Goal: Task Accomplishment & Management: Use online tool/utility

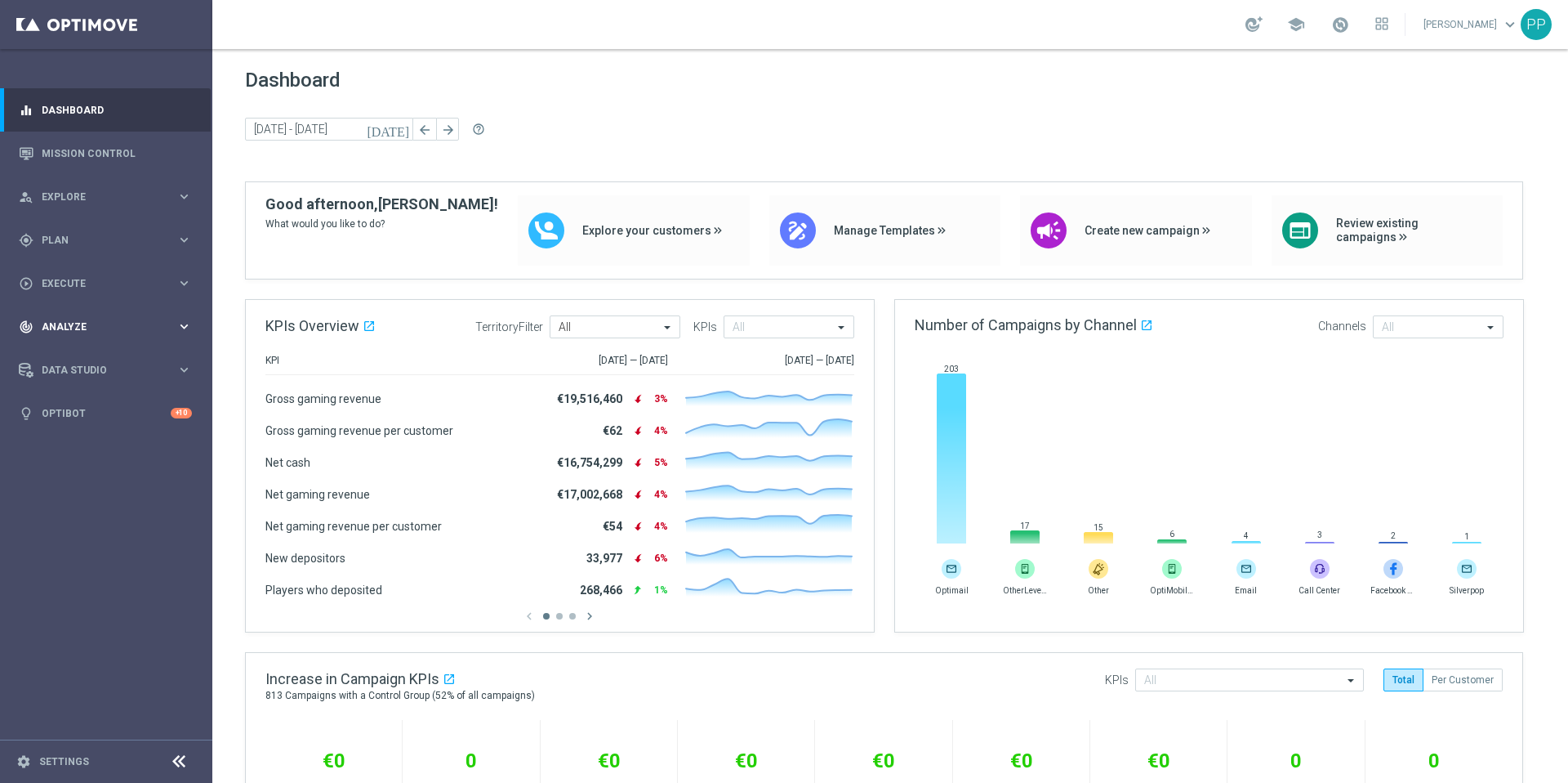
click at [74, 323] on span "Analyze" at bounding box center [108, 327] width 135 height 9
click at [82, 284] on span "Execute" at bounding box center [108, 284] width 135 height 9
click at [88, 316] on link "Campaign Builder" at bounding box center [105, 318] width 127 height 13
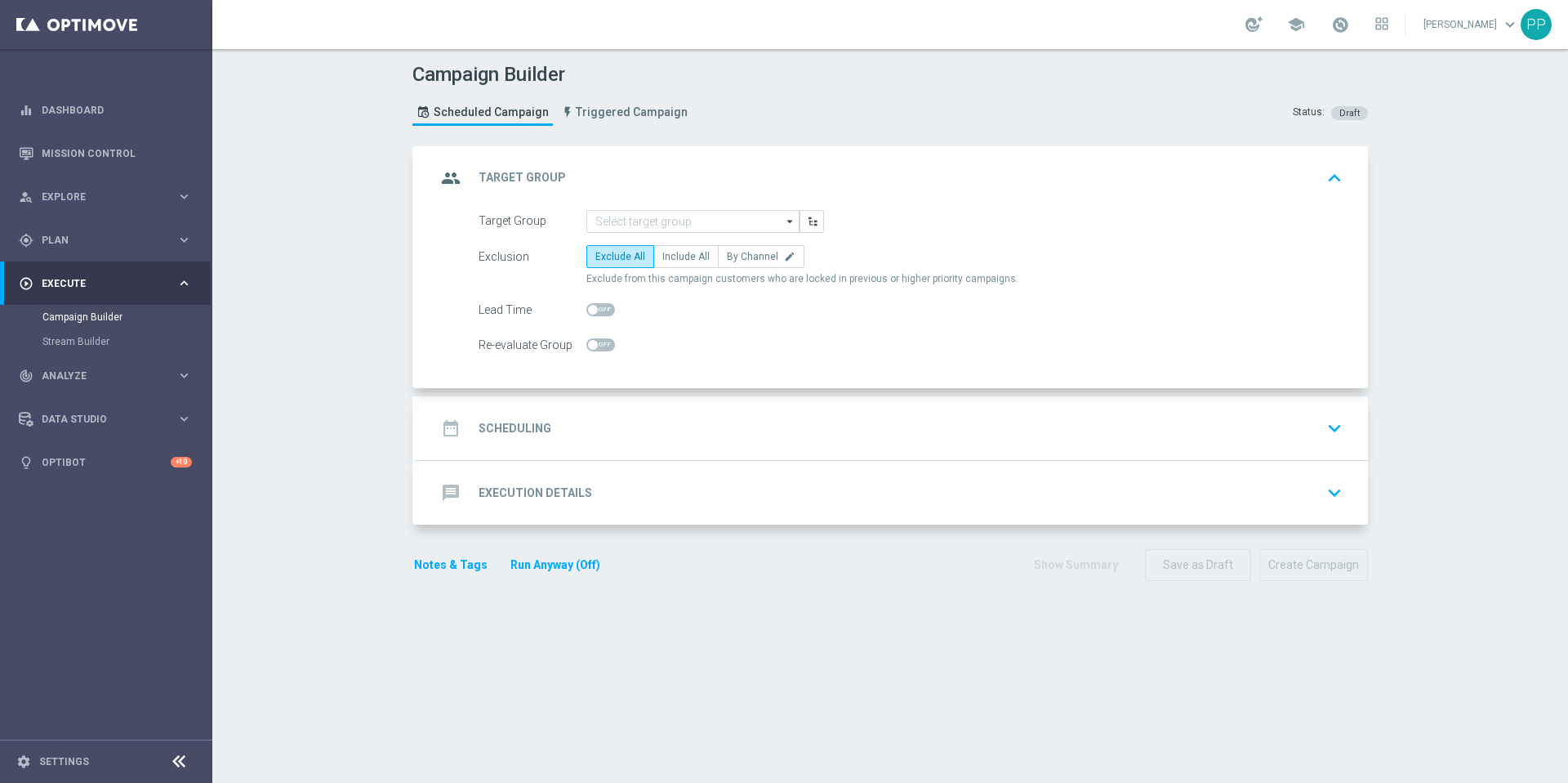
click at [540, 493] on h2 "Execution Details" at bounding box center [535, 493] width 114 height 15
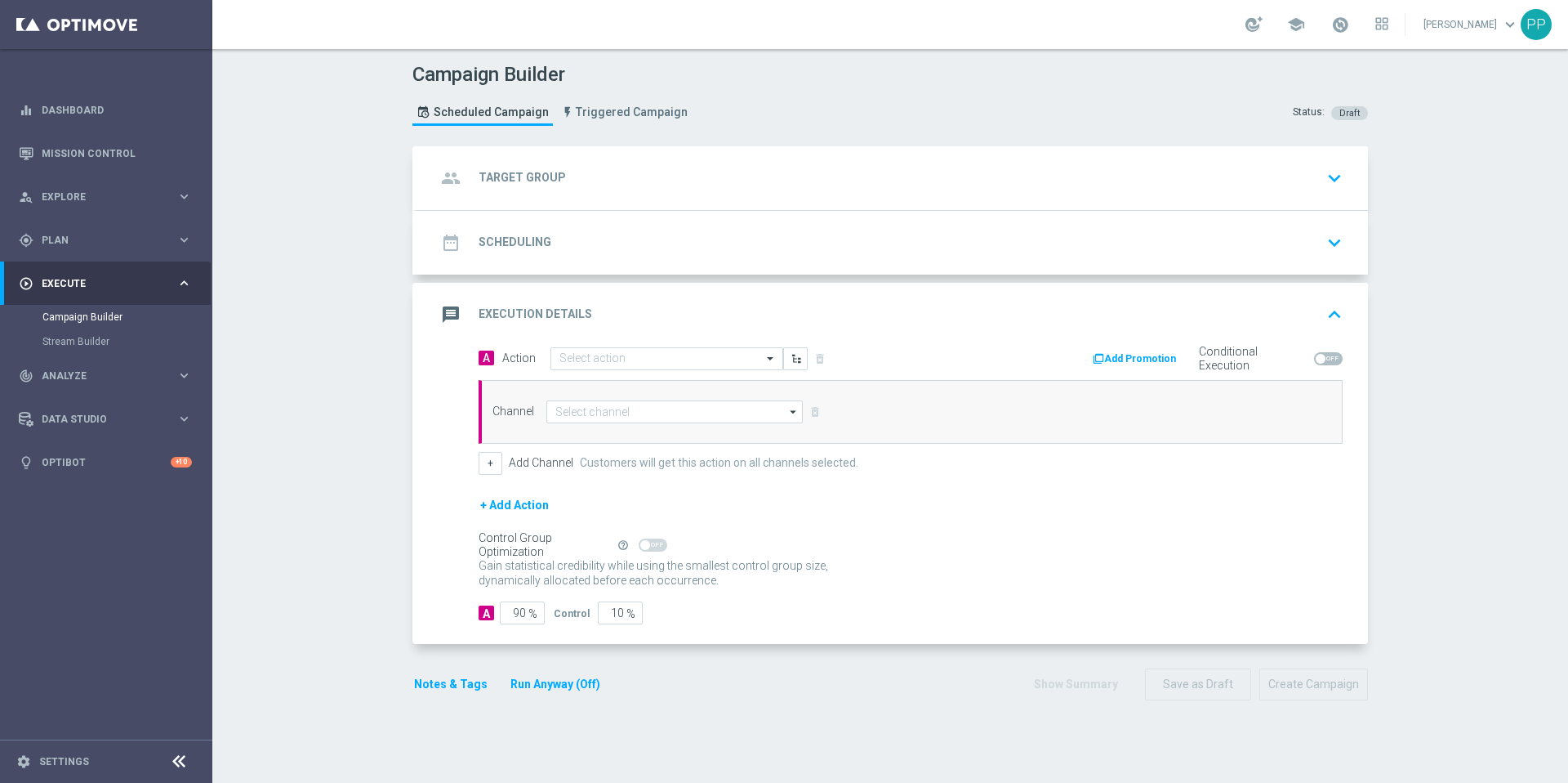
click at [533, 233] on div "date_range Scheduling" at bounding box center [493, 242] width 115 height 29
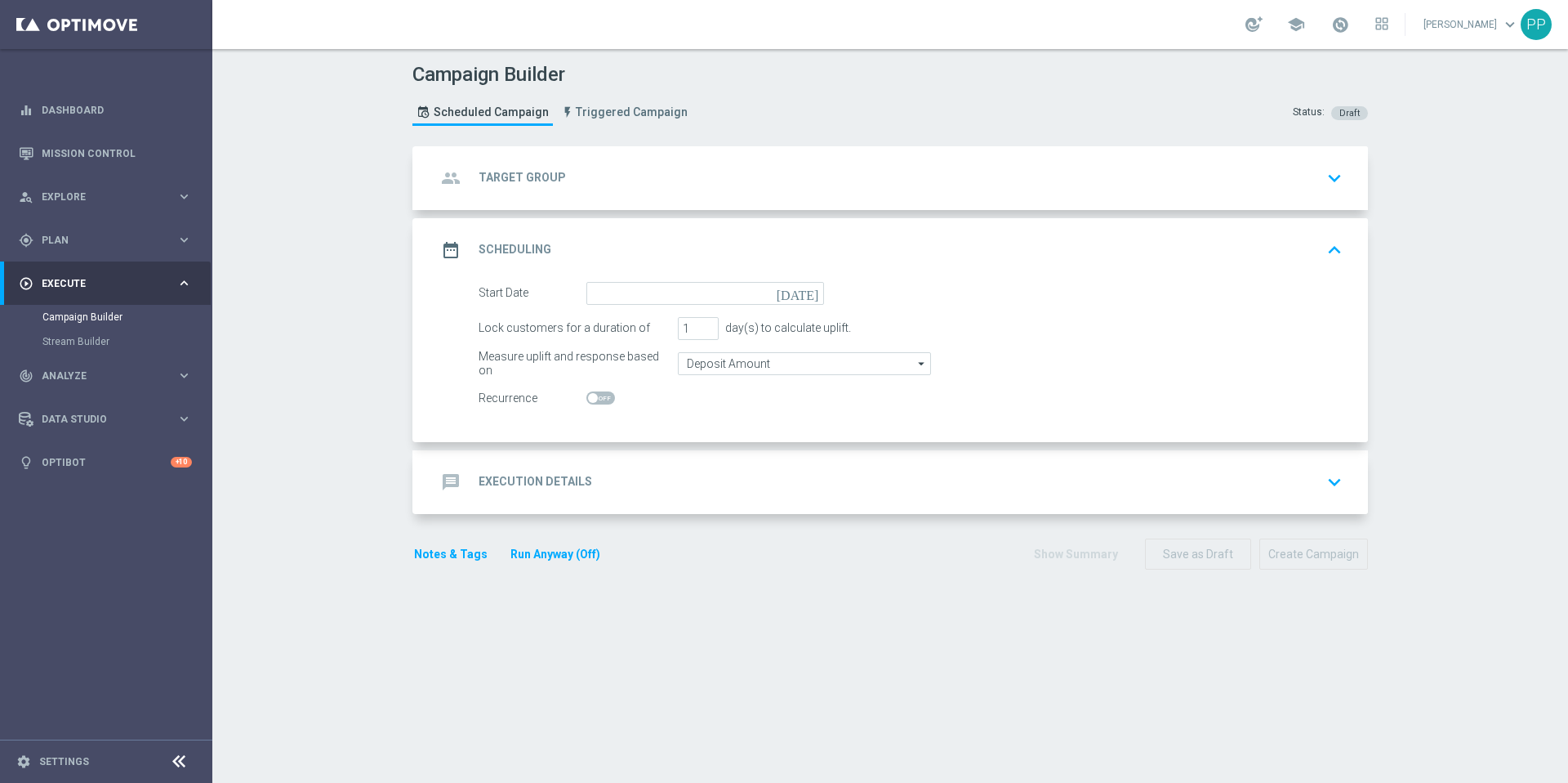
click at [538, 188] on div "group Target Group" at bounding box center [501, 177] width 130 height 29
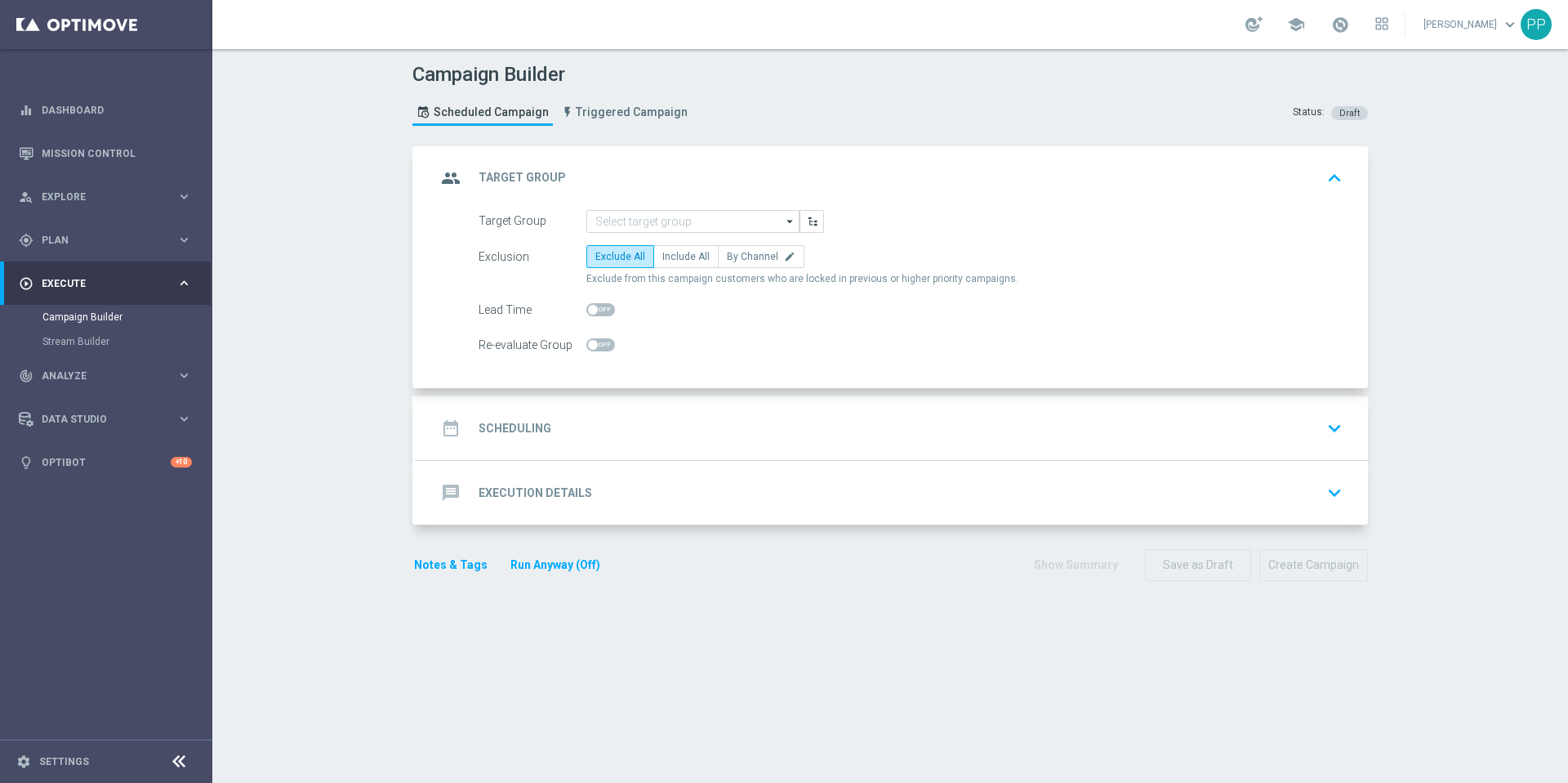
click at [1544, 25] on div "PP" at bounding box center [1536, 24] width 31 height 31
click at [850, 431] on div "date_range Scheduling keyboard_arrow_down" at bounding box center [892, 428] width 913 height 31
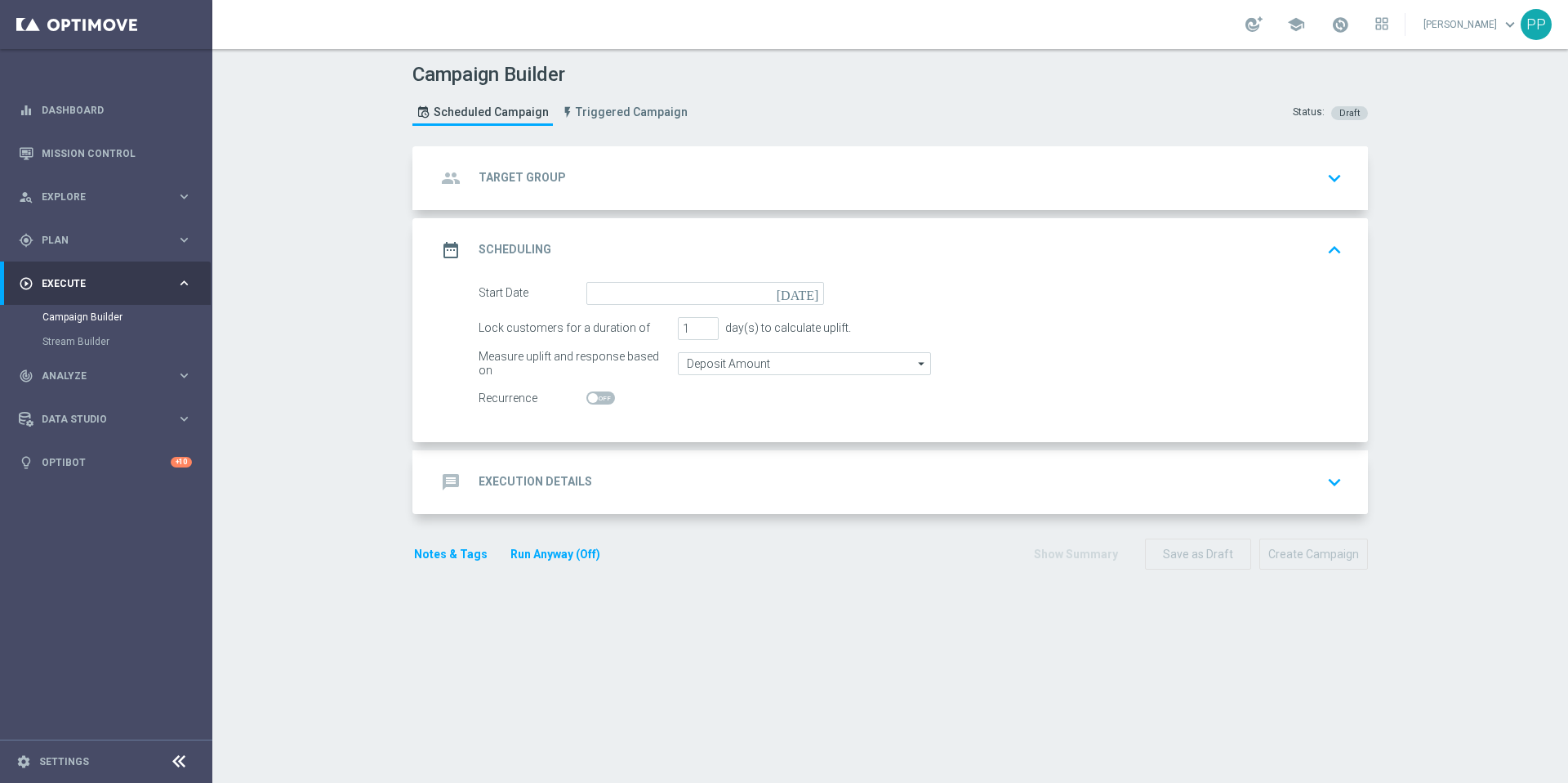
click at [633, 497] on div "message Execution Details keyboard_arrow_down" at bounding box center [892, 482] width 951 height 64
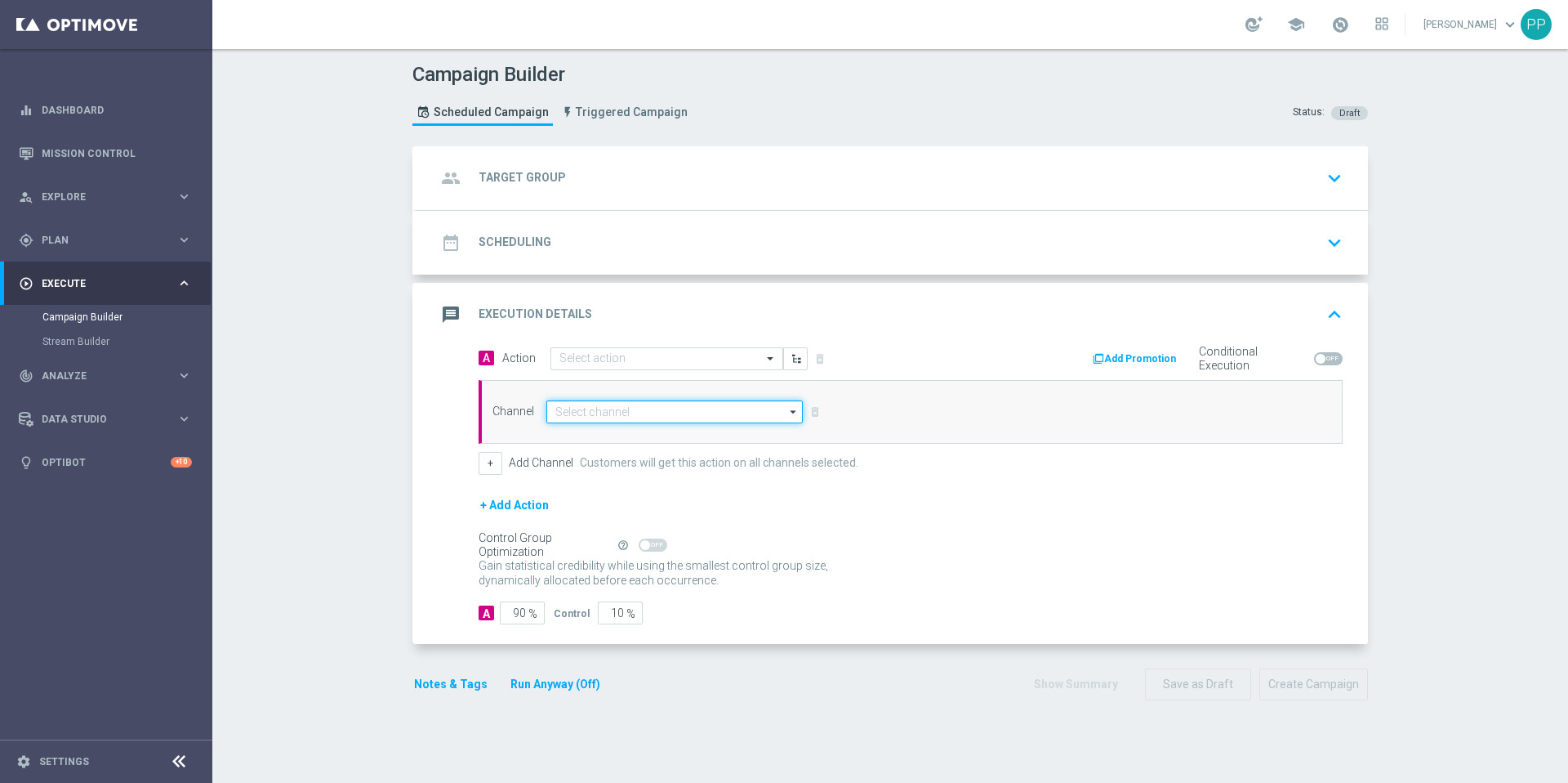
click at [673, 416] on input at bounding box center [674, 412] width 256 height 23
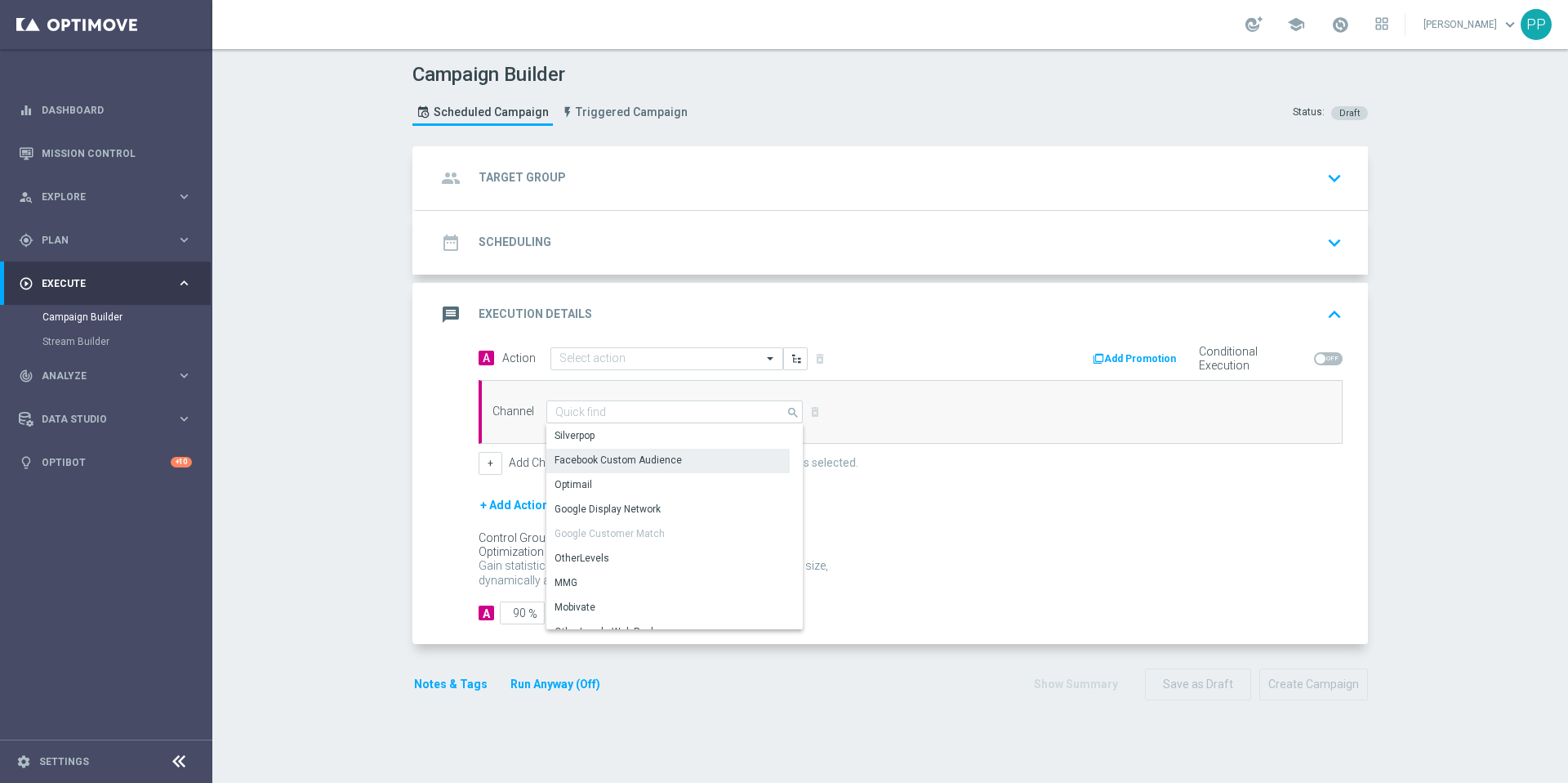
click at [665, 459] on div "Facebook Custom Audience" at bounding box center [618, 460] width 127 height 15
type input "Facebook Custom Audience"
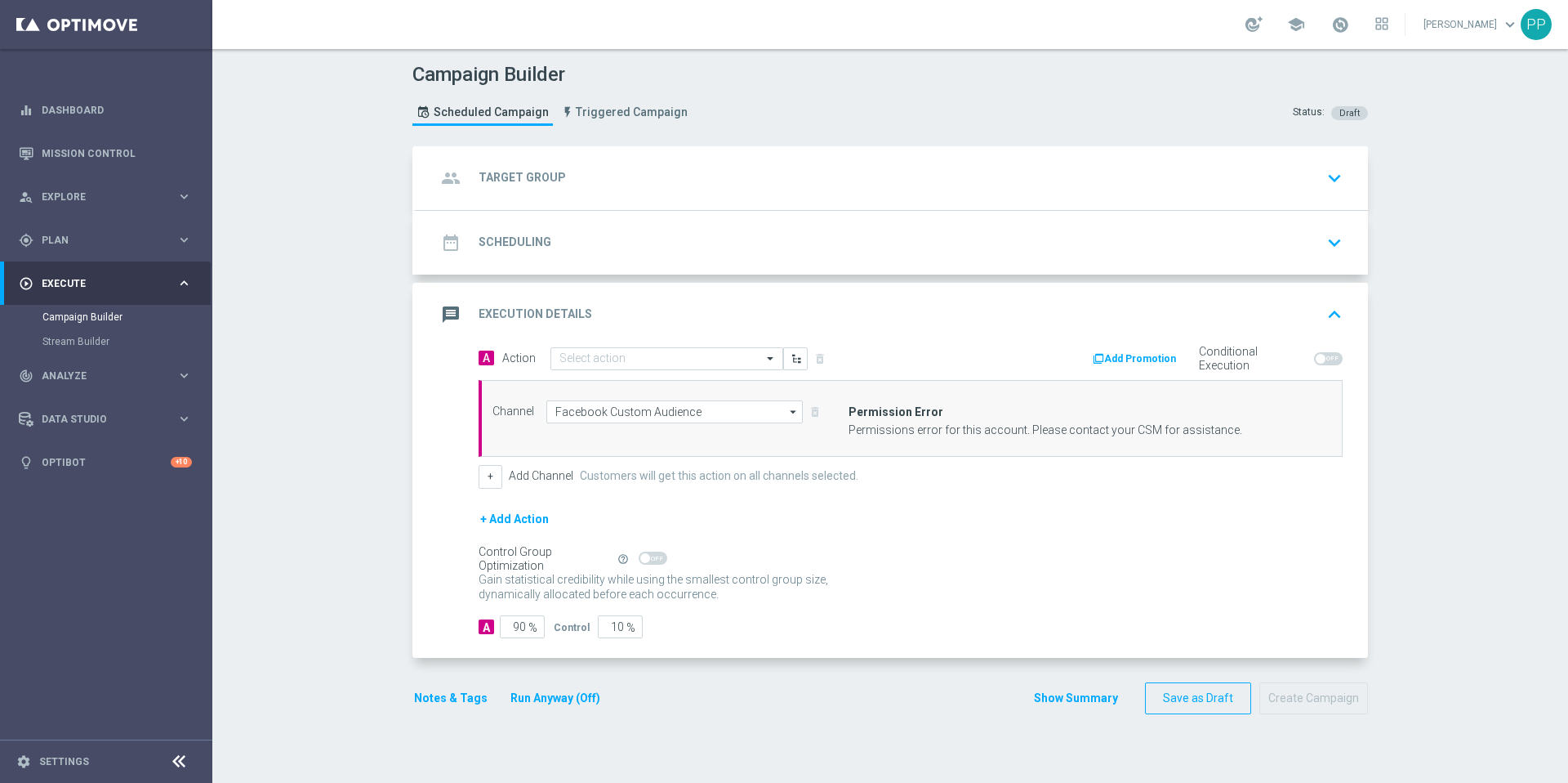
click at [936, 416] on h3 "Permission Error" at bounding box center [1085, 412] width 474 height 15
click at [1126, 428] on div "Permissions error for this account. Please contact your CSM for assistance." at bounding box center [1085, 430] width 474 height 14
click at [1124, 428] on div "Permissions error for this account. Please contact your CSM for assistance." at bounding box center [1085, 430] width 474 height 14
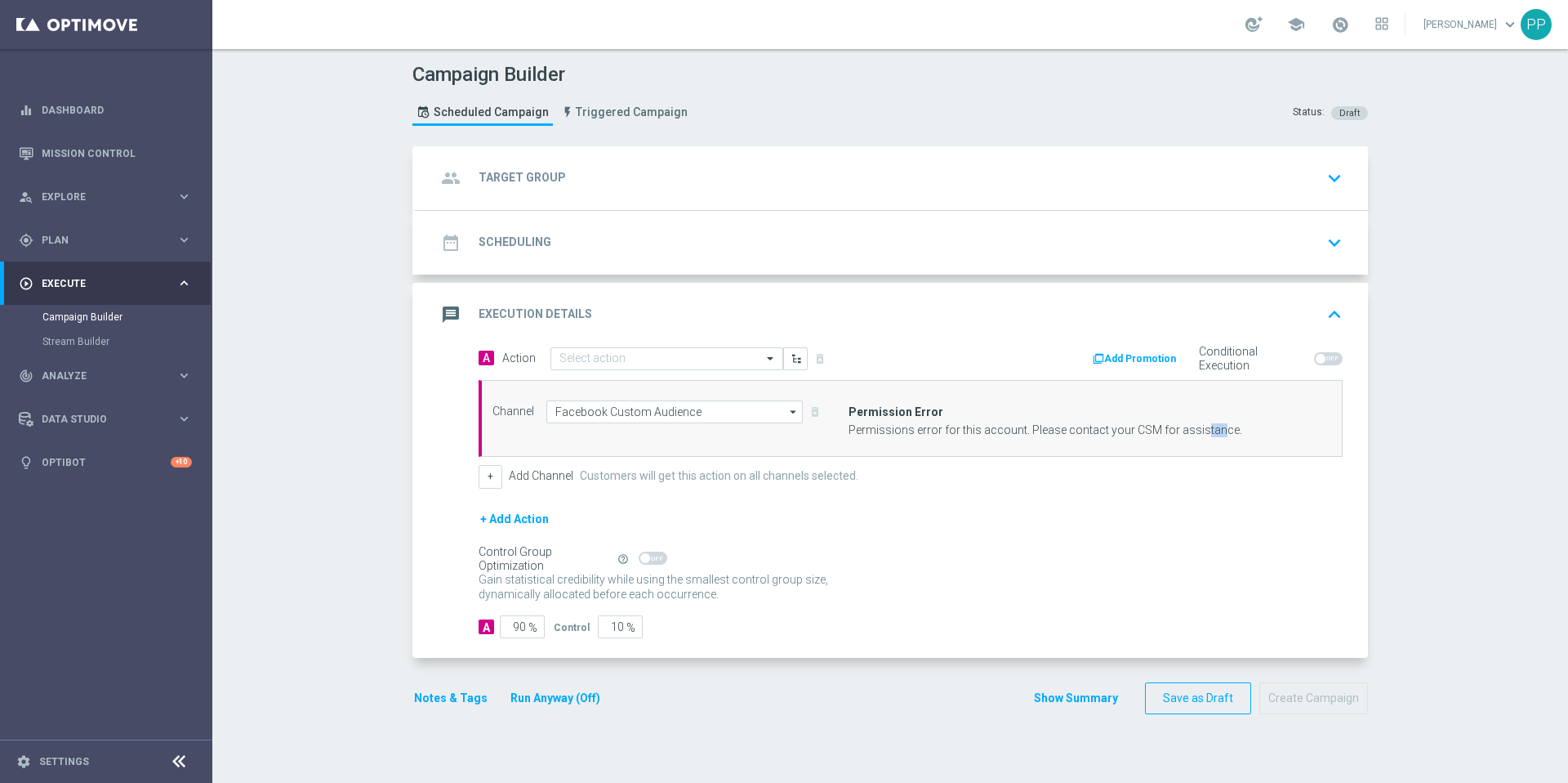
click at [1124, 428] on div "Permissions error for this account. Please contact your CSM for assistance." at bounding box center [1085, 430] width 474 height 14
click at [485, 477] on button "+" at bounding box center [490, 476] width 24 height 23
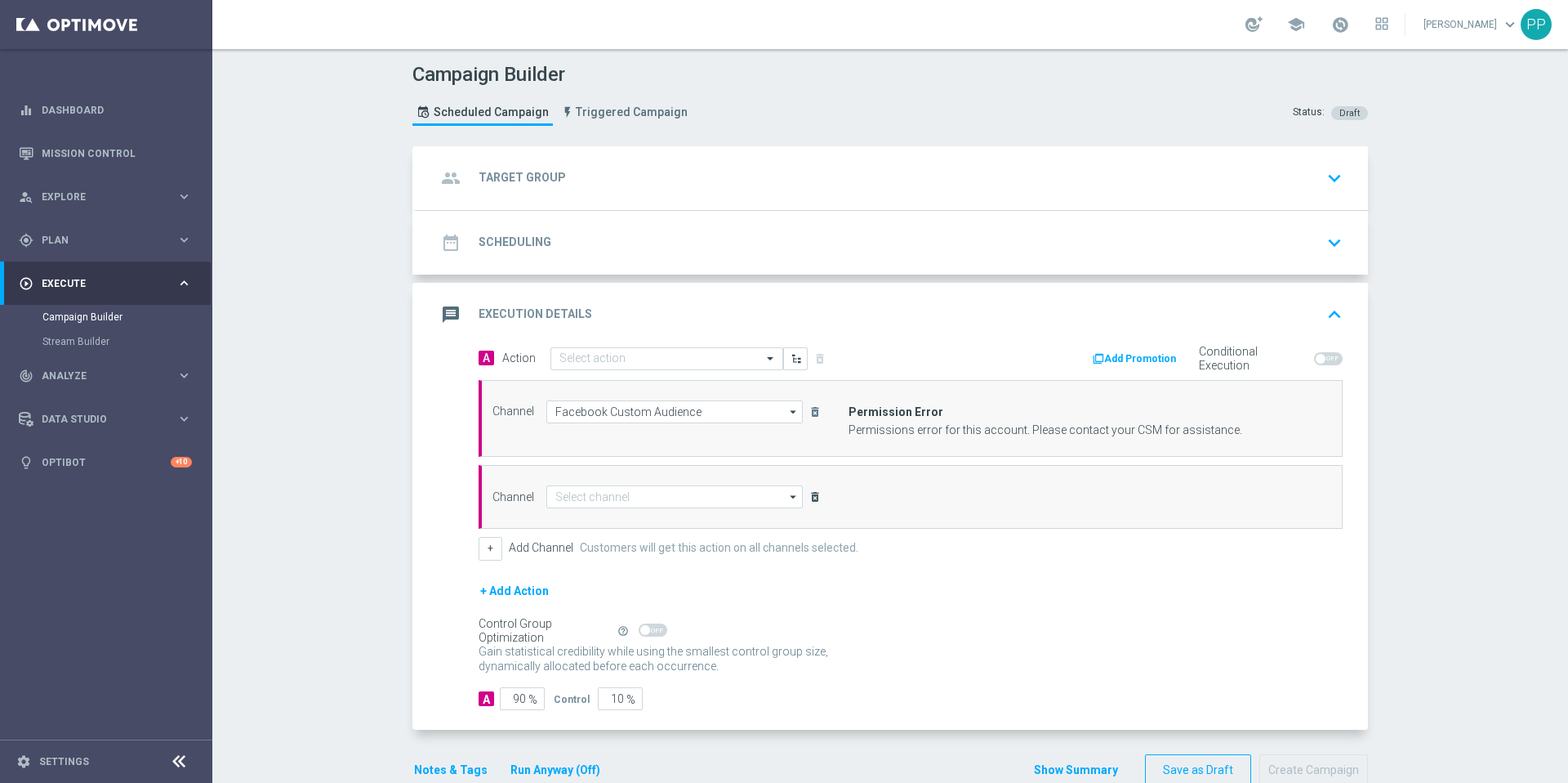
click at [811, 498] on icon "delete_forever" at bounding box center [816, 497] width 13 height 13
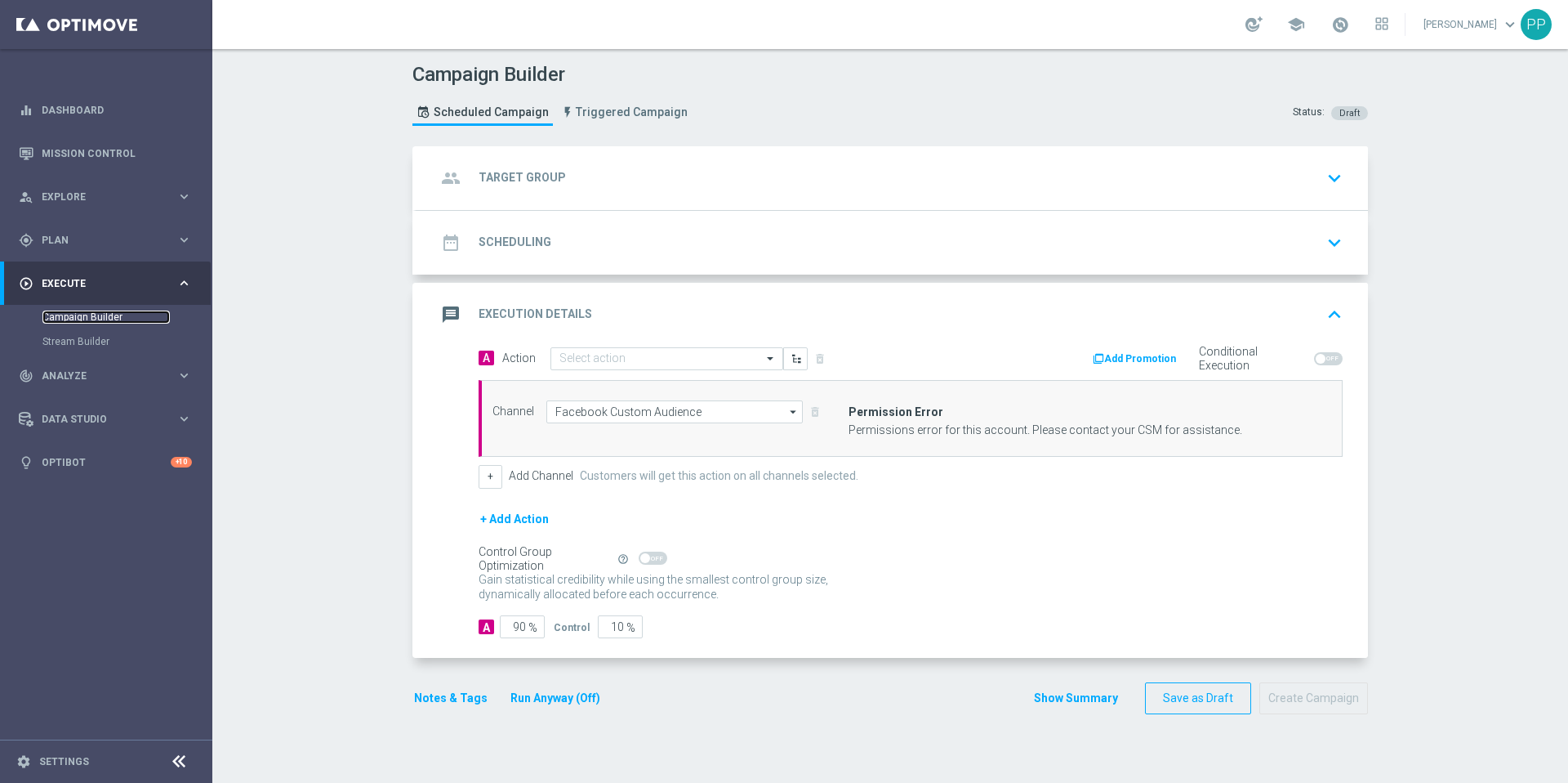
click at [108, 317] on link "Campaign Builder" at bounding box center [105, 318] width 127 height 13
click at [82, 238] on span "Plan" at bounding box center [108, 240] width 135 height 9
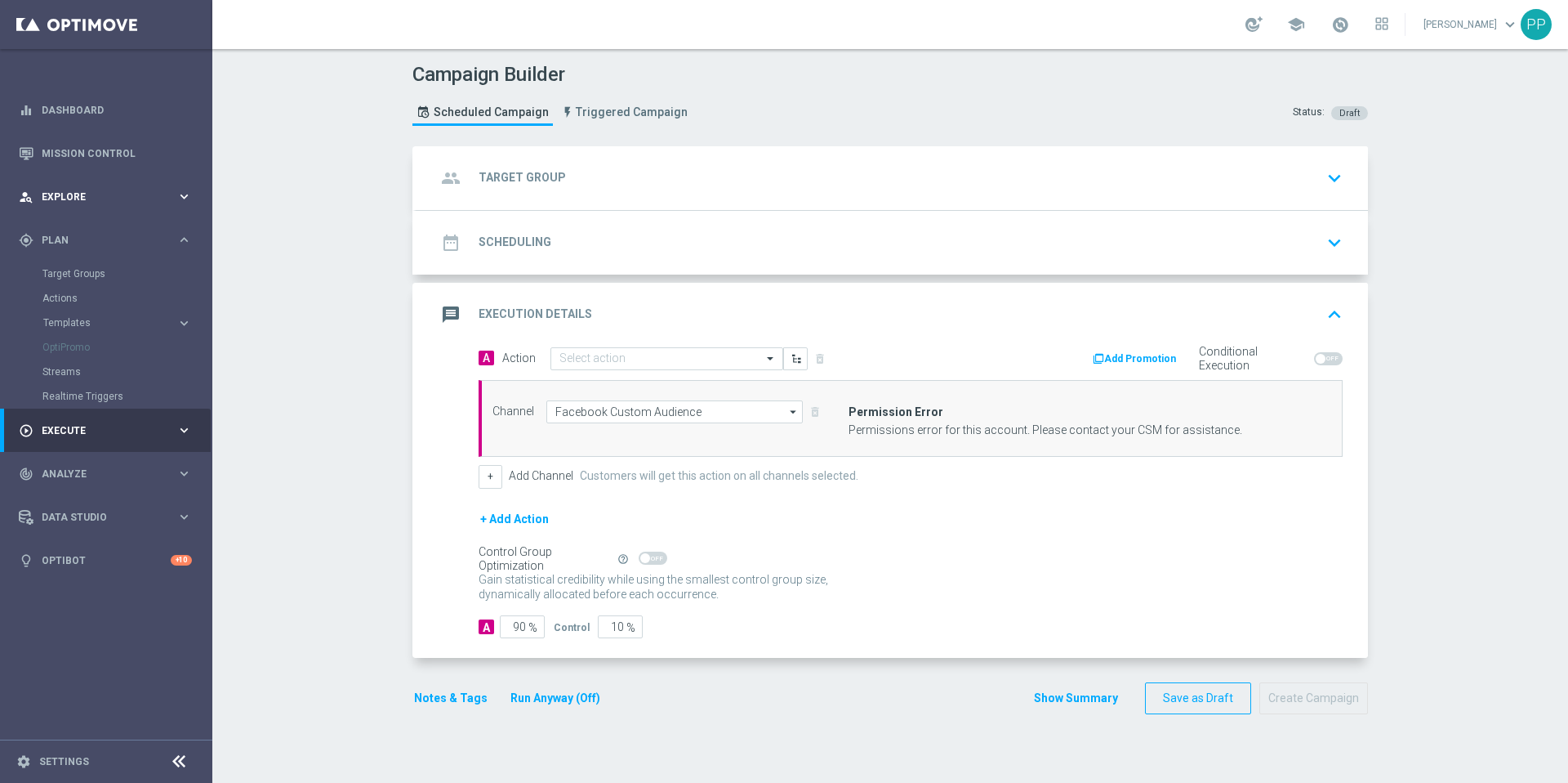
click at [95, 189] on div "person_search Explore" at bounding box center [97, 197] width 157 height 15
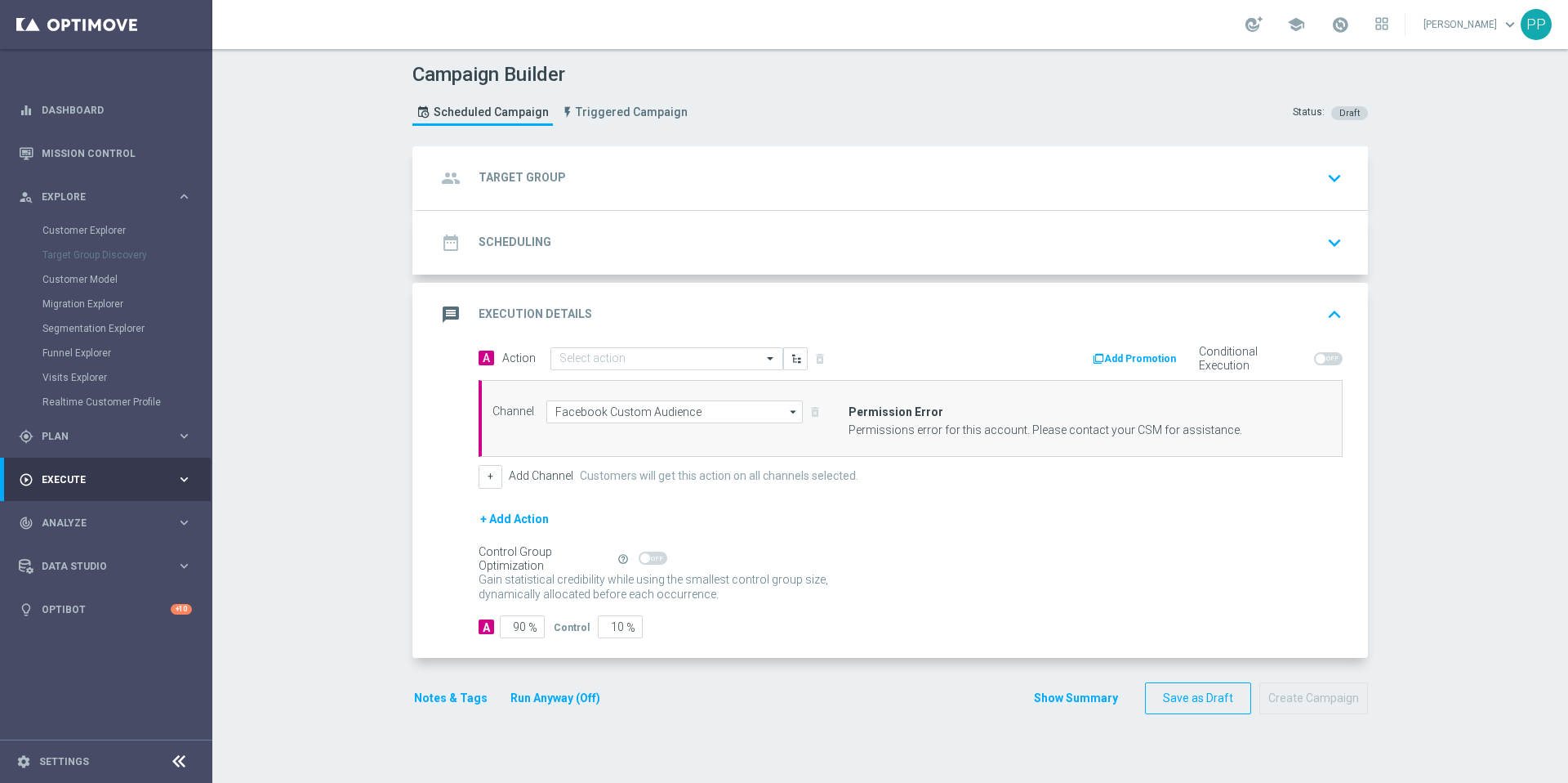
click at [99, 478] on span "Execute" at bounding box center [108, 480] width 135 height 9
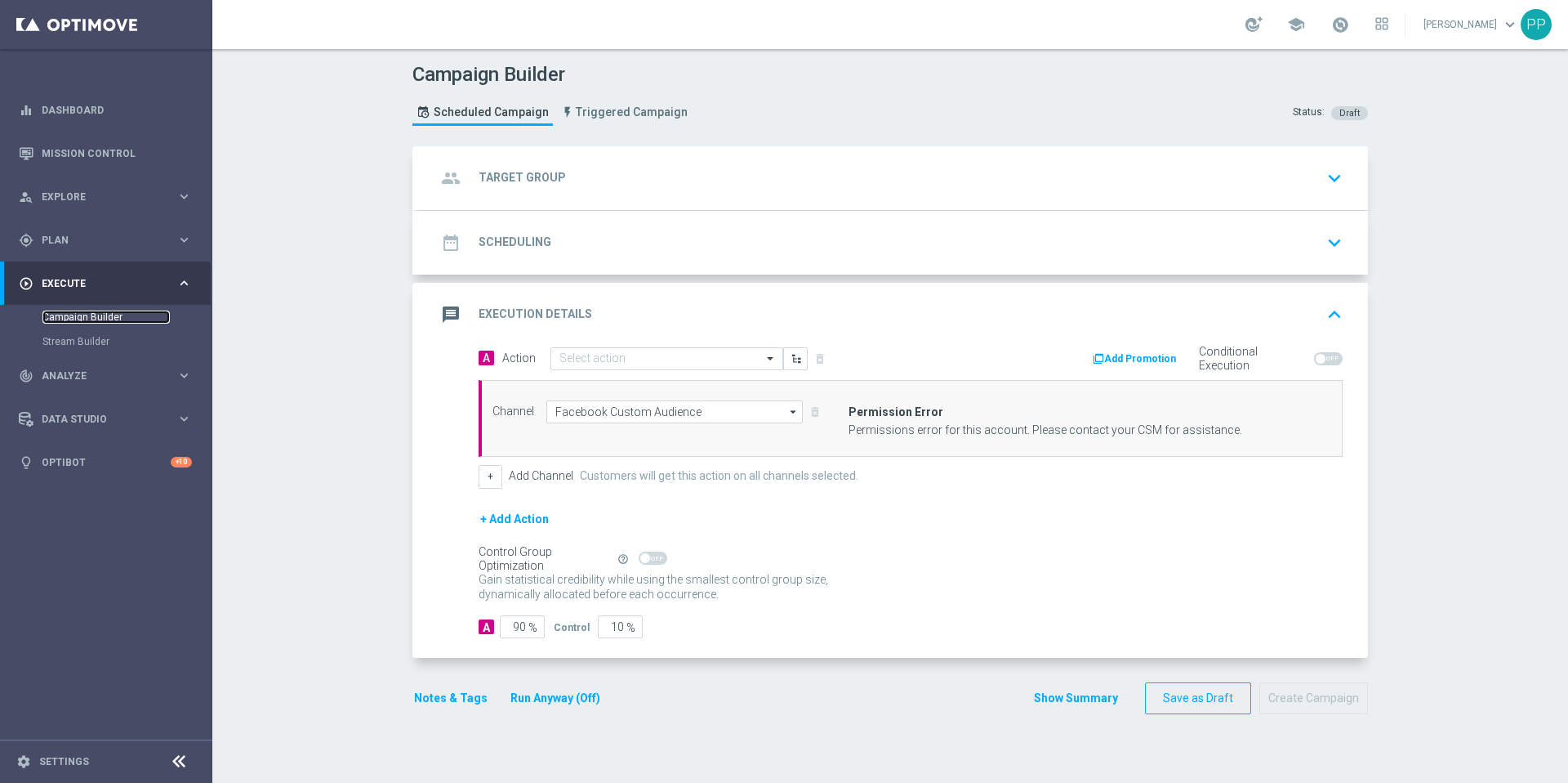
click at [78, 316] on link "Campaign Builder" at bounding box center [105, 318] width 127 height 13
click at [630, 187] on div "group Target Group keyboard_arrow_down" at bounding box center [892, 178] width 913 height 31
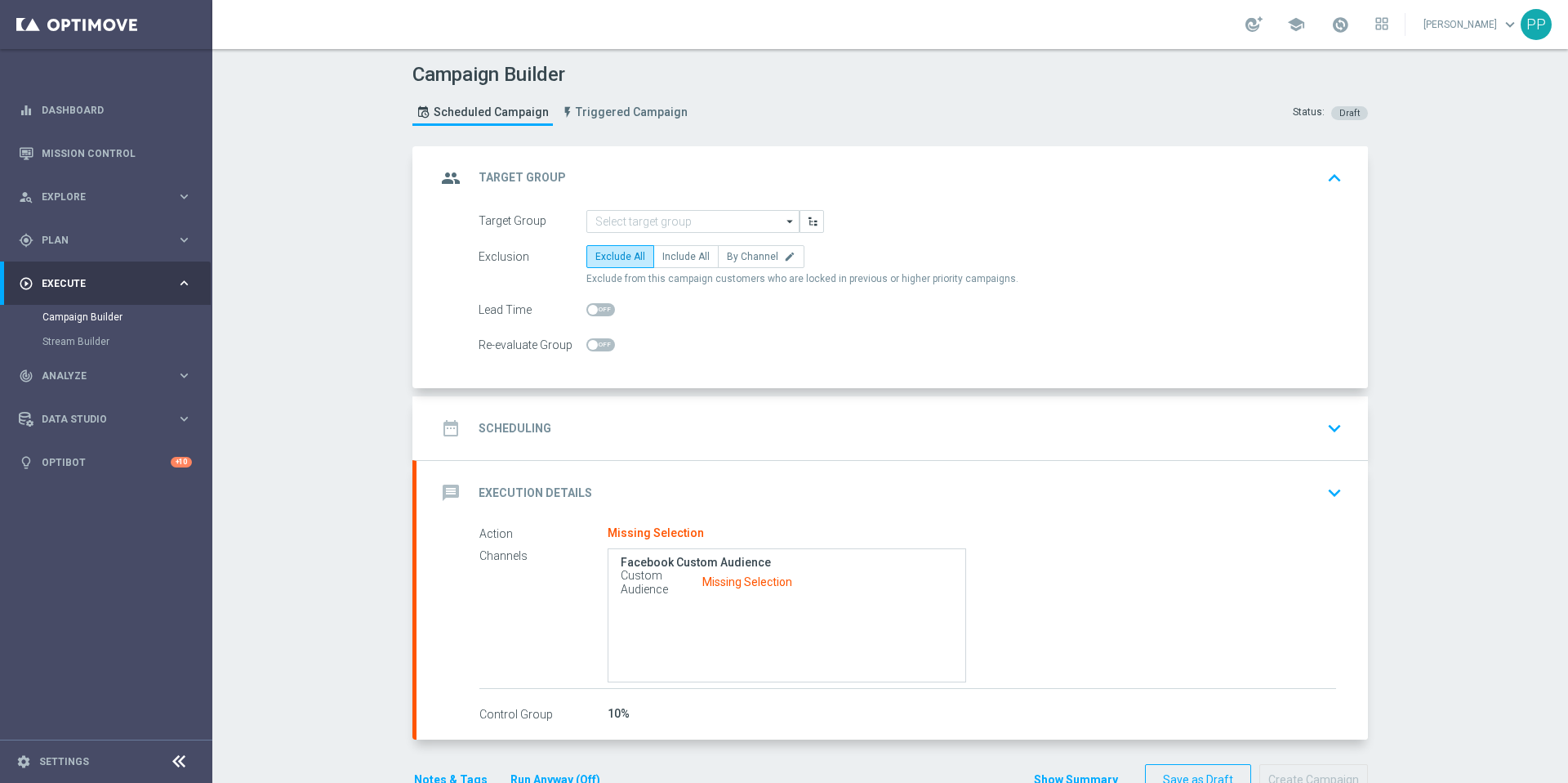
click at [630, 187] on div "group Target Group keyboard_arrow_up" at bounding box center [892, 178] width 913 height 31
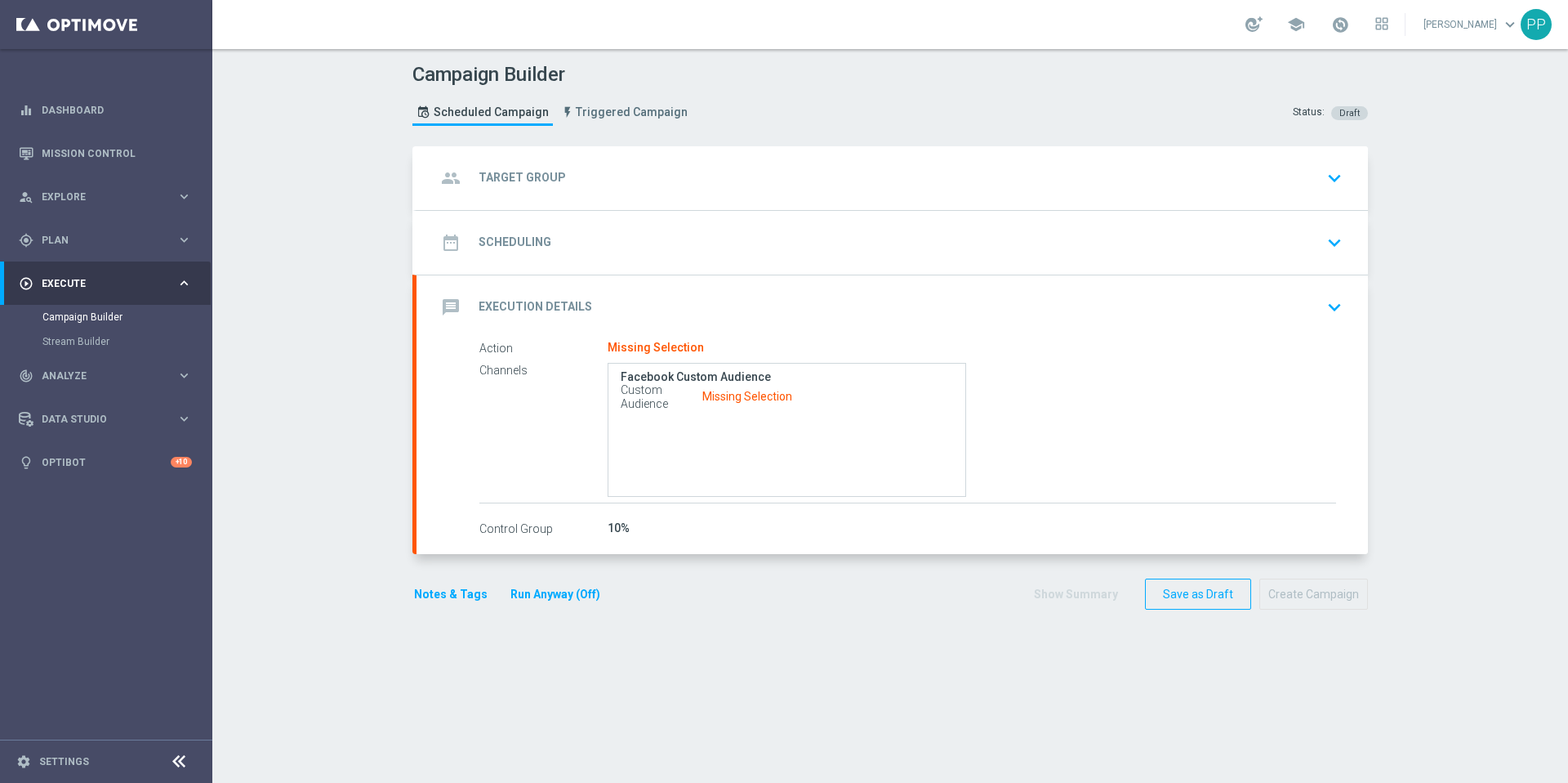
click at [613, 273] on div "date_range Scheduling keyboard_arrow_down" at bounding box center [892, 243] width 951 height 64
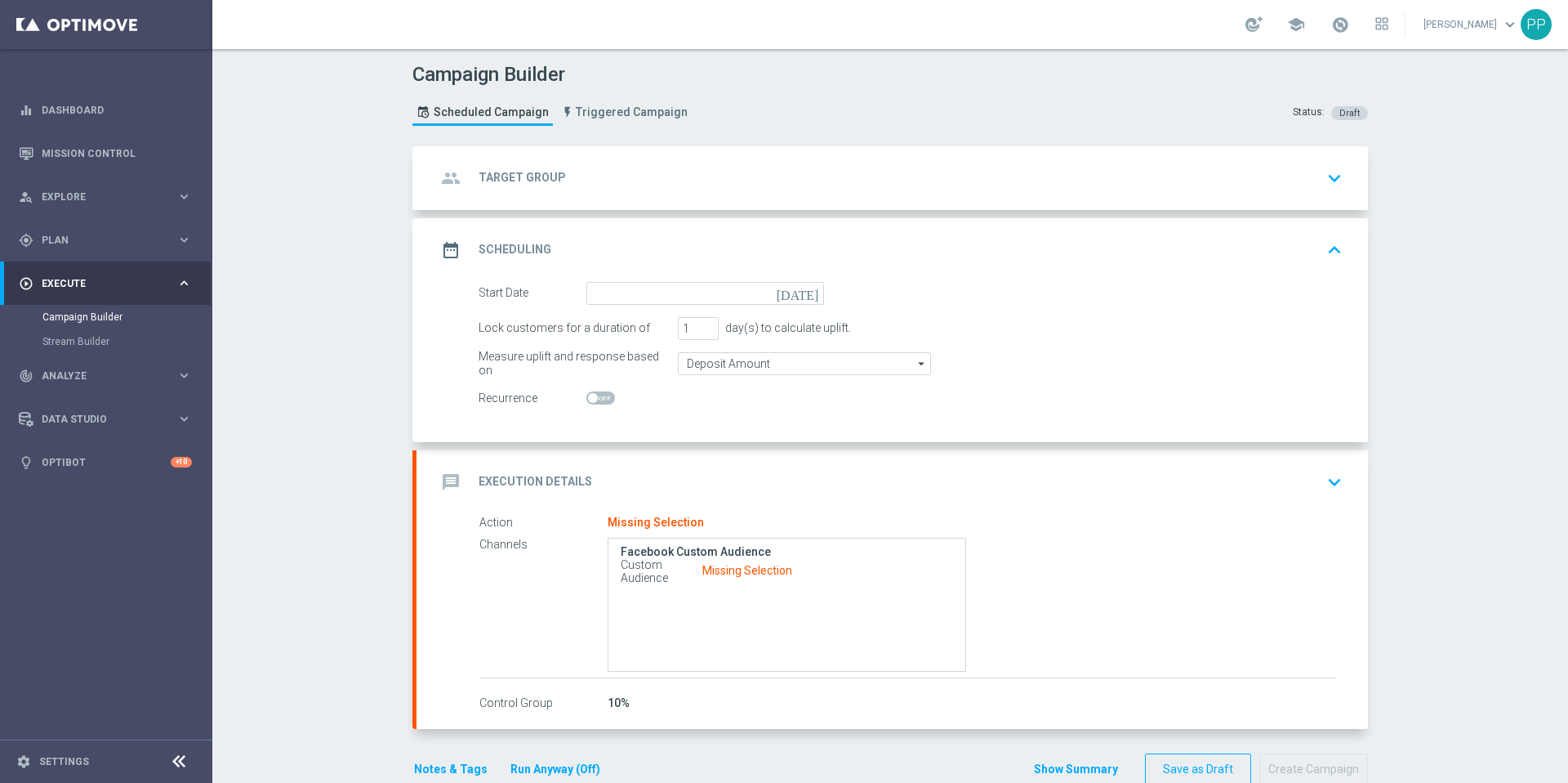
click at [612, 243] on div "date_range Scheduling keyboard_arrow_up" at bounding box center [892, 250] width 913 height 31
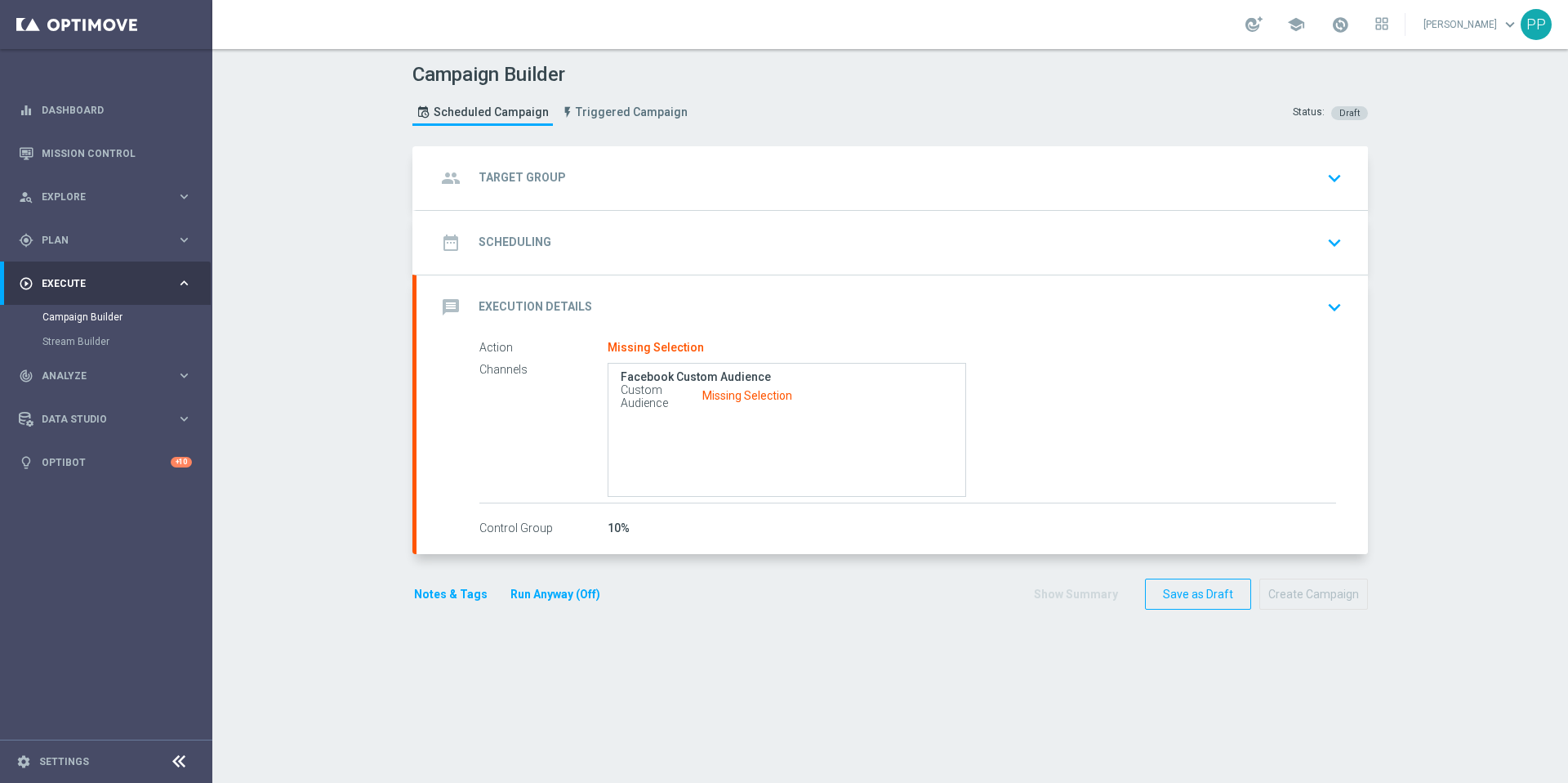
click at [754, 397] on div "Missing Selection" at bounding box center [747, 397] width 89 height 15
click at [1330, 299] on icon "keyboard_arrow_down" at bounding box center [1334, 307] width 24 height 24
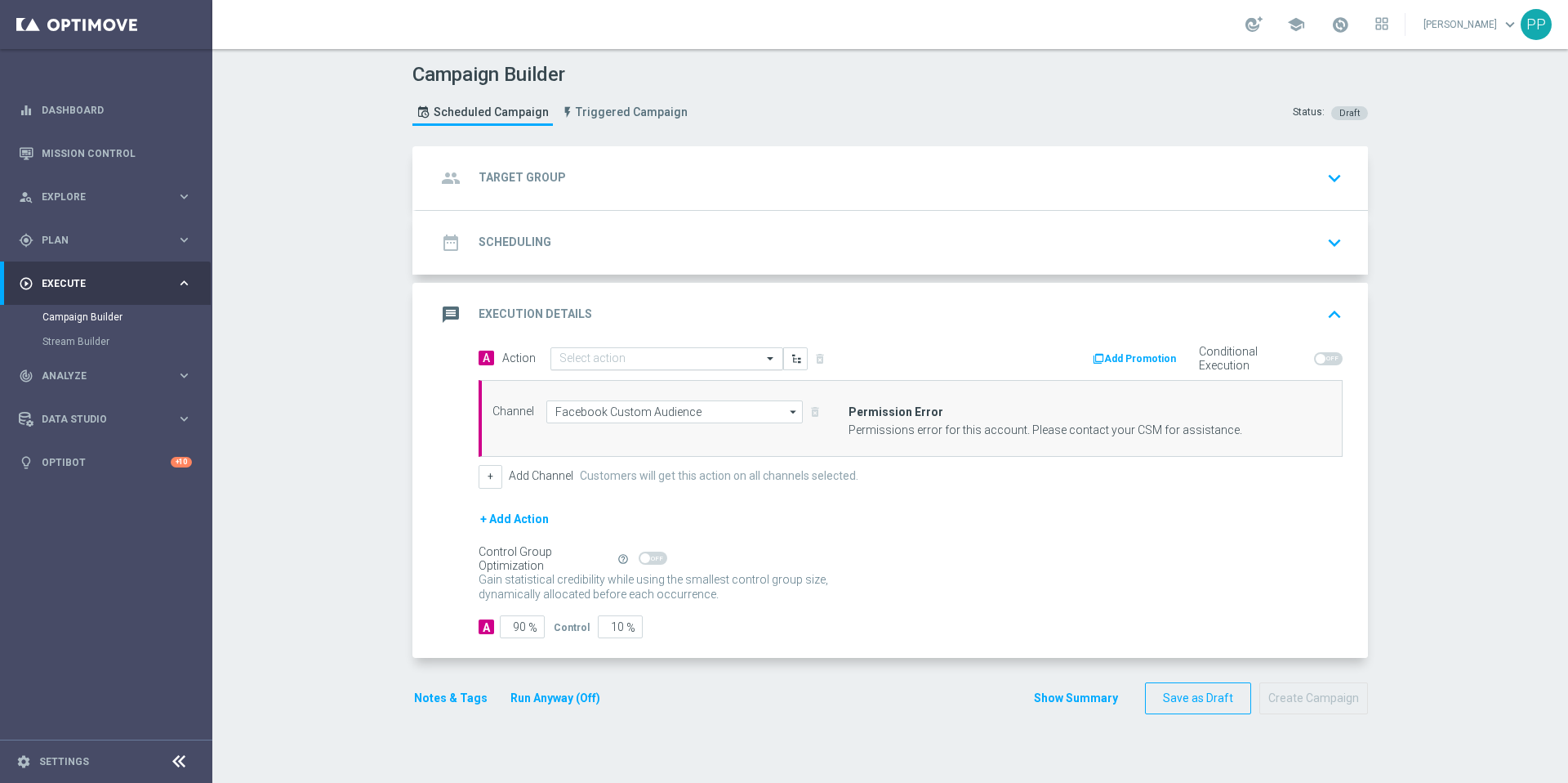
click at [723, 357] on input "text" at bounding box center [650, 359] width 182 height 14
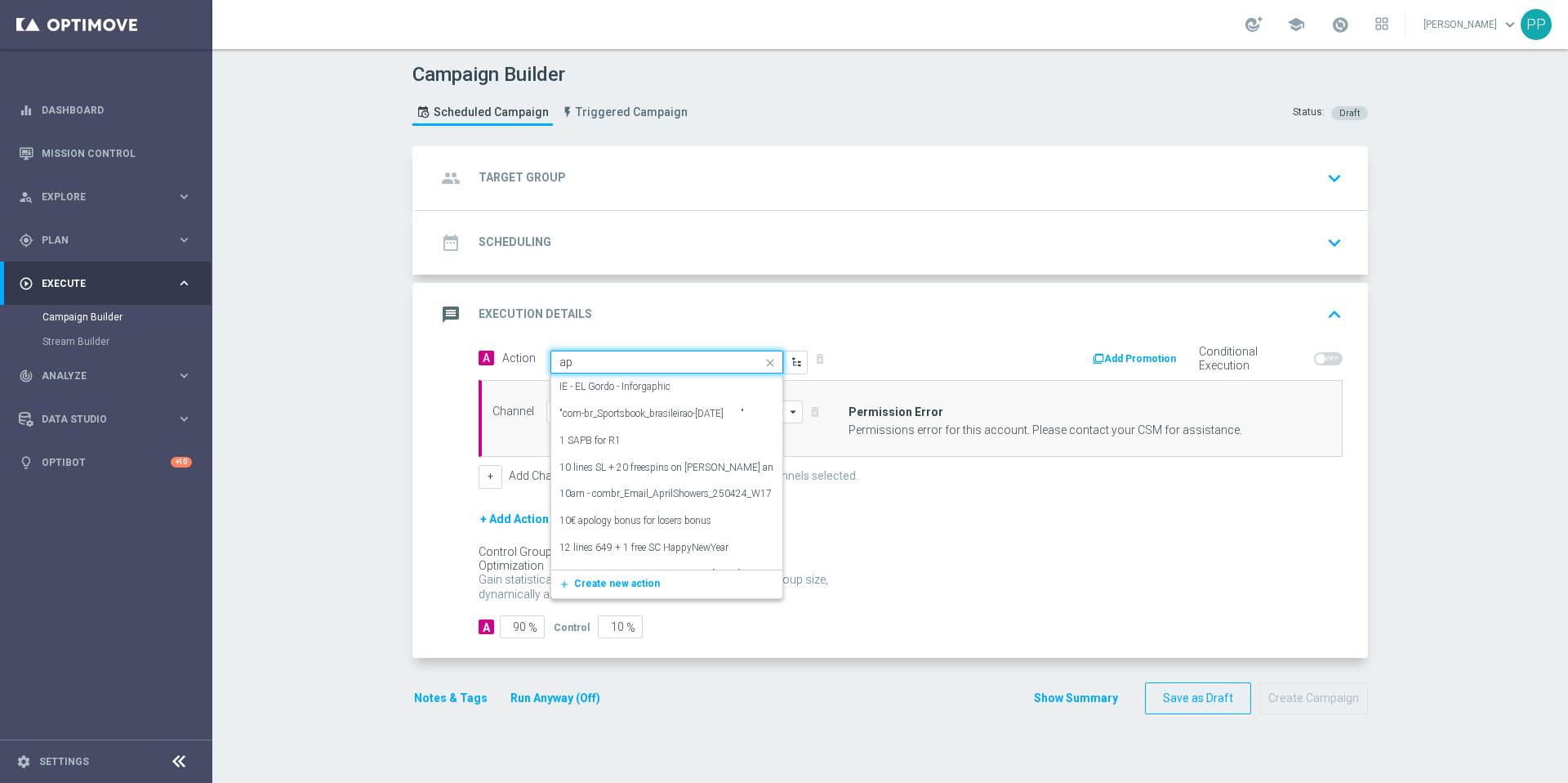
type input "a"
click at [647, 360] on input "text" at bounding box center [650, 359] width 182 height 14
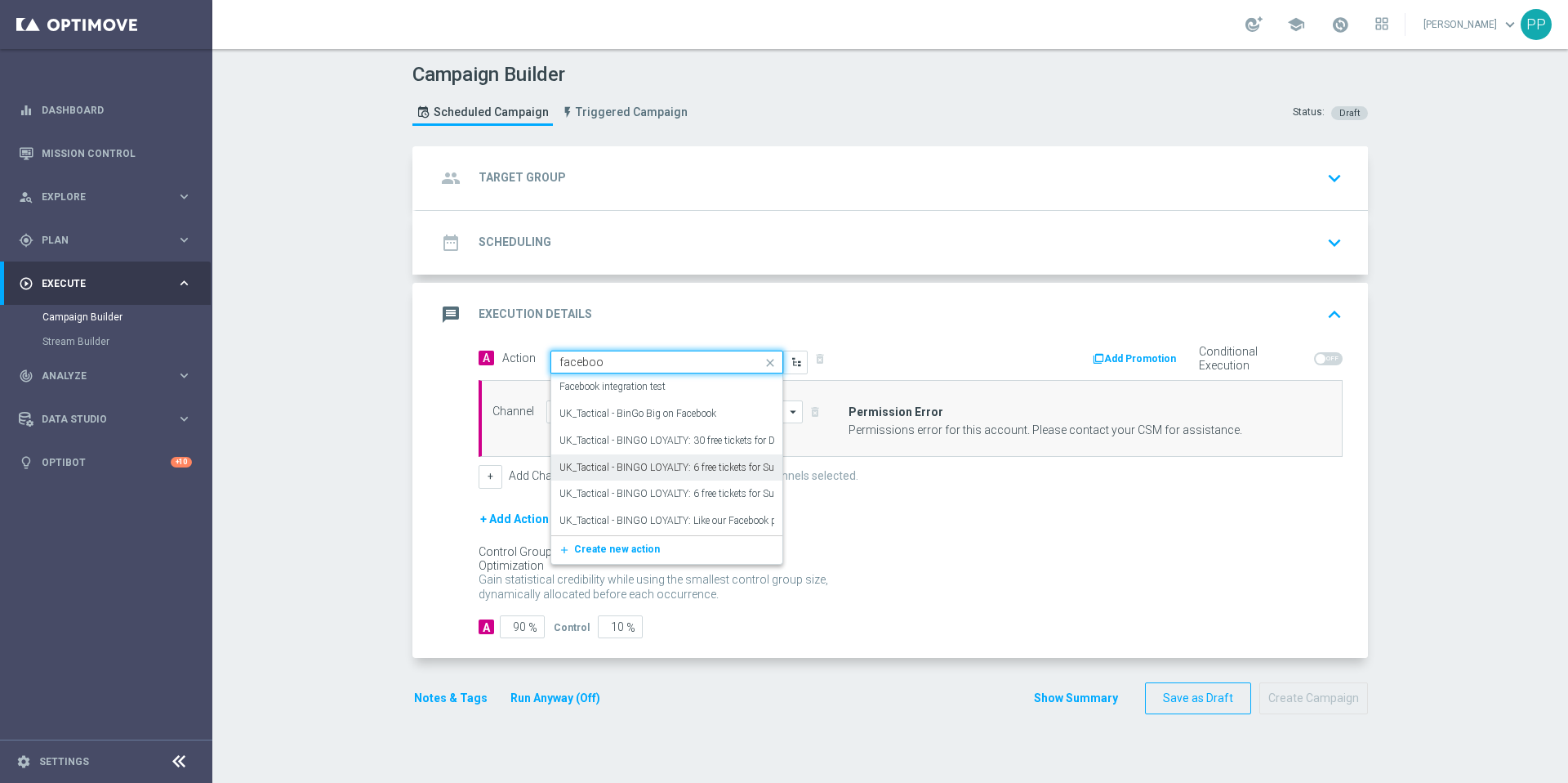
type input "facebook"
click at [656, 387] on label "Facebook integration test" at bounding box center [612, 386] width 106 height 14
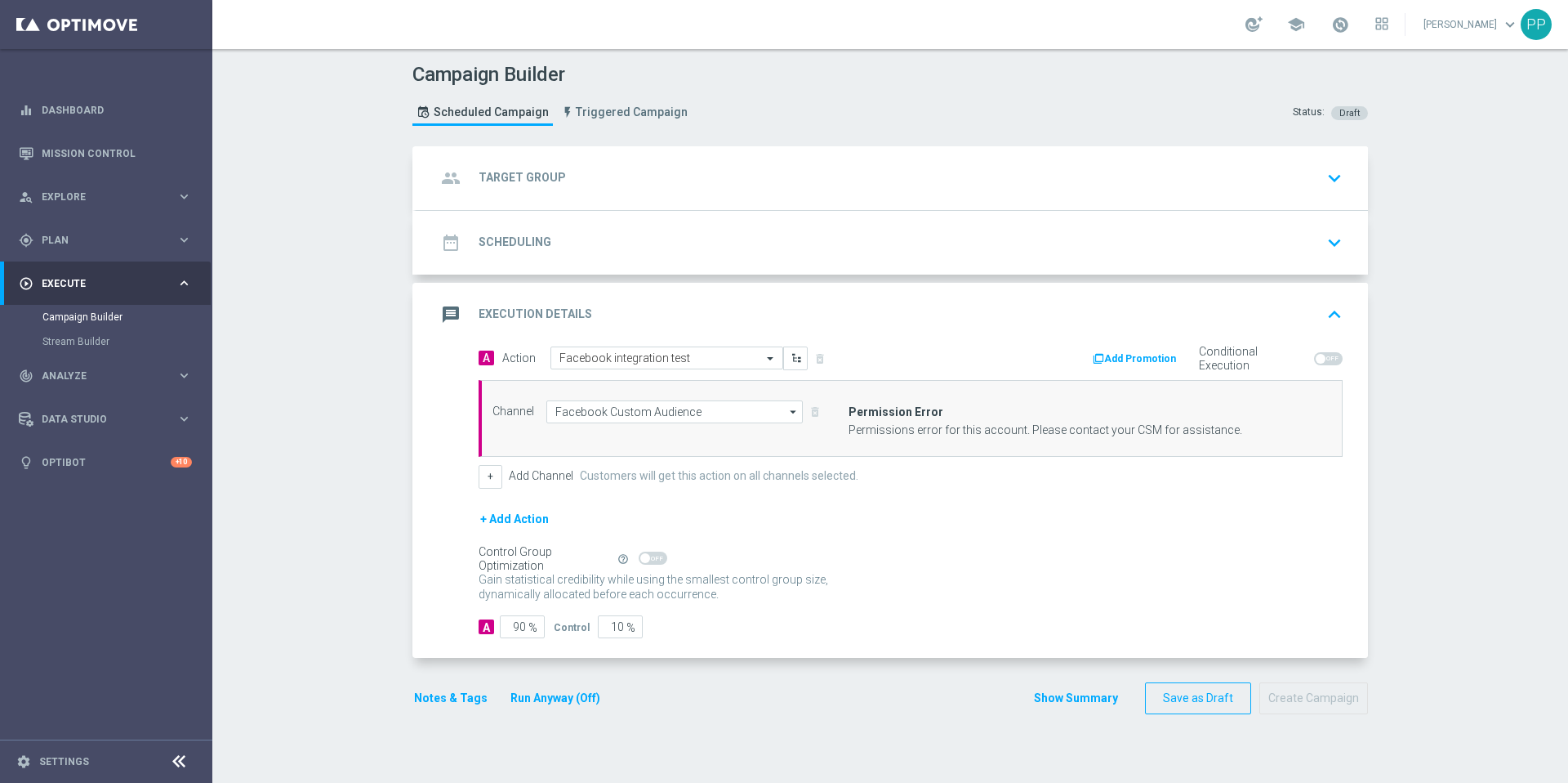
click at [785, 412] on icon "arrow_drop_down" at bounding box center [793, 412] width 16 height 22
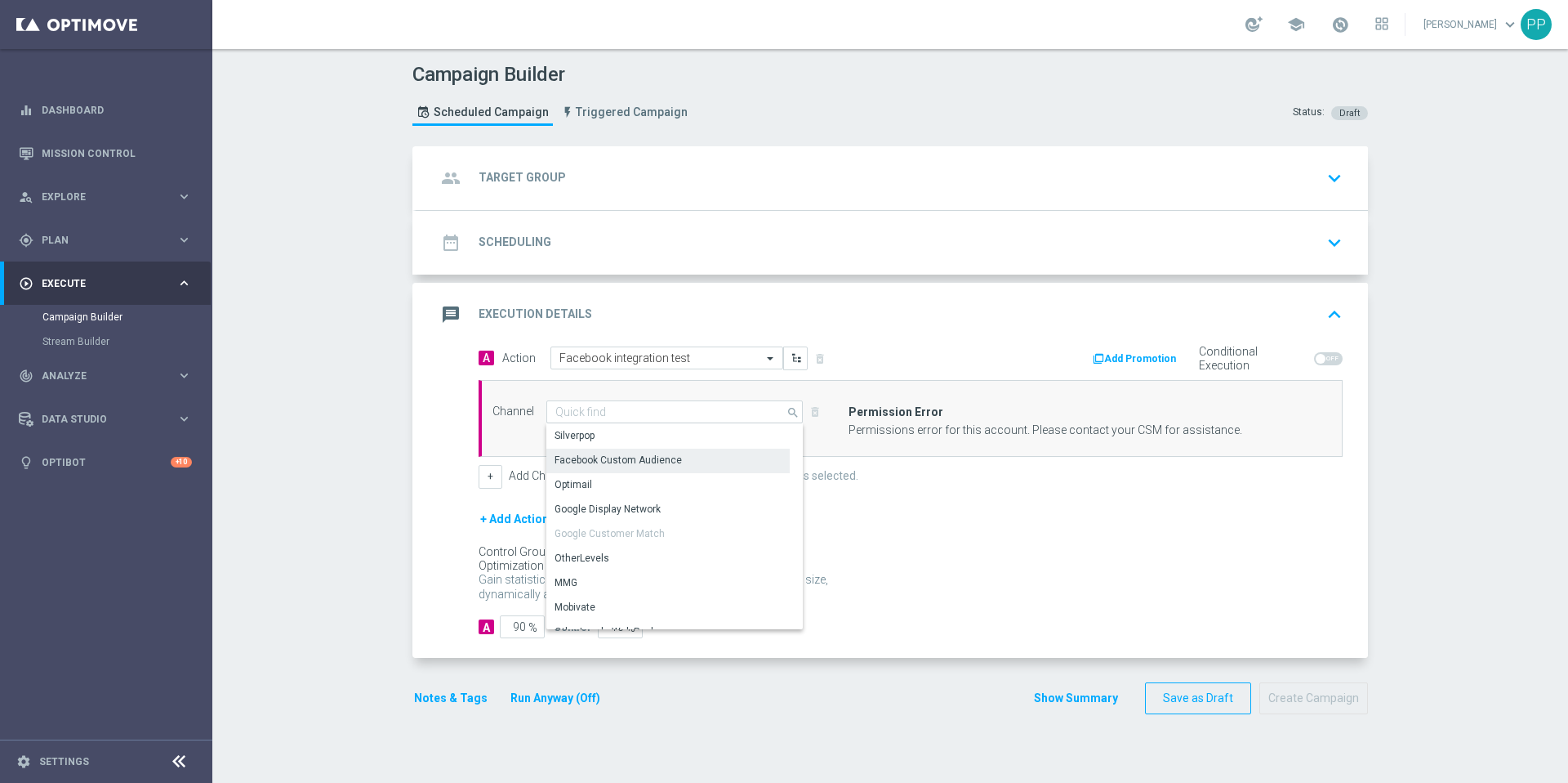
click at [786, 412] on icon "search" at bounding box center [794, 411] width 15 height 18
click at [694, 432] on div "Facebook Custom Audience" at bounding box center [674, 436] width 257 height 24
type input "Facebook Custom Audience"
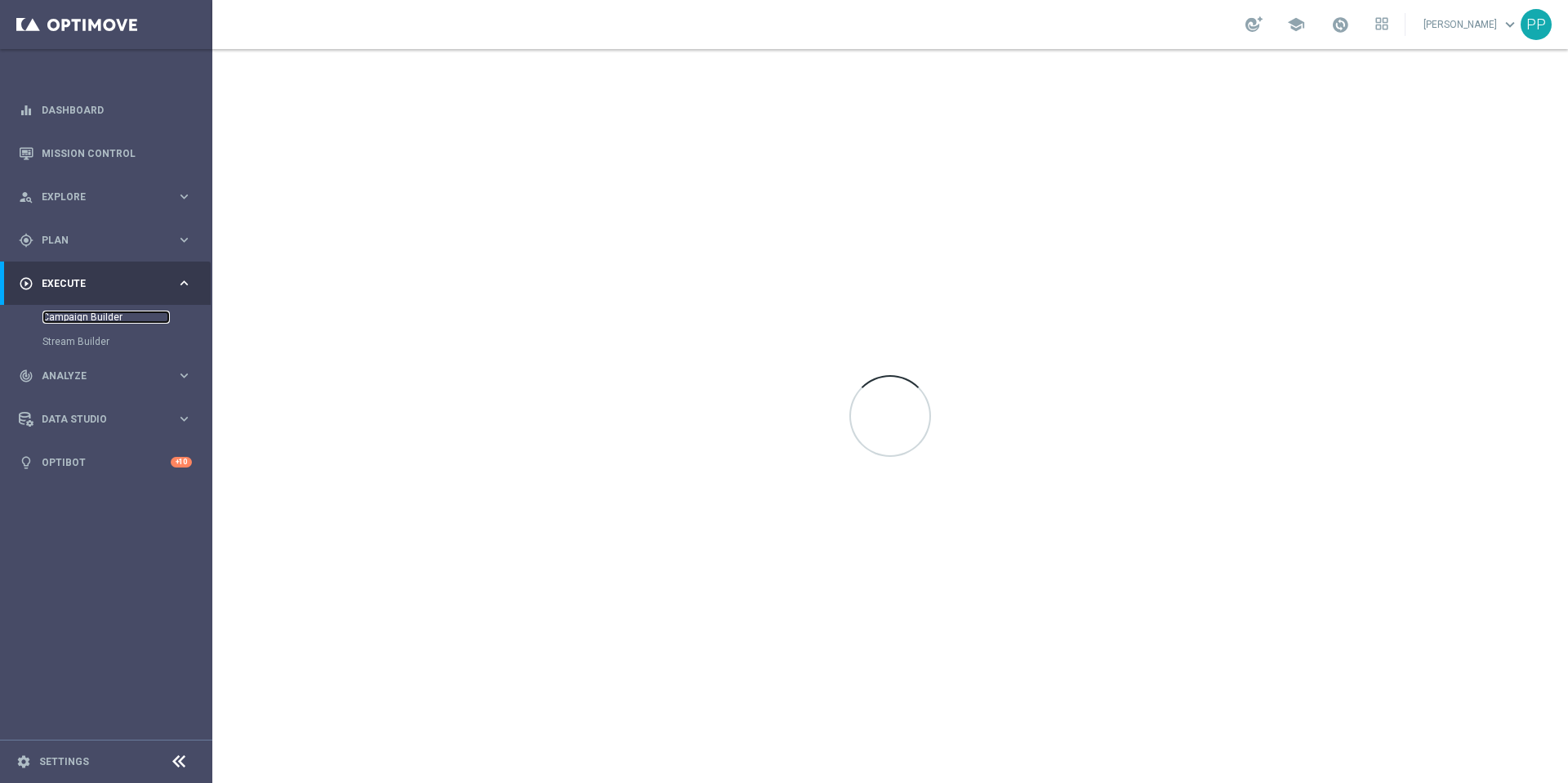
click at [114, 315] on link "Campaign Builder" at bounding box center [105, 318] width 127 height 13
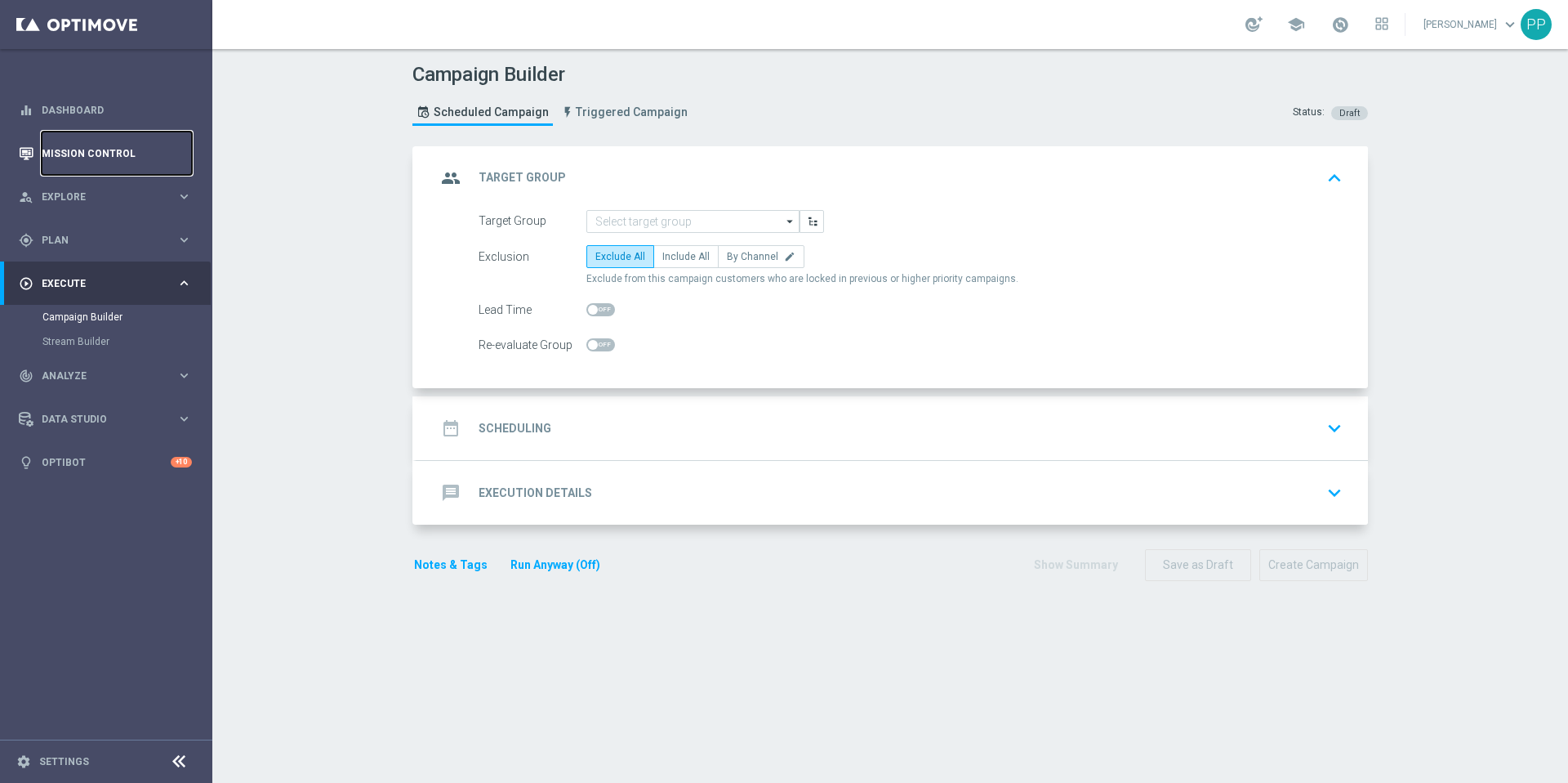
click at [103, 153] on link "Mission Control" at bounding box center [117, 154] width 151 height 43
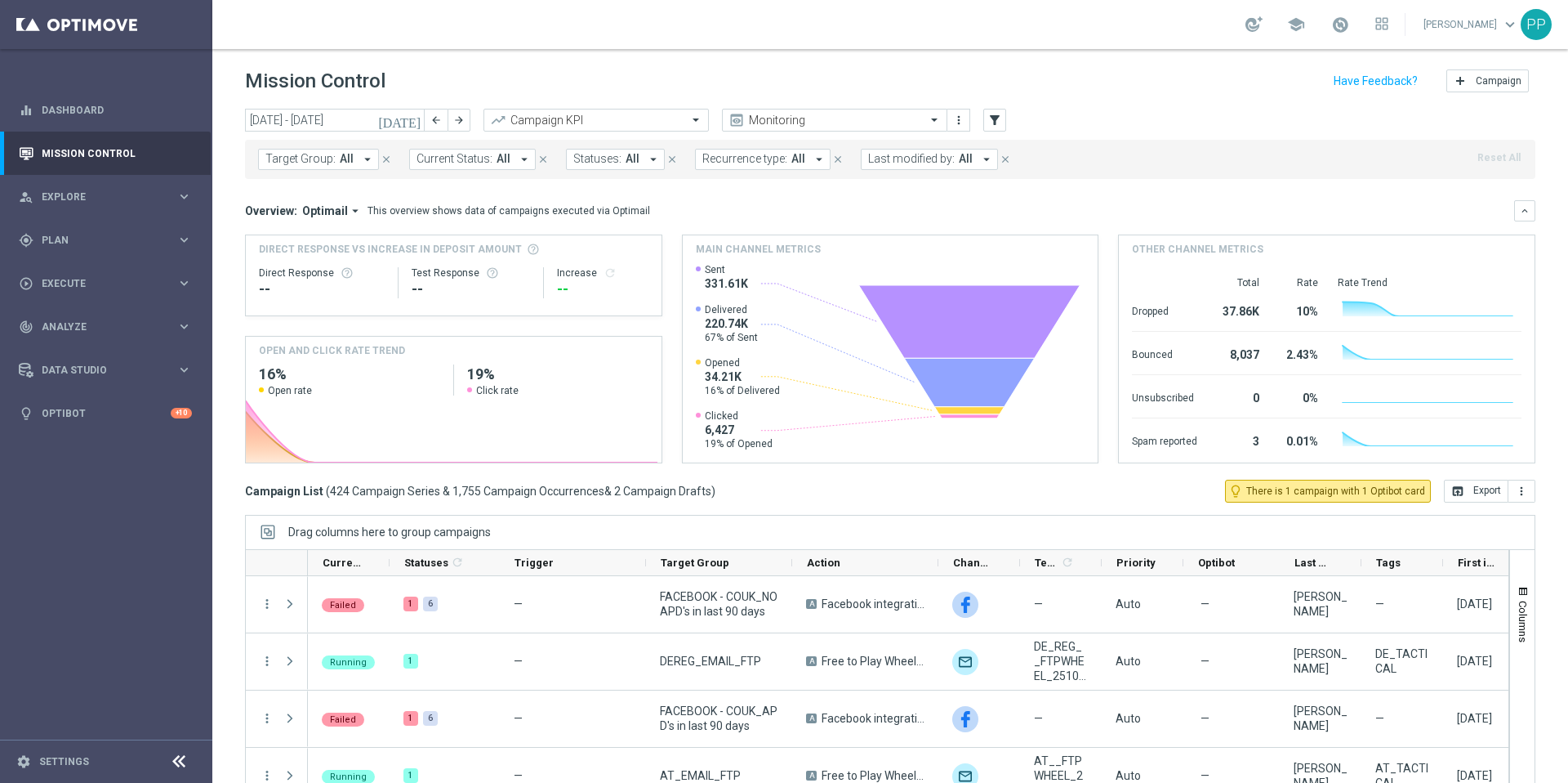
click at [412, 119] on icon "[DATE]" at bounding box center [400, 121] width 44 height 15
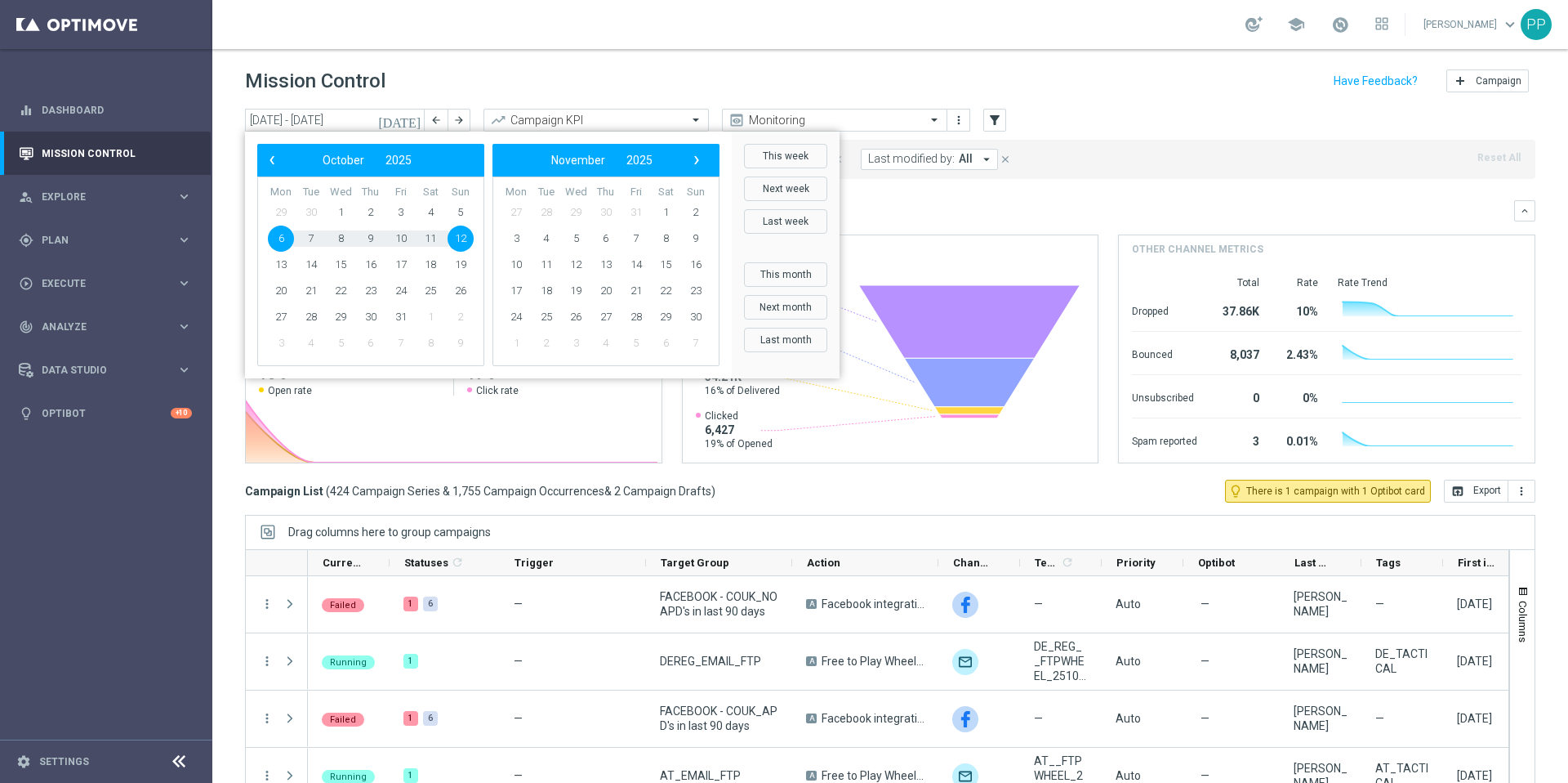
click at [275, 240] on span "6" at bounding box center [281, 238] width 26 height 26
click at [281, 237] on span "6" at bounding box center [281, 238] width 26 height 26
type input "[DATE] - [DATE]"
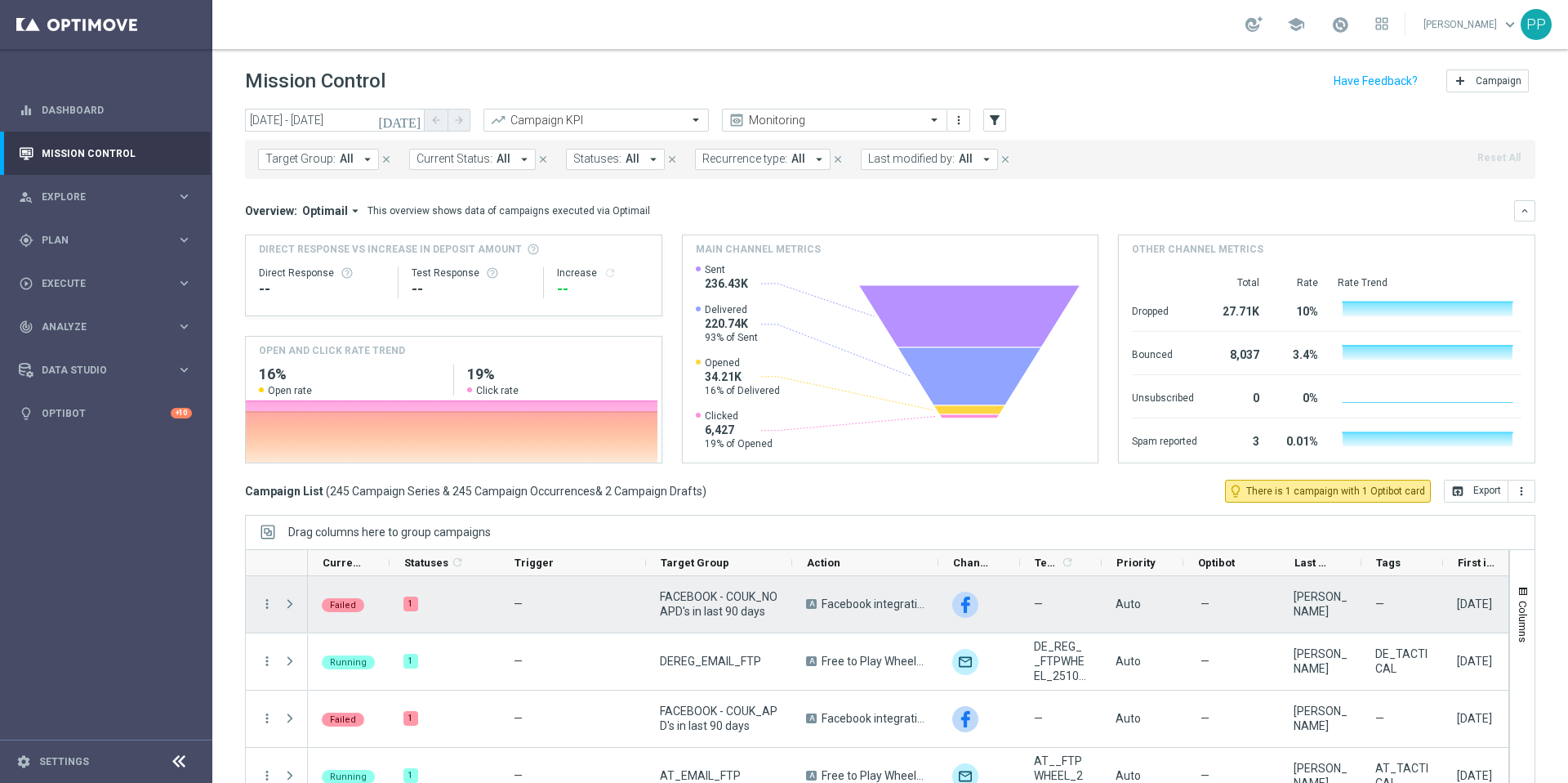
click at [292, 604] on span "Press SPACE to select this row." at bounding box center [290, 604] width 15 height 13
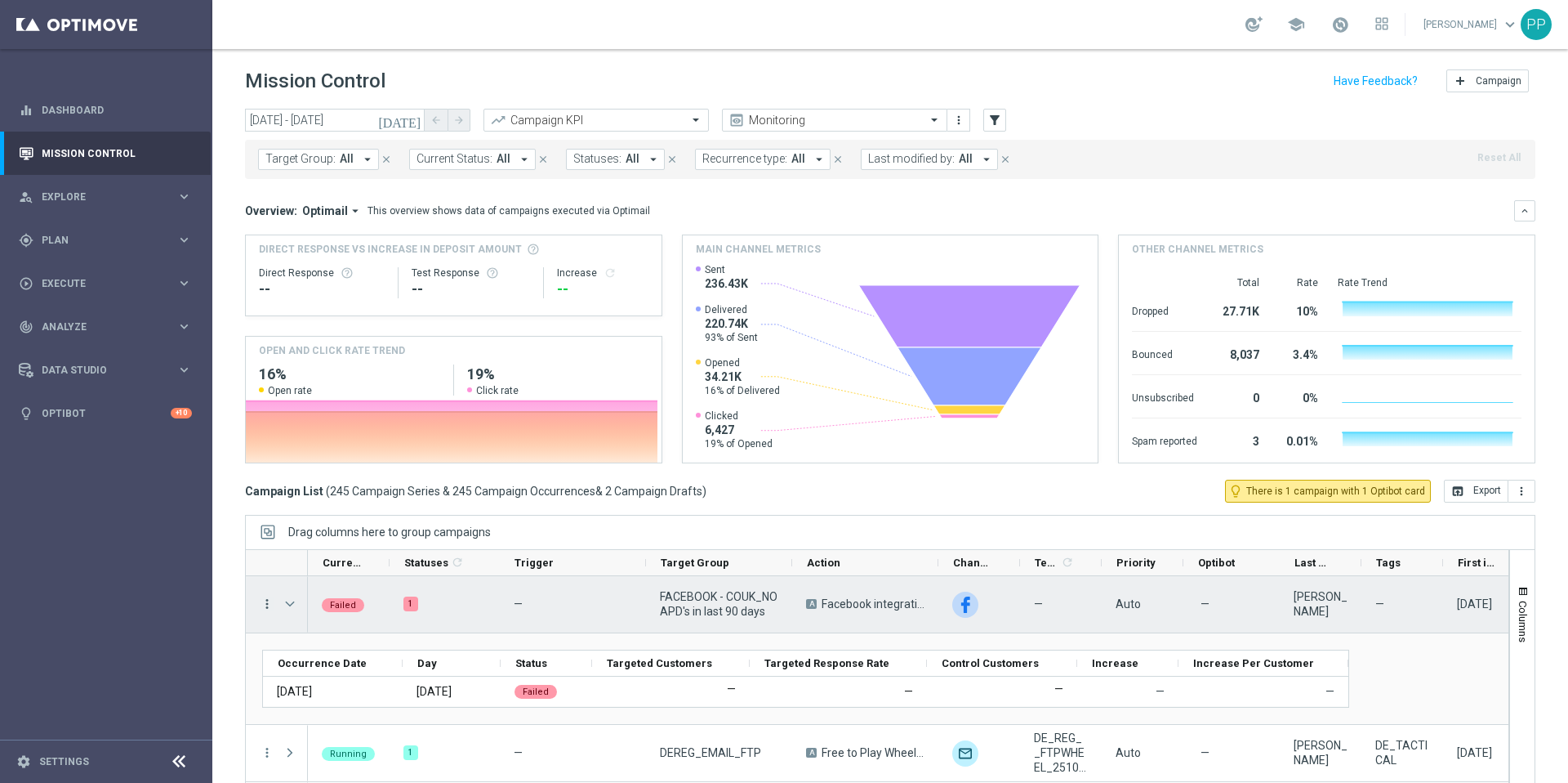
click at [266, 604] on icon "more_vert" at bounding box center [267, 604] width 15 height 15
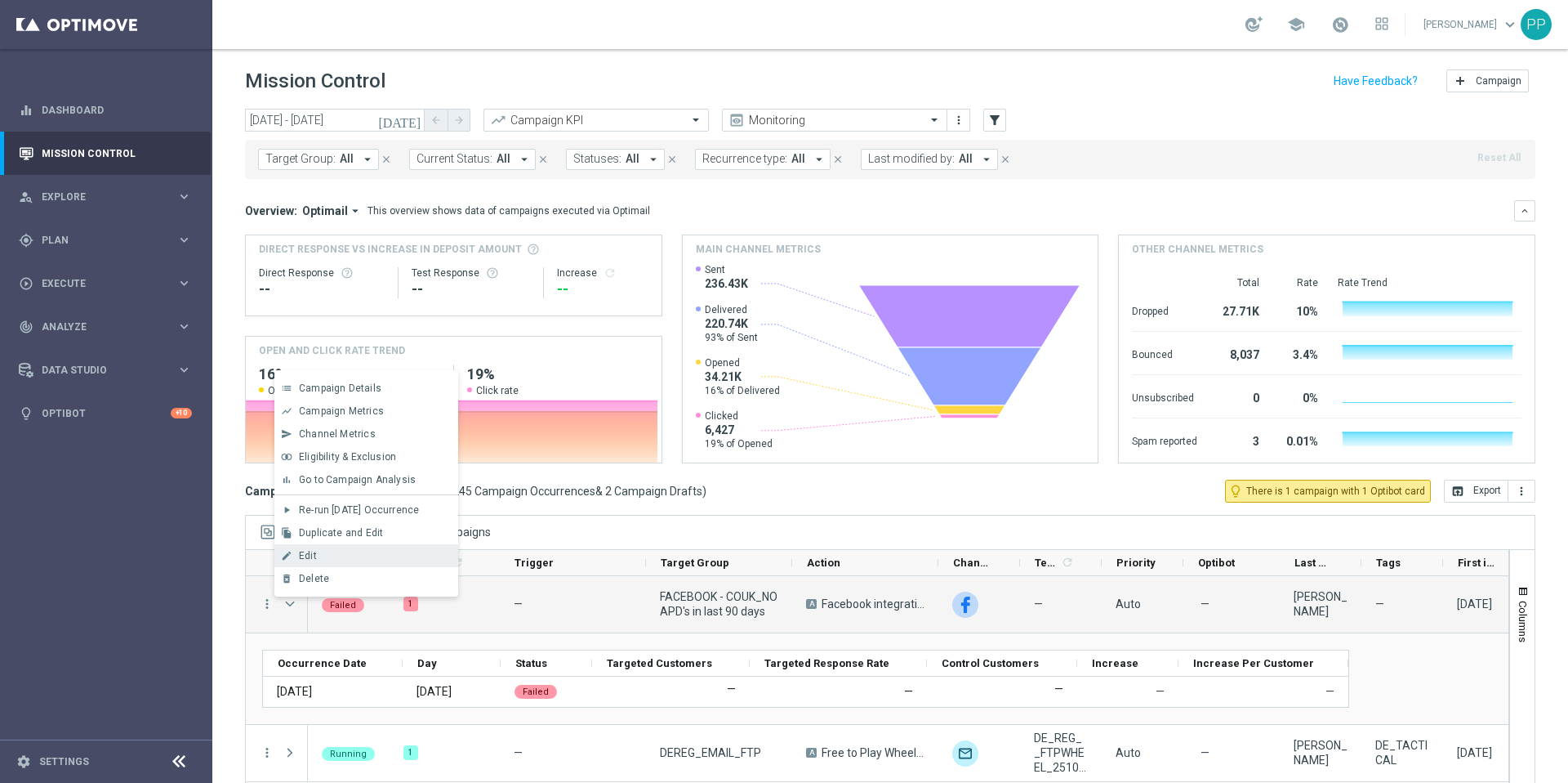
click at [320, 550] on div "Edit" at bounding box center [374, 556] width 152 height 11
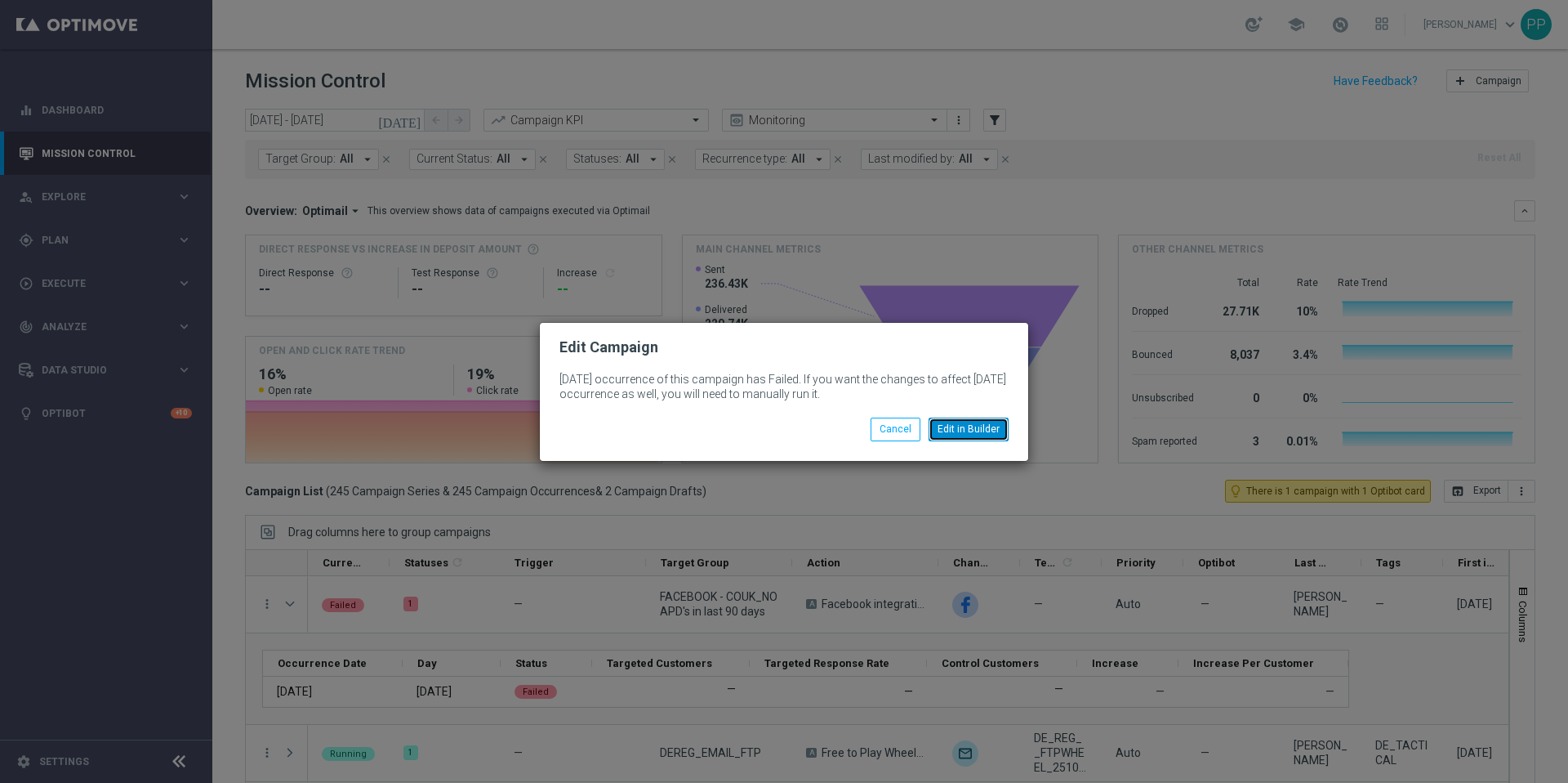
click at [990, 429] on button "Edit in Builder" at bounding box center [968, 429] width 80 height 23
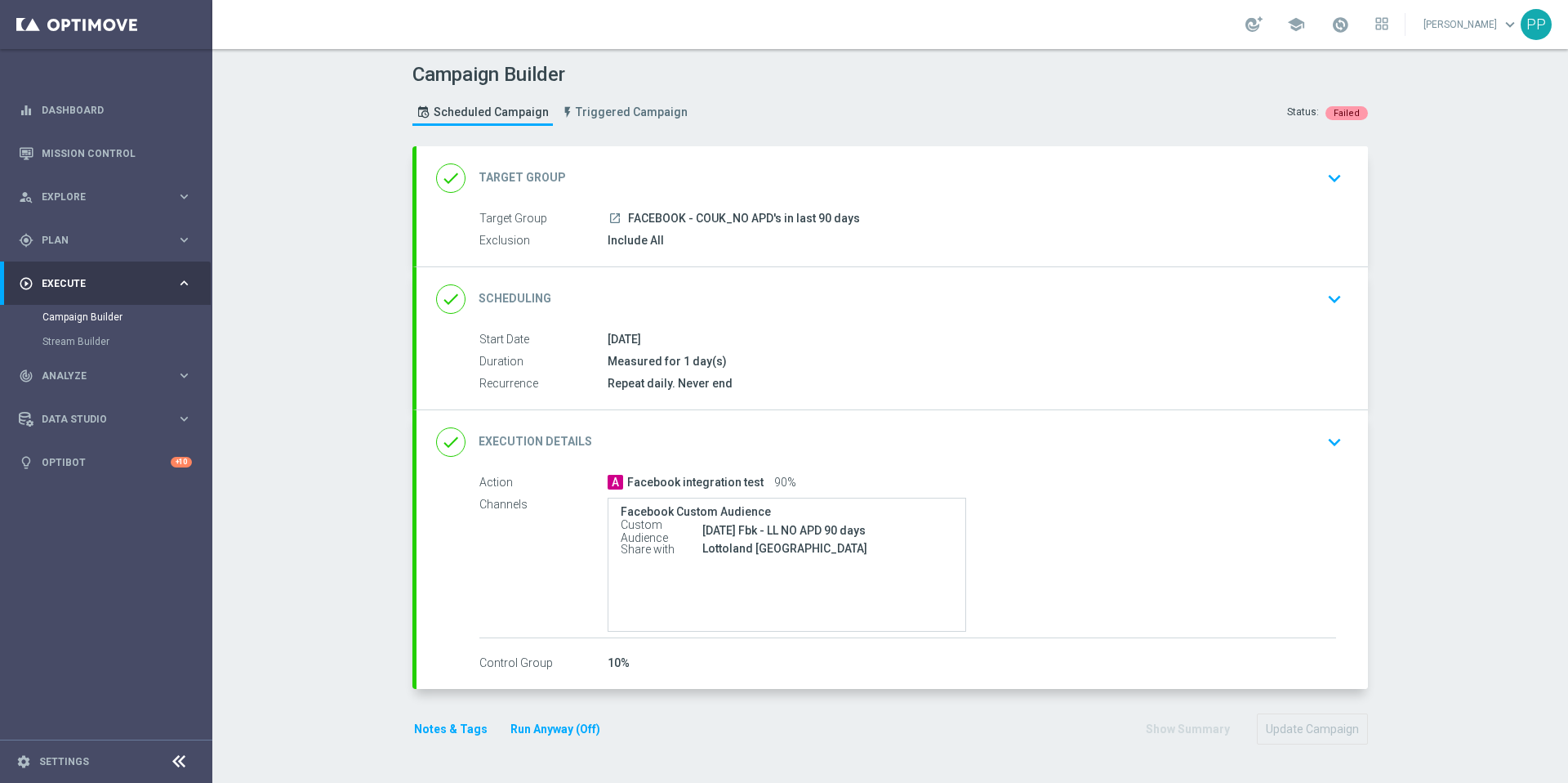
click at [1326, 178] on icon "keyboard_arrow_down" at bounding box center [1334, 178] width 24 height 24
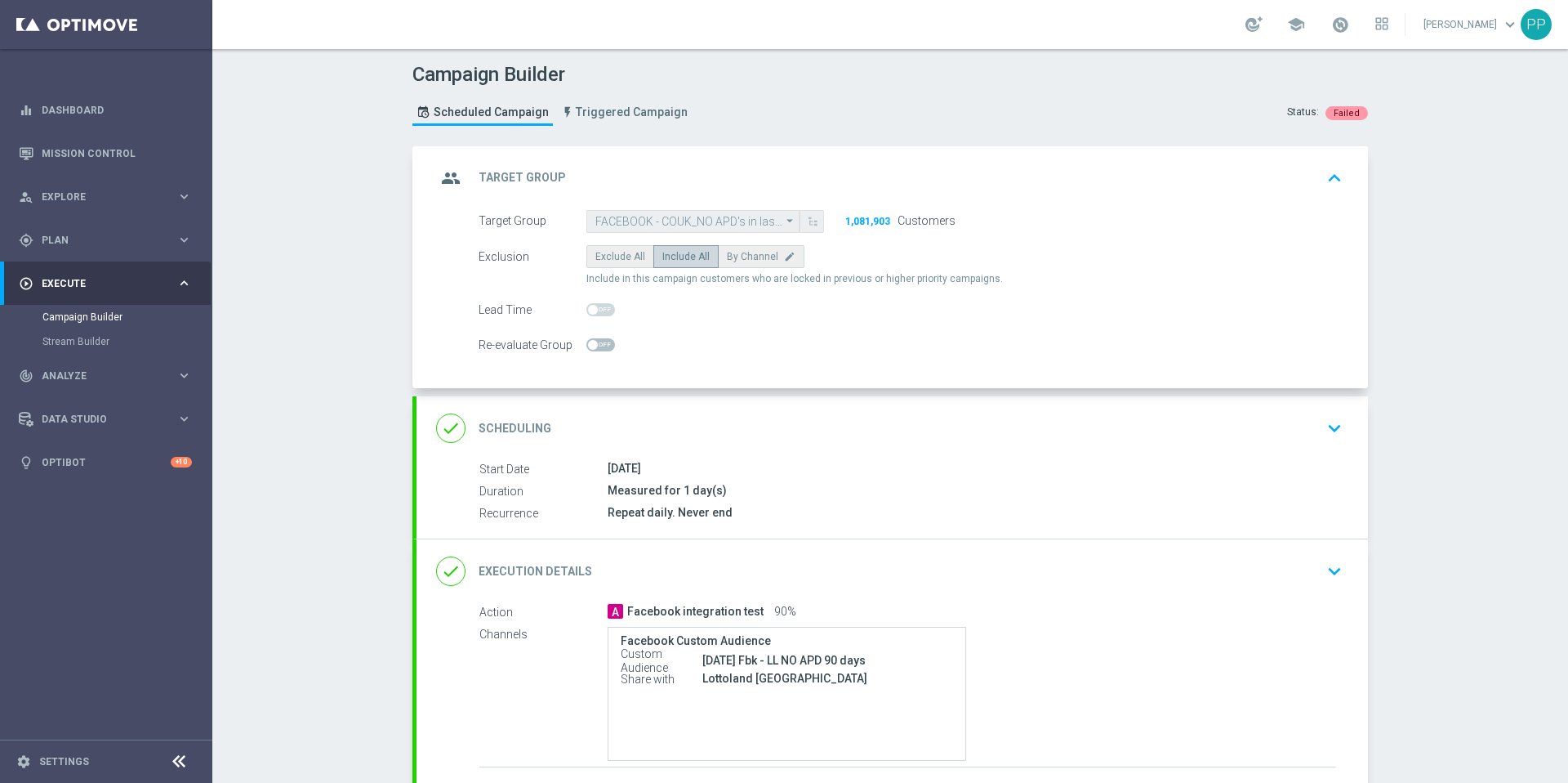
click at [1331, 431] on icon "keyboard_arrow_down" at bounding box center [1334, 428] width 24 height 24
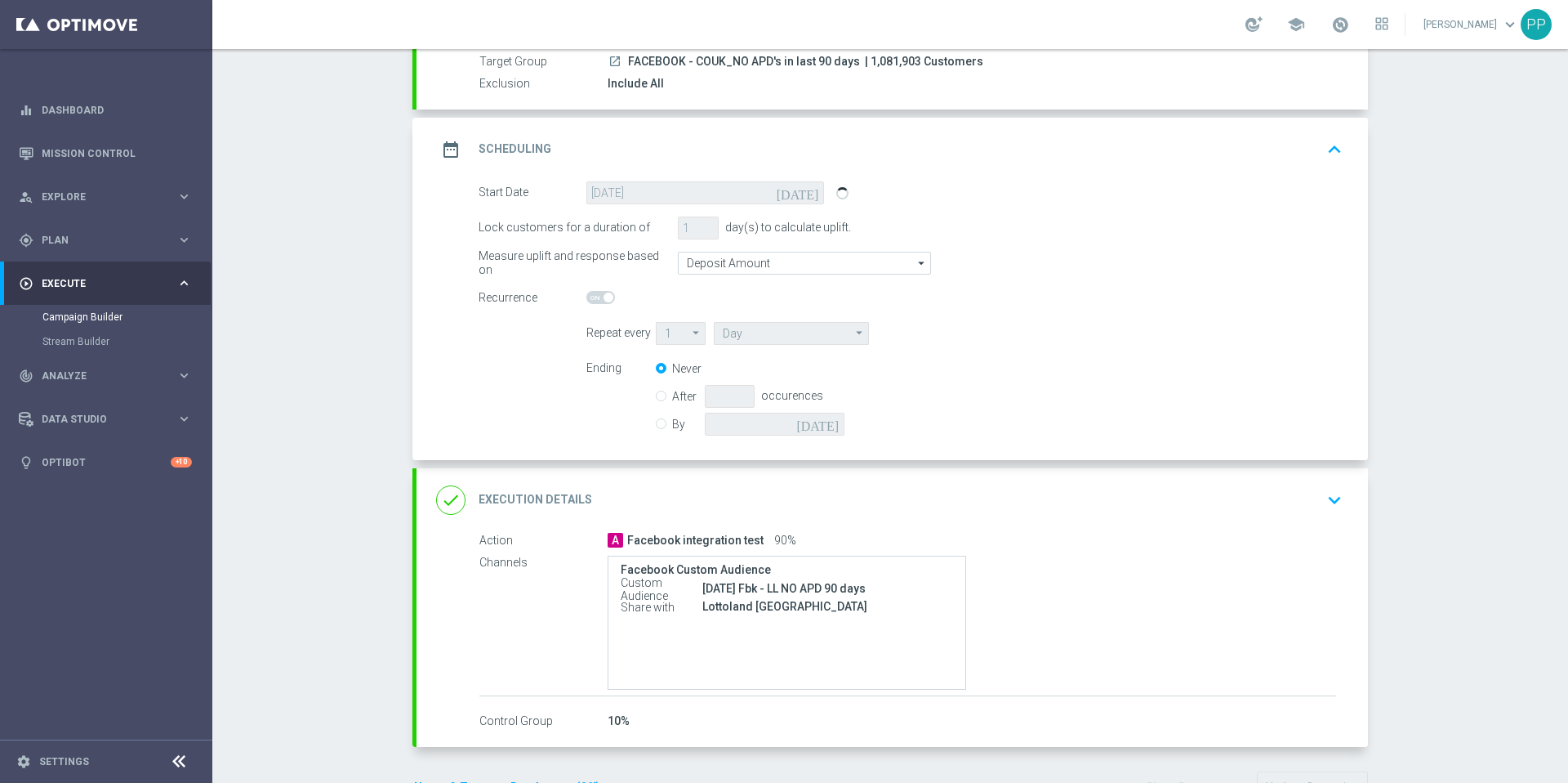
scroll to position [157, 0]
click at [1326, 498] on icon "keyboard_arrow_down" at bounding box center [1334, 499] width 24 height 24
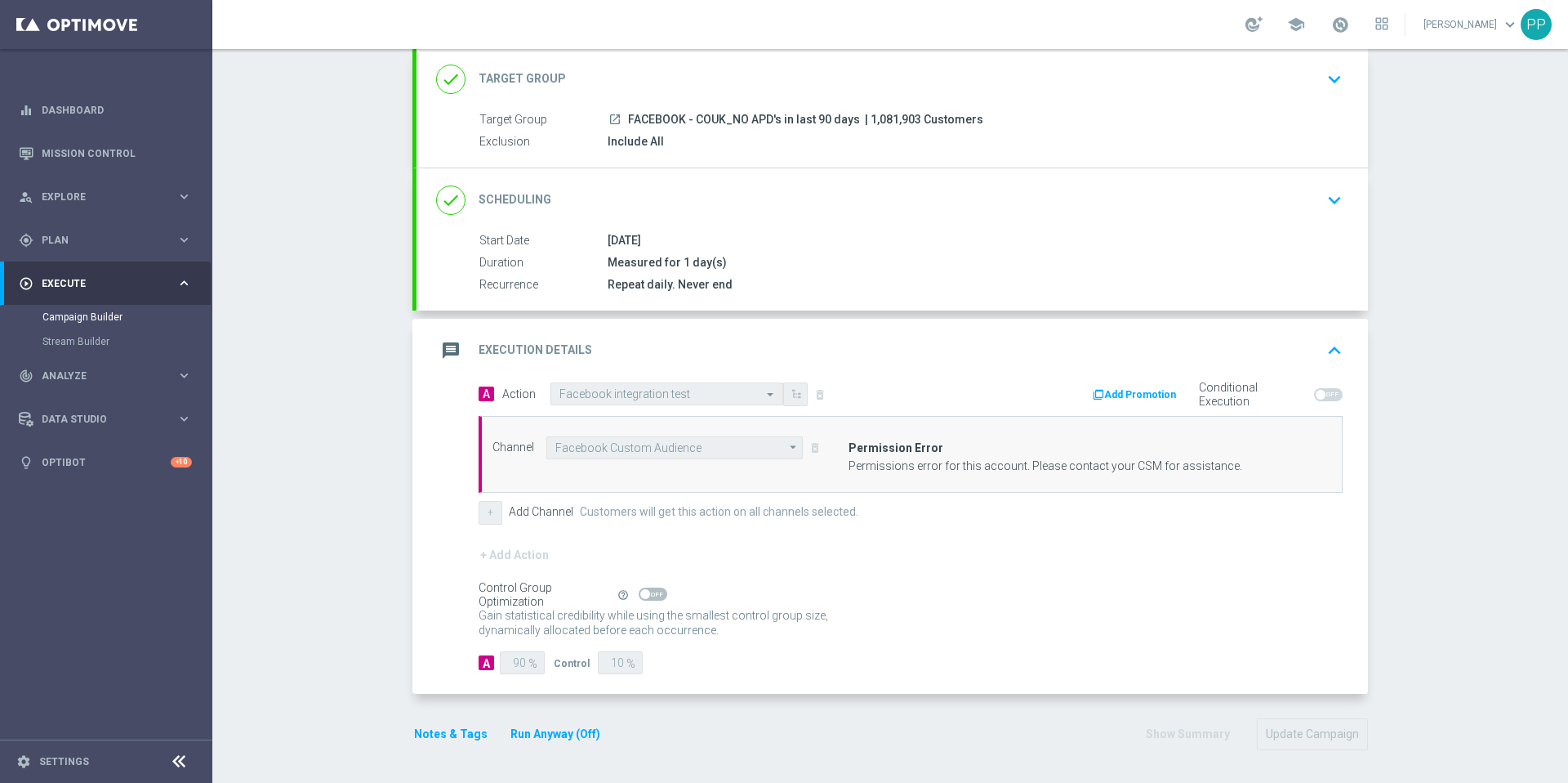
scroll to position [99, 0]
click at [957, 461] on div "Permissions error for this account. Please contact your CSM for assistance." at bounding box center [1085, 465] width 474 height 14
click at [957, 465] on div "Permissions error for this account. Please contact your CSM for assistance." at bounding box center [1085, 465] width 474 height 14
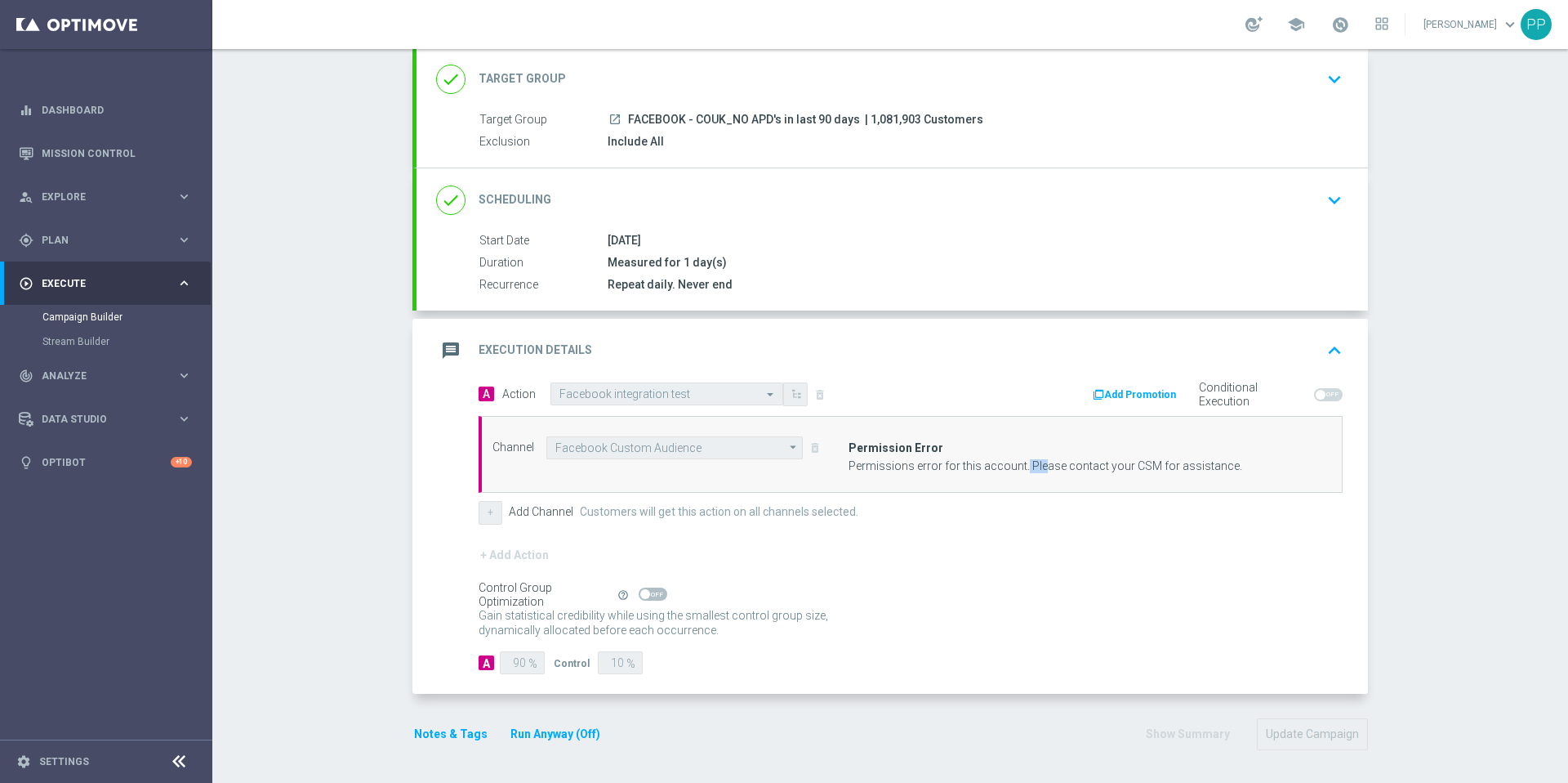
click at [957, 465] on div "Permissions error for this account. Please contact your CSM for assistance." at bounding box center [1085, 465] width 474 height 14
click at [911, 514] on div "+ Add Channel Customers will get this action on all channels selected." at bounding box center [911, 513] width 865 height 23
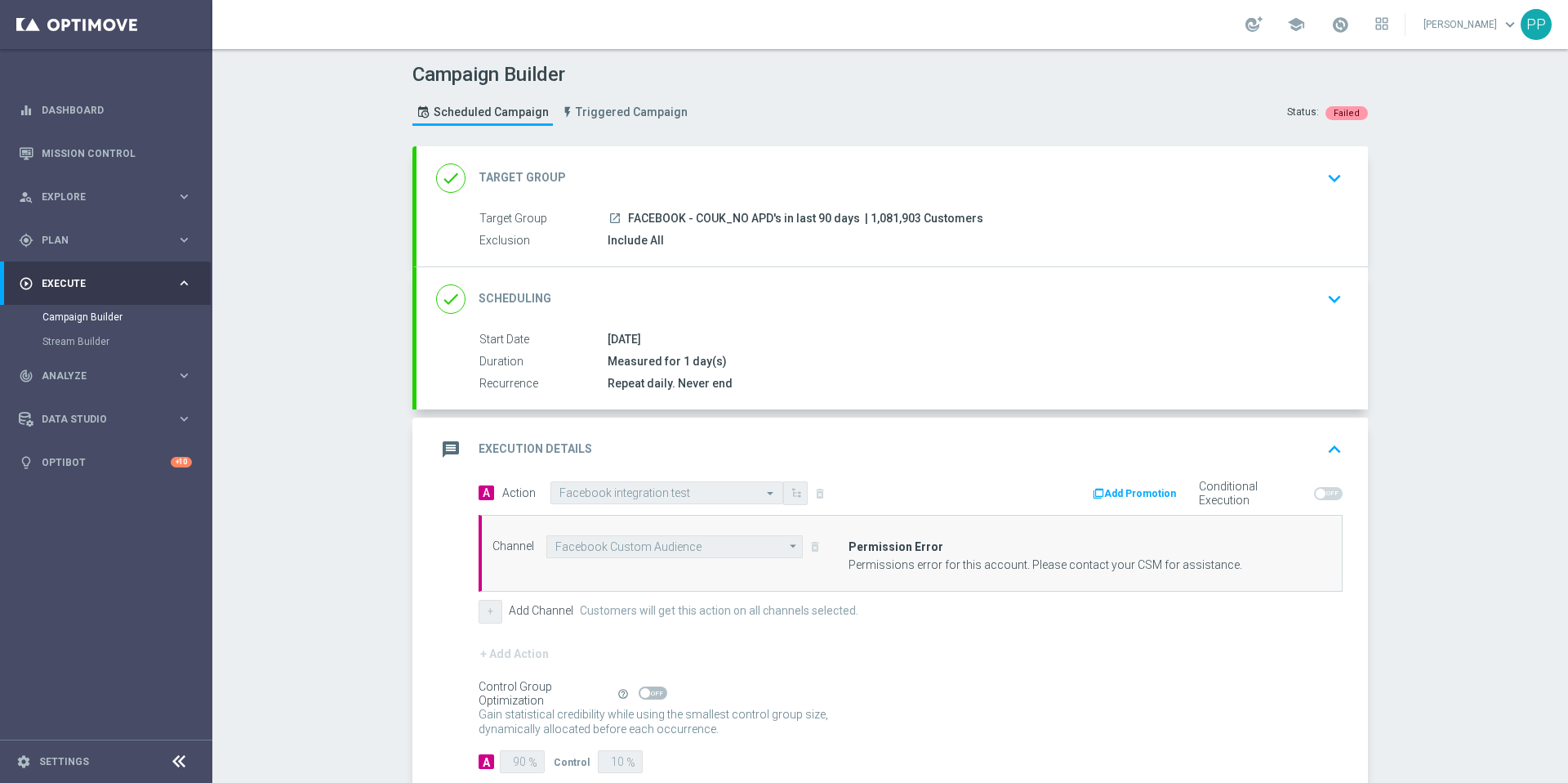
drag, startPoint x: 997, startPoint y: 215, endPoint x: 622, endPoint y: 215, distance: 375.0
click at [622, 215] on div "launch FACEBOOK - COUK_NO APD's in last 90 days | 1,081,903 Customers" at bounding box center [972, 218] width 729 height 16
copy div "FACEBOOK - COUK_NO APD's in last 90 days | 1,081,903 Customers"
click at [514, 173] on h2 "Target Group" at bounding box center [522, 177] width 88 height 15
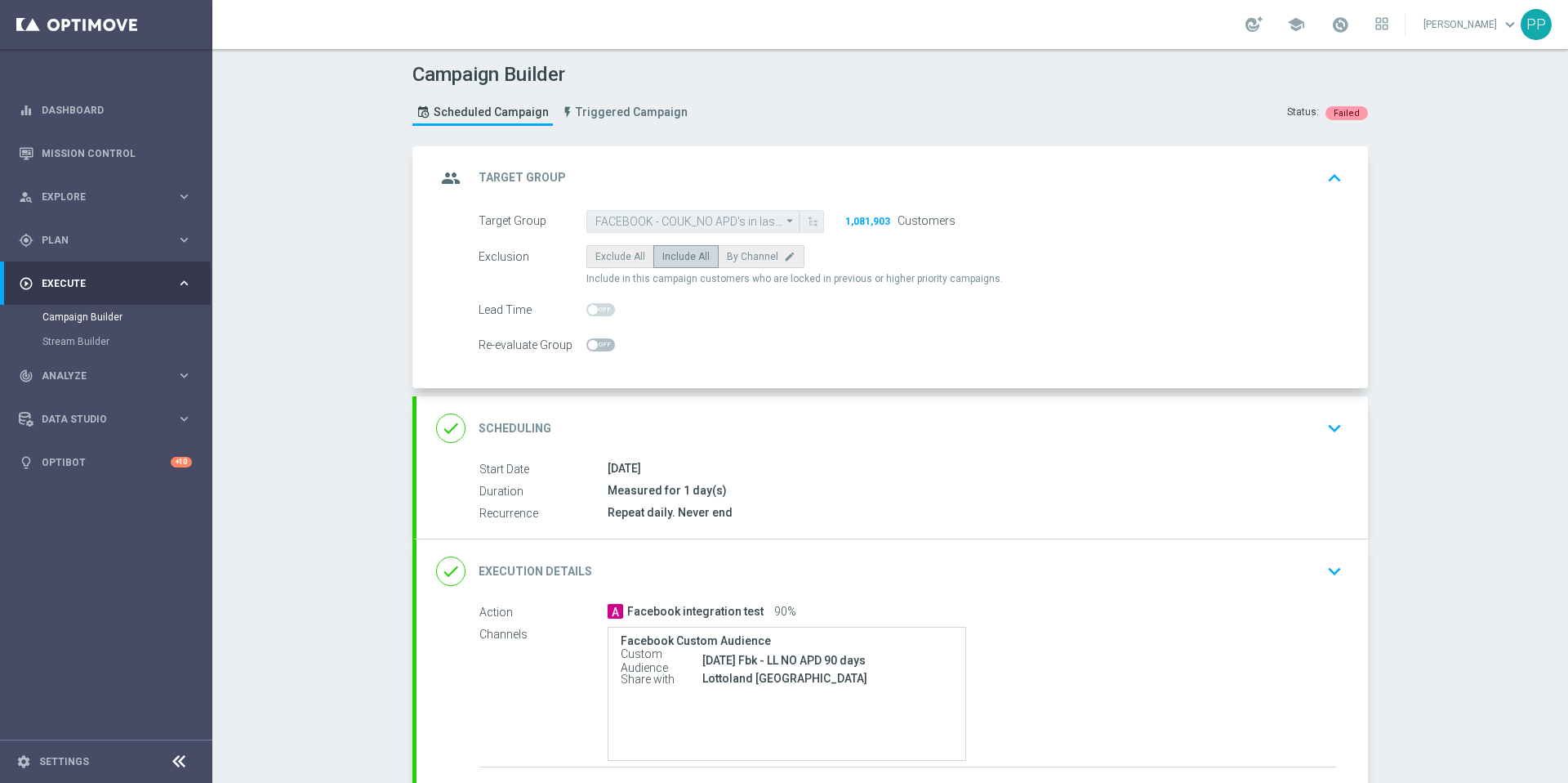
click at [783, 219] on icon "arrow_drop_down" at bounding box center [790, 221] width 16 height 21
click at [622, 257] on div "Exclude All Include All By Channel edit" at bounding box center [696, 256] width 218 height 23
click at [627, 468] on div "17 Aug 2021" at bounding box center [972, 467] width 729 height 16
click at [1326, 432] on icon "keyboard_arrow_down" at bounding box center [1334, 428] width 24 height 24
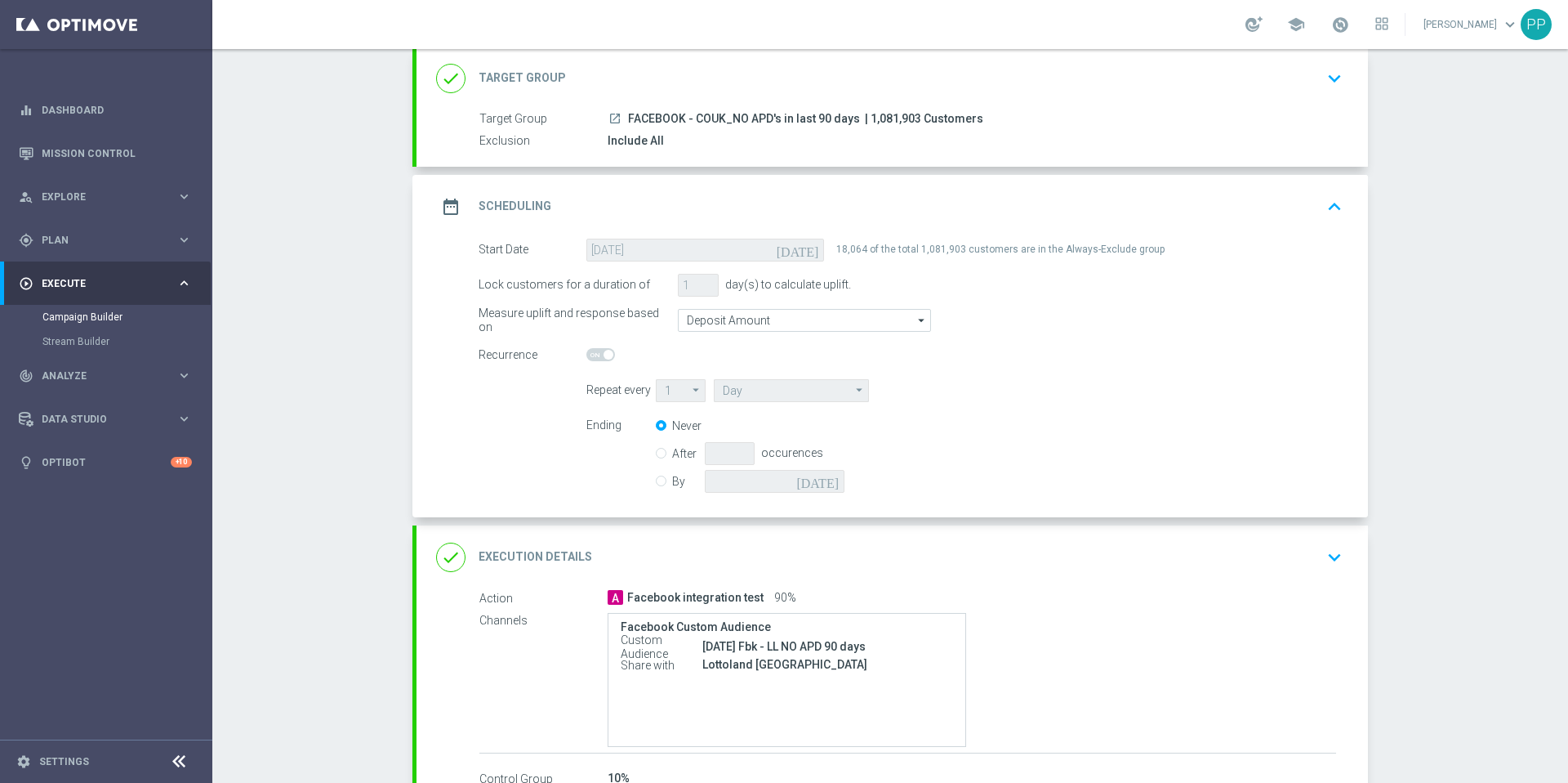
scroll to position [123, 0]
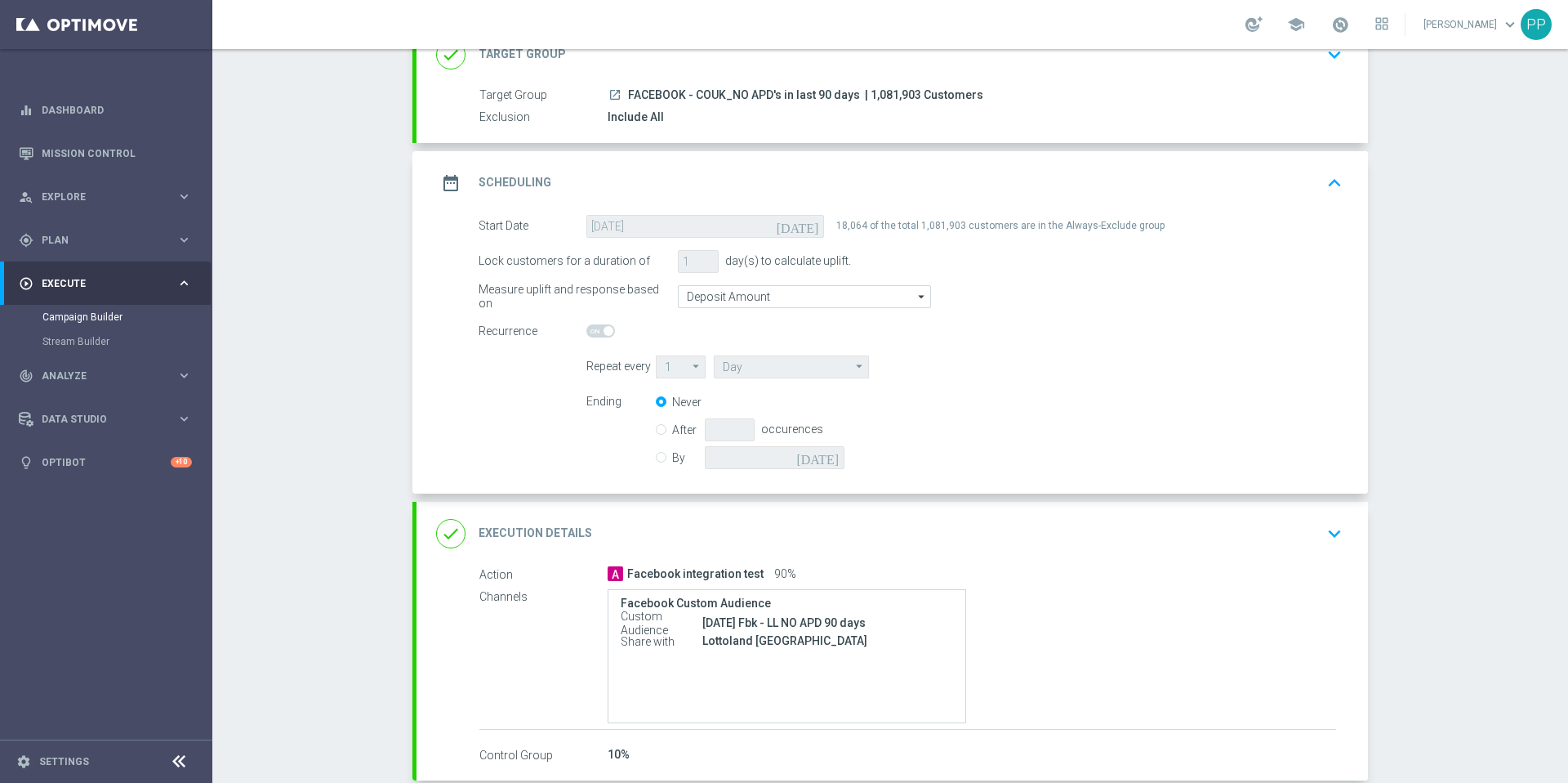
click at [986, 404] on div "Ending Never After occurences By today" at bounding box center [964, 432] width 781 height 83
click at [836, 230] on div "18,064 of the total 1,081,903 customers are in the Always-Exclude group" at bounding box center [1000, 226] width 329 height 23
click at [813, 226] on icon "[DATE]" at bounding box center [800, 223] width 48 height 18
click at [816, 291] on input "Deposit Amount" at bounding box center [804, 297] width 253 height 23
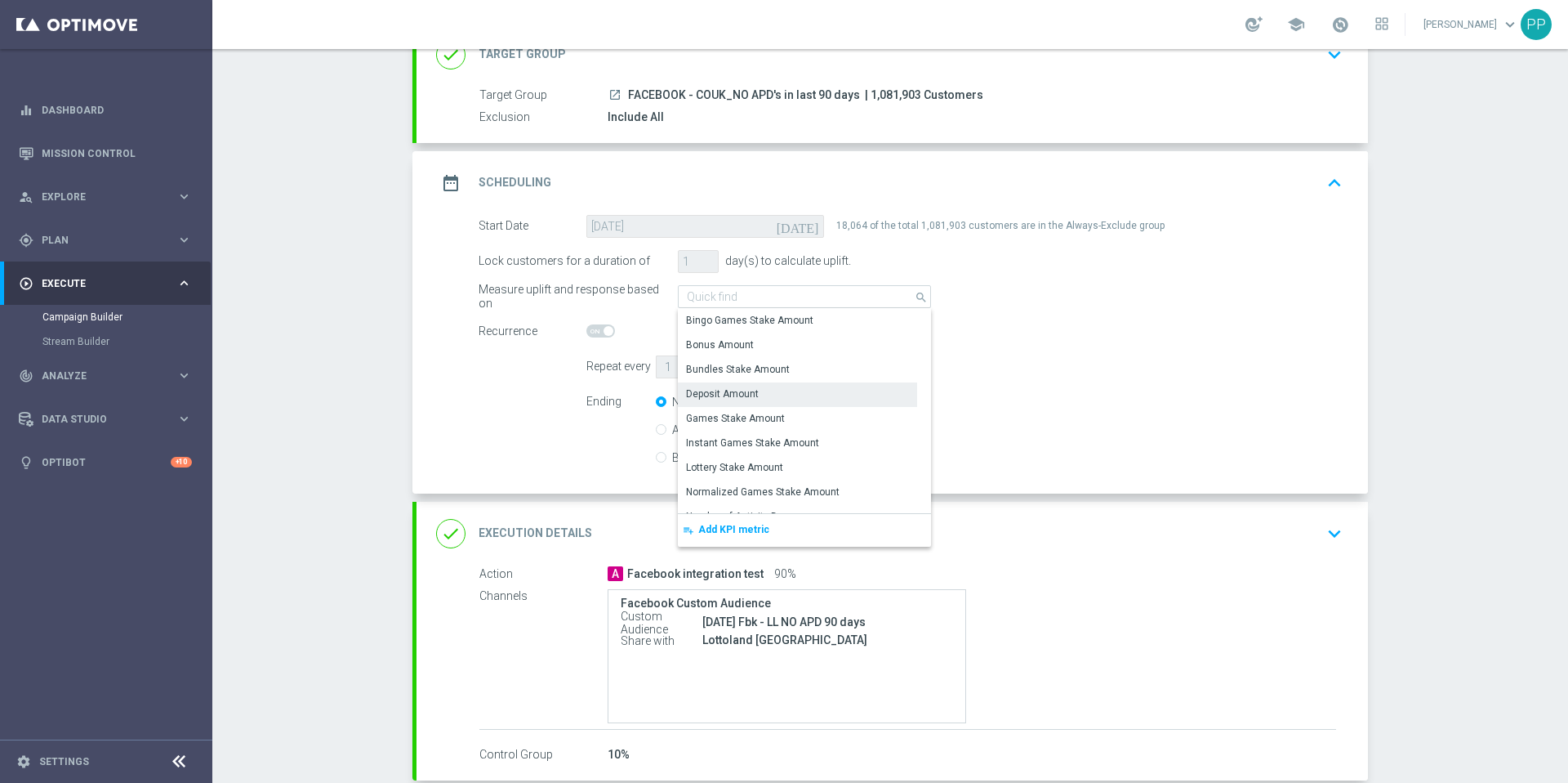
click at [792, 388] on div "Deposit Amount" at bounding box center [798, 394] width 239 height 23
type input "Deposit Amount"
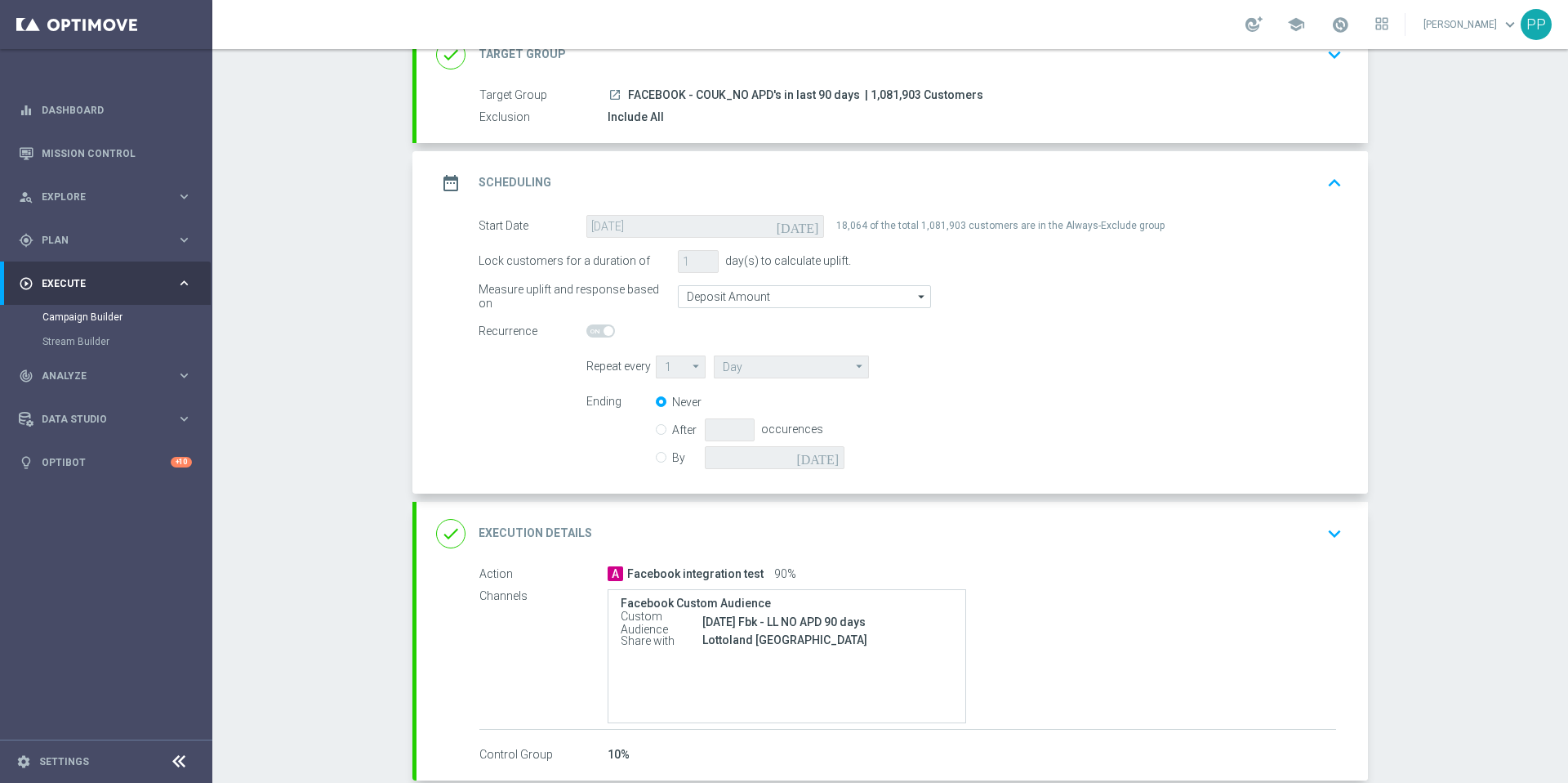
scroll to position [209, 0]
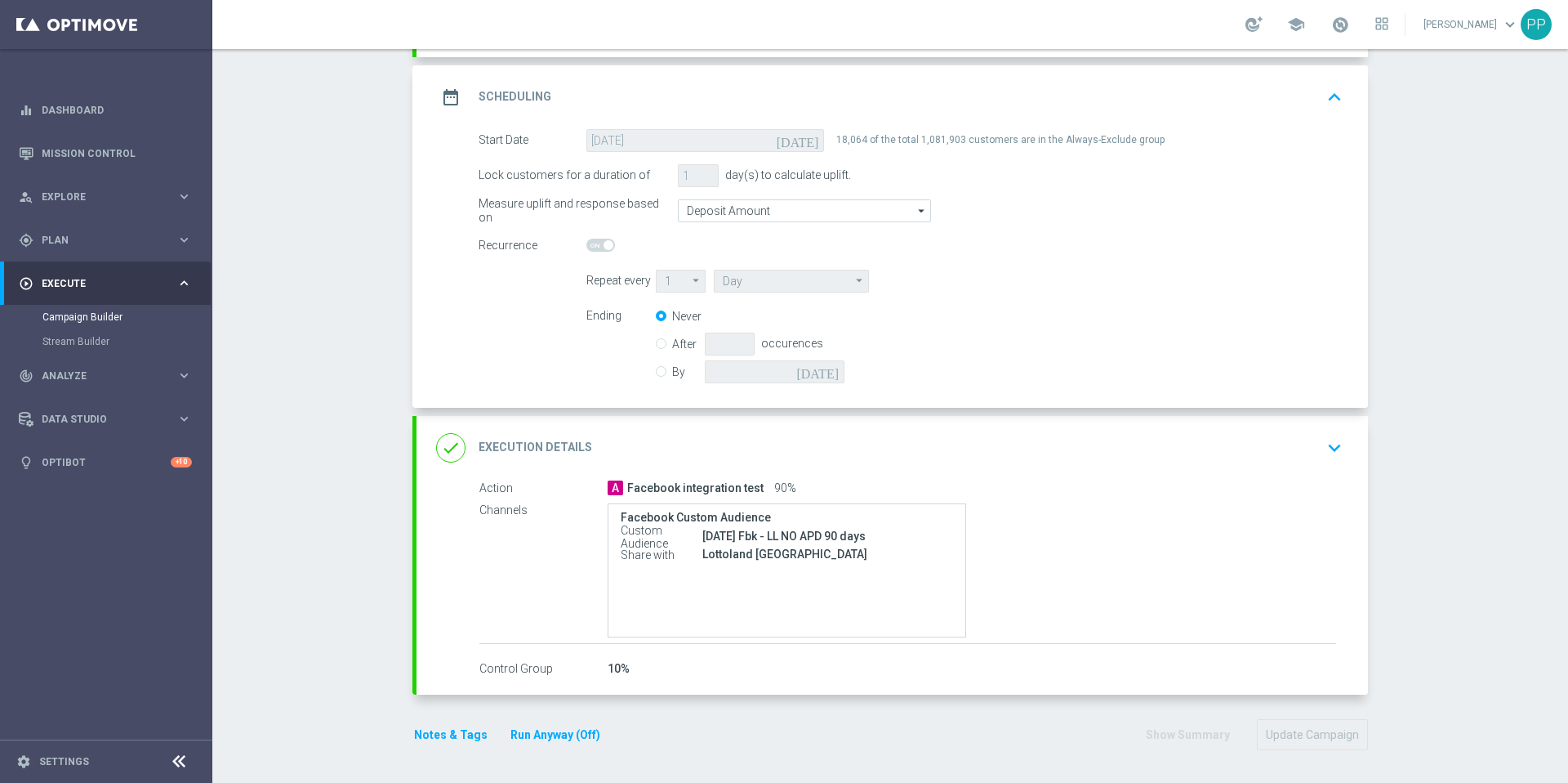
click at [752, 556] on div "Lottoland UK" at bounding box center [828, 553] width 251 height 16
click at [720, 546] on div "Lottoland UK" at bounding box center [828, 553] width 251 height 16
click at [95, 151] on link "Mission Control" at bounding box center [117, 154] width 151 height 43
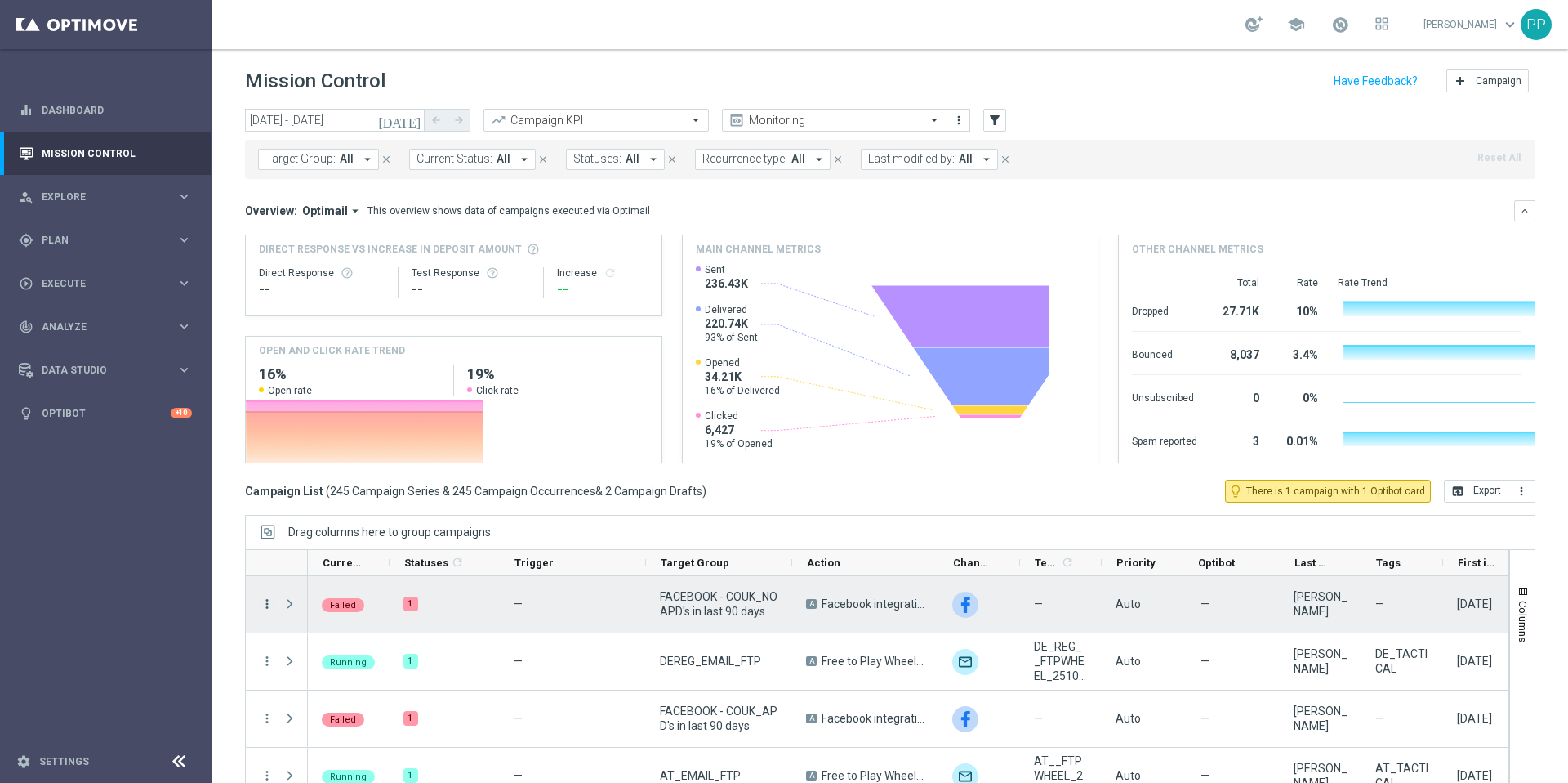
click at [268, 603] on icon "more_vert" at bounding box center [267, 604] width 15 height 15
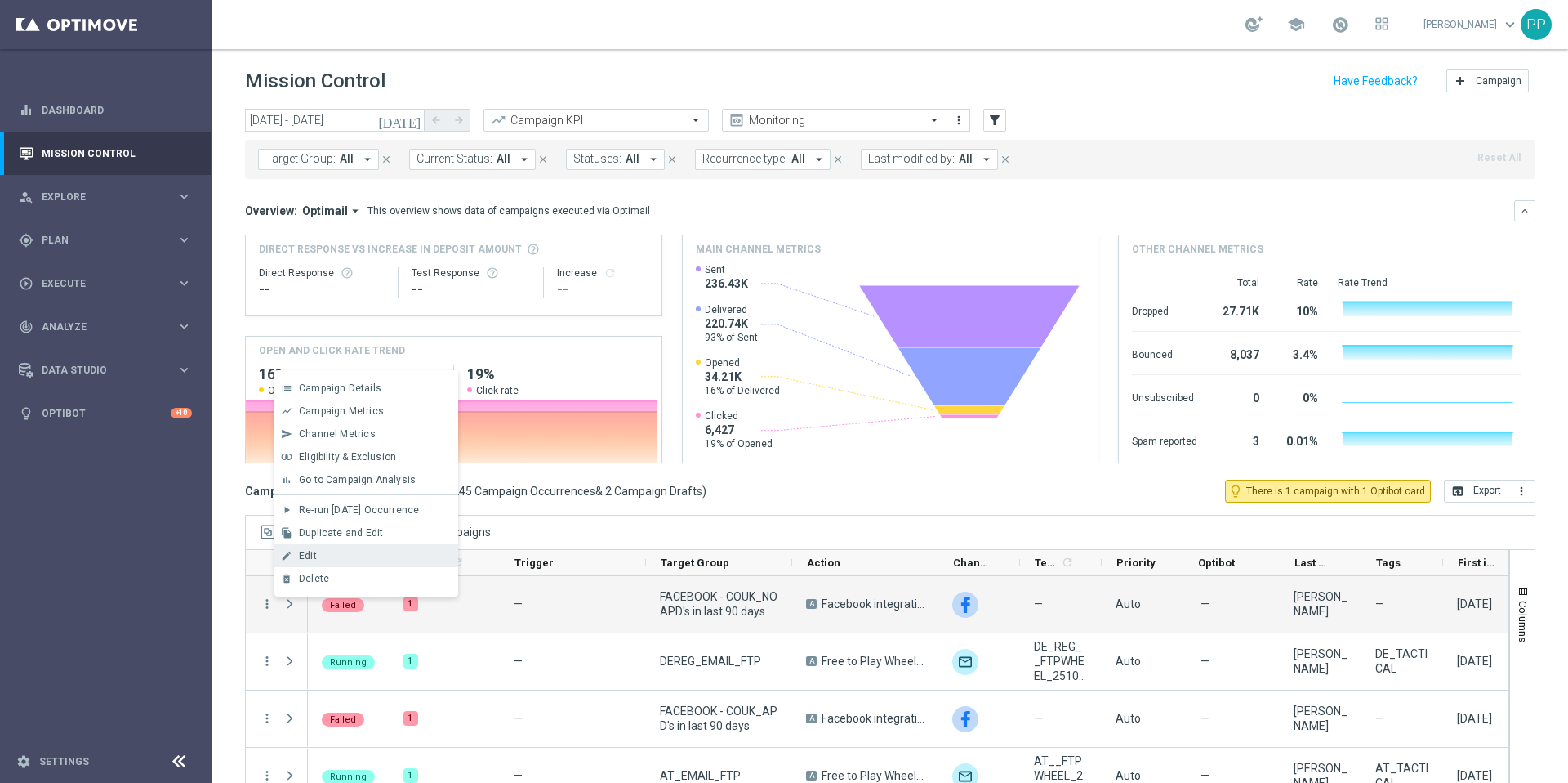
click at [308, 557] on span "Edit" at bounding box center [307, 556] width 18 height 11
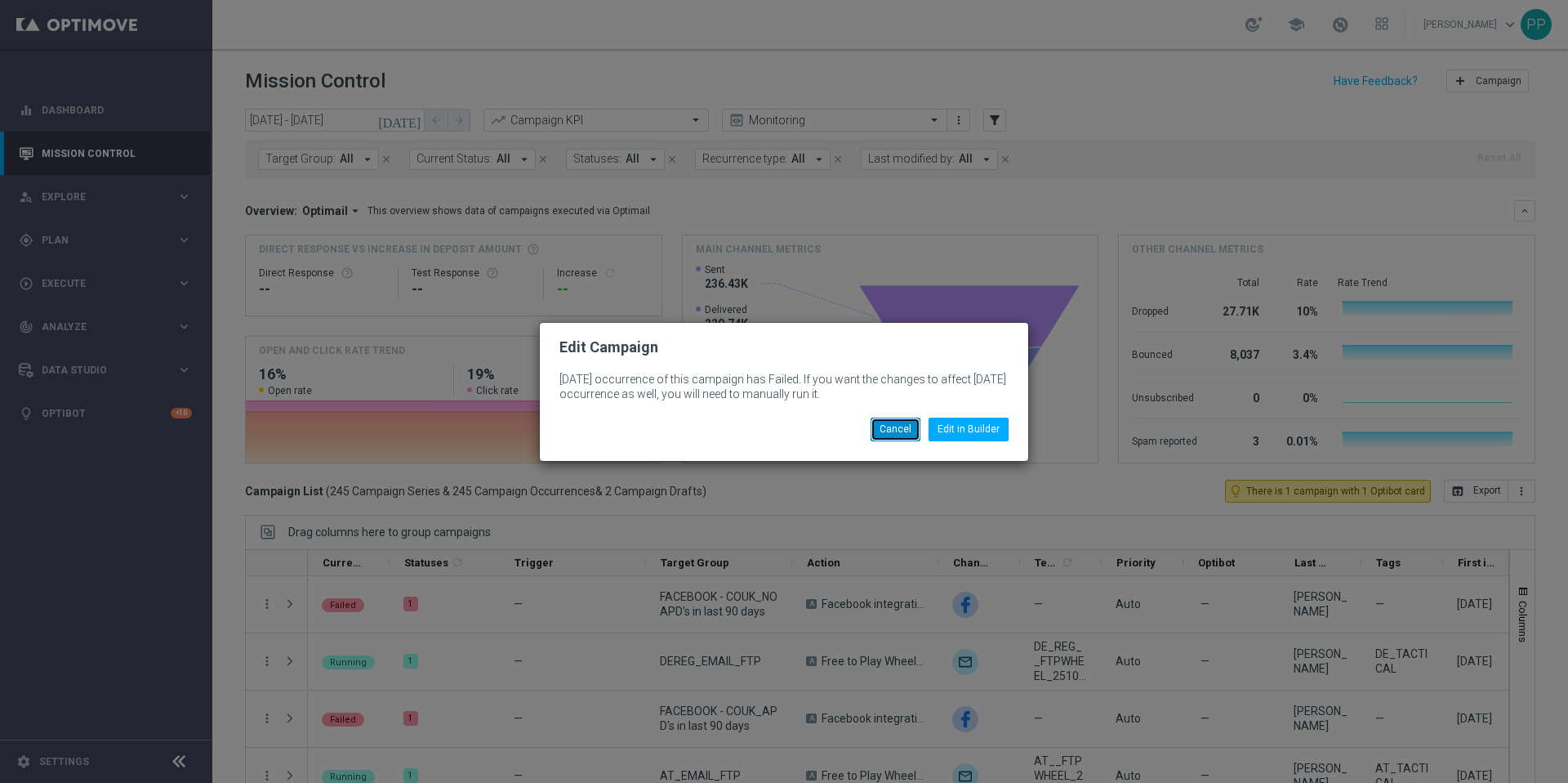
click at [907, 427] on button "Cancel" at bounding box center [895, 429] width 50 height 23
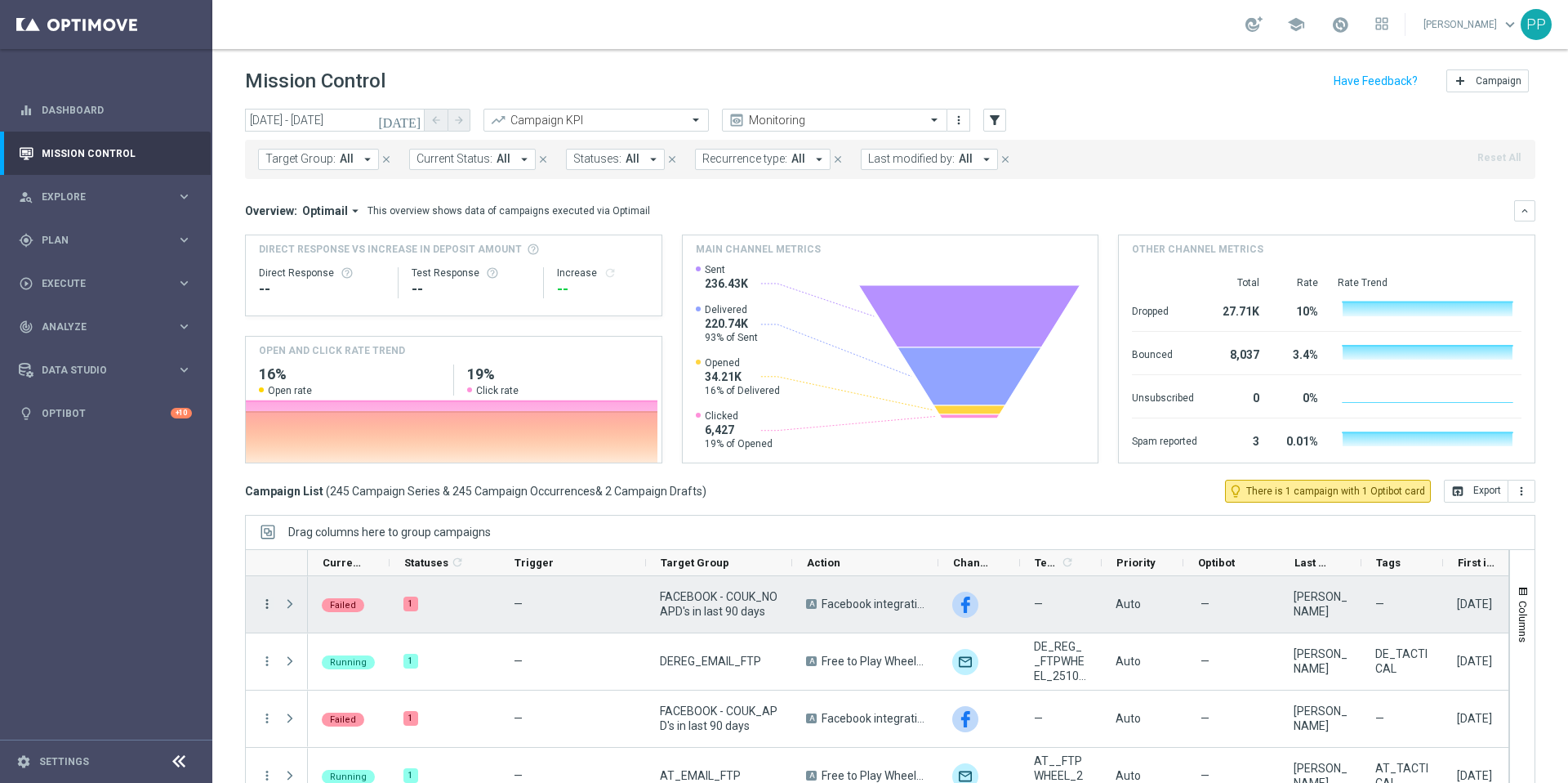
click at [267, 606] on icon "more_vert" at bounding box center [267, 604] width 15 height 15
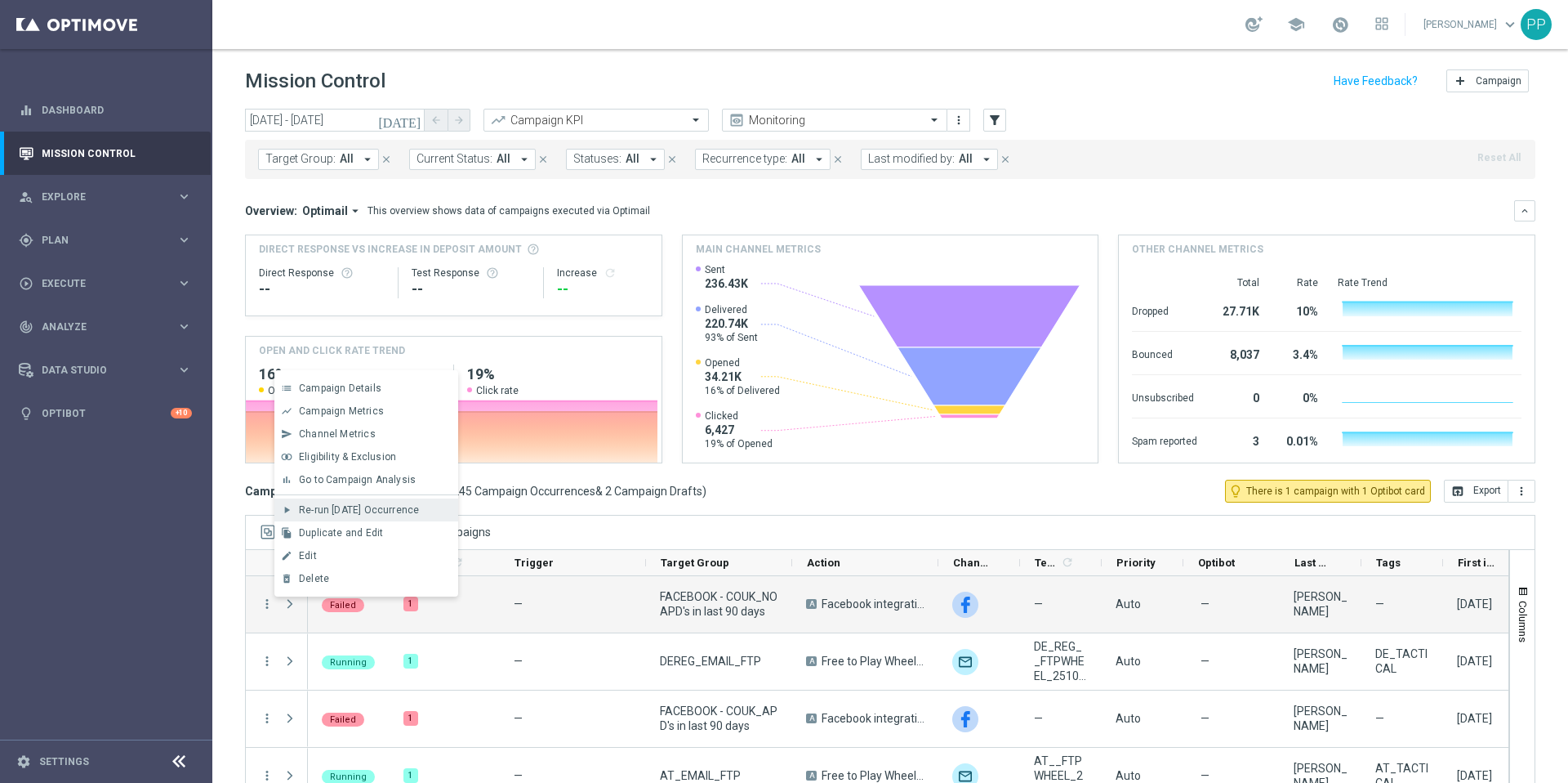
click at [335, 512] on span "Re-run Today’s Occurrence" at bounding box center [358, 510] width 120 height 11
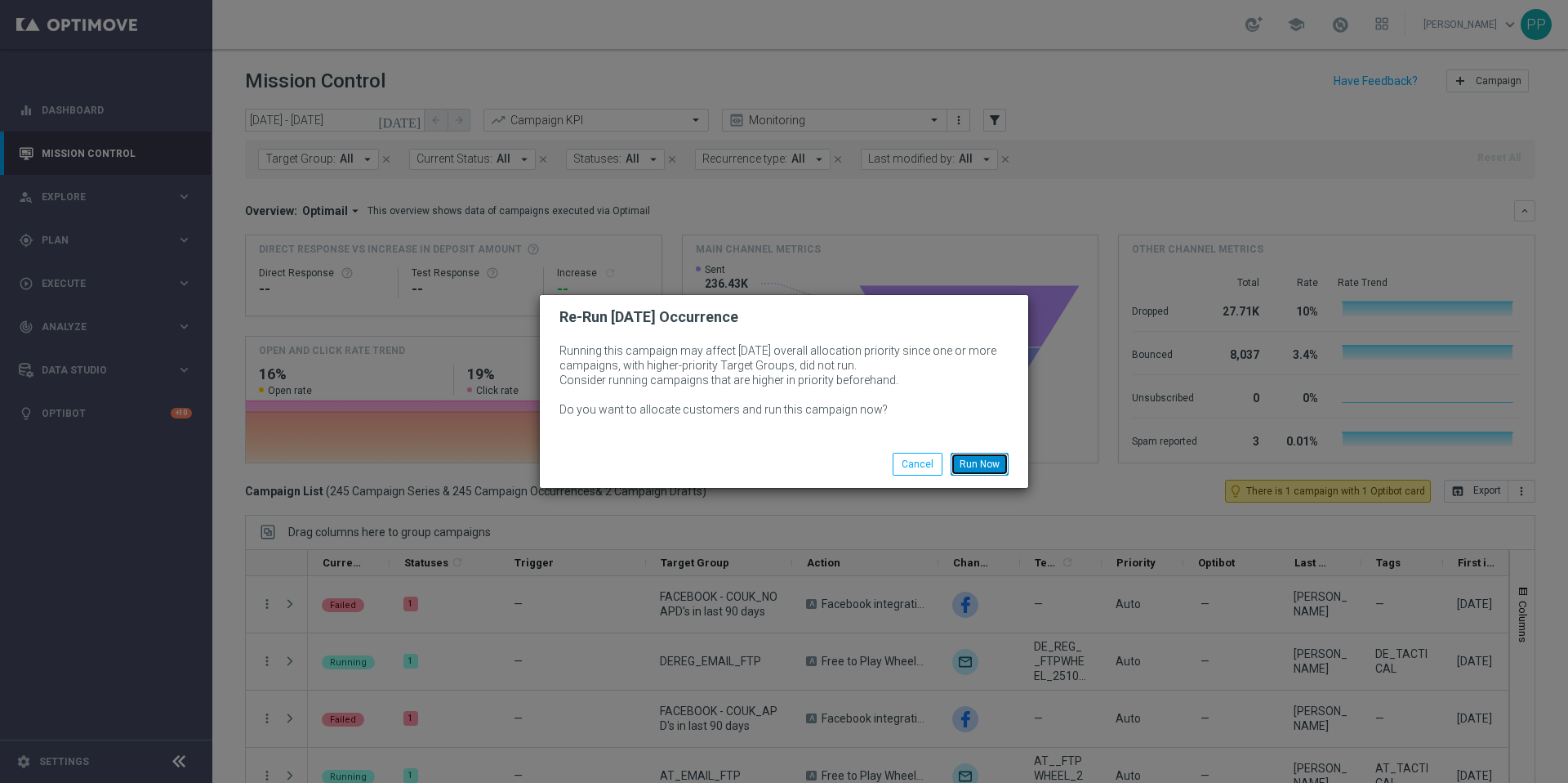
click at [983, 465] on button "Run Now" at bounding box center [979, 464] width 58 height 23
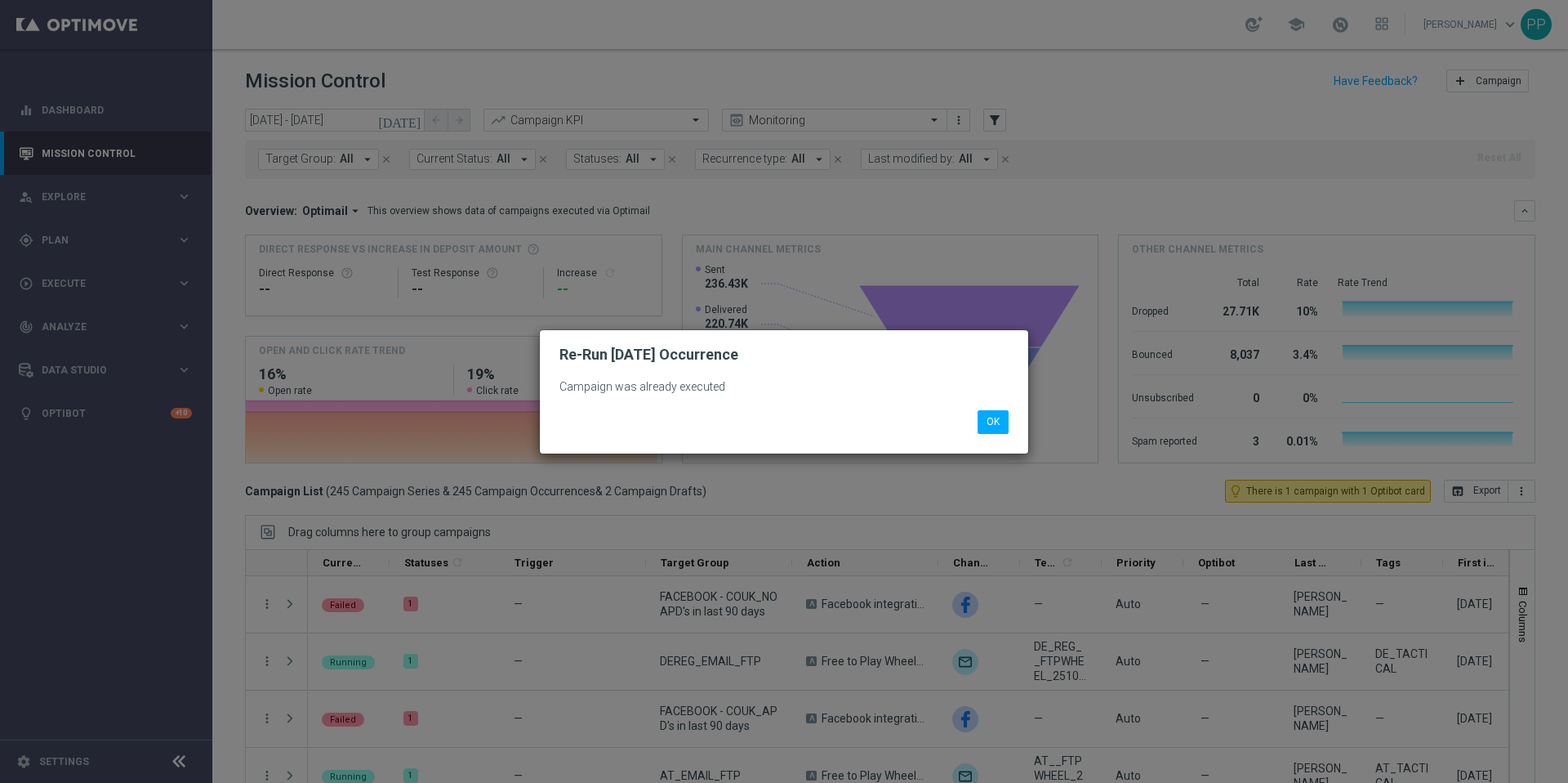
click at [994, 407] on div "OK" at bounding box center [784, 415] width 474 height 35
click at [1013, 415] on div "OK" at bounding box center [784, 421] width 474 height 23
click at [985, 430] on button "OK" at bounding box center [993, 421] width 31 height 23
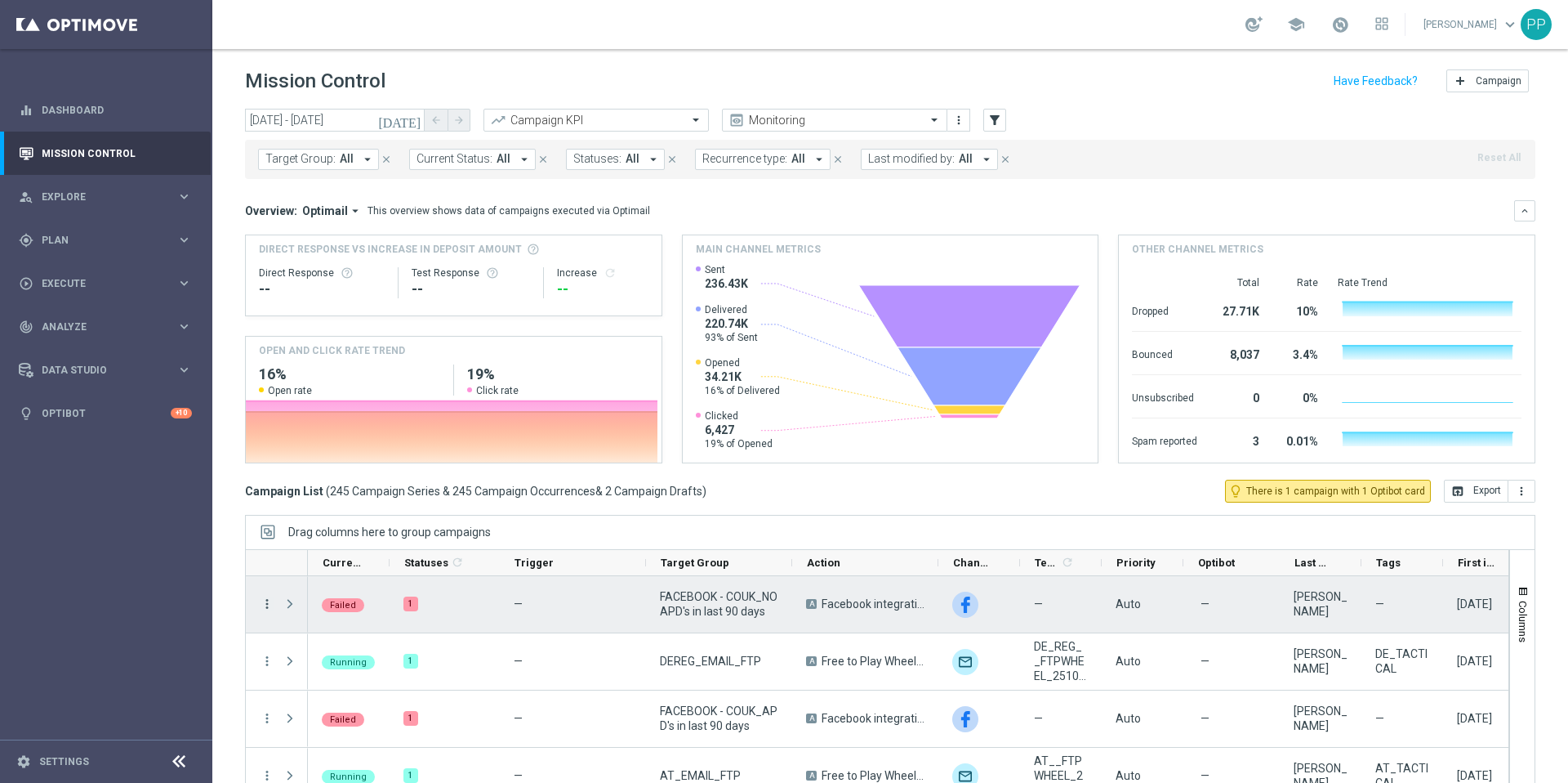
click at [264, 606] on icon "more_vert" at bounding box center [267, 604] width 15 height 15
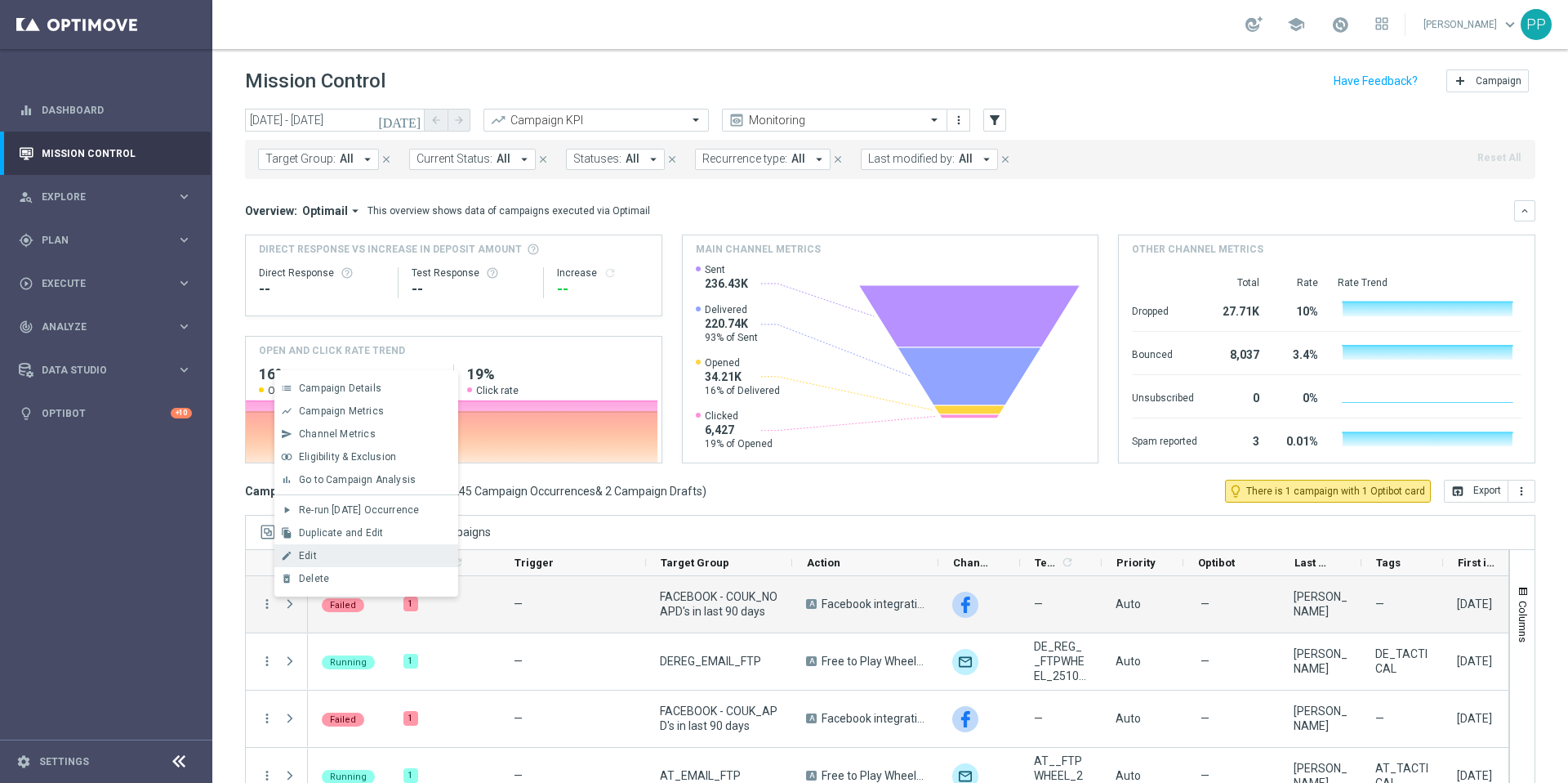
click at [308, 553] on span "Edit" at bounding box center [307, 556] width 18 height 11
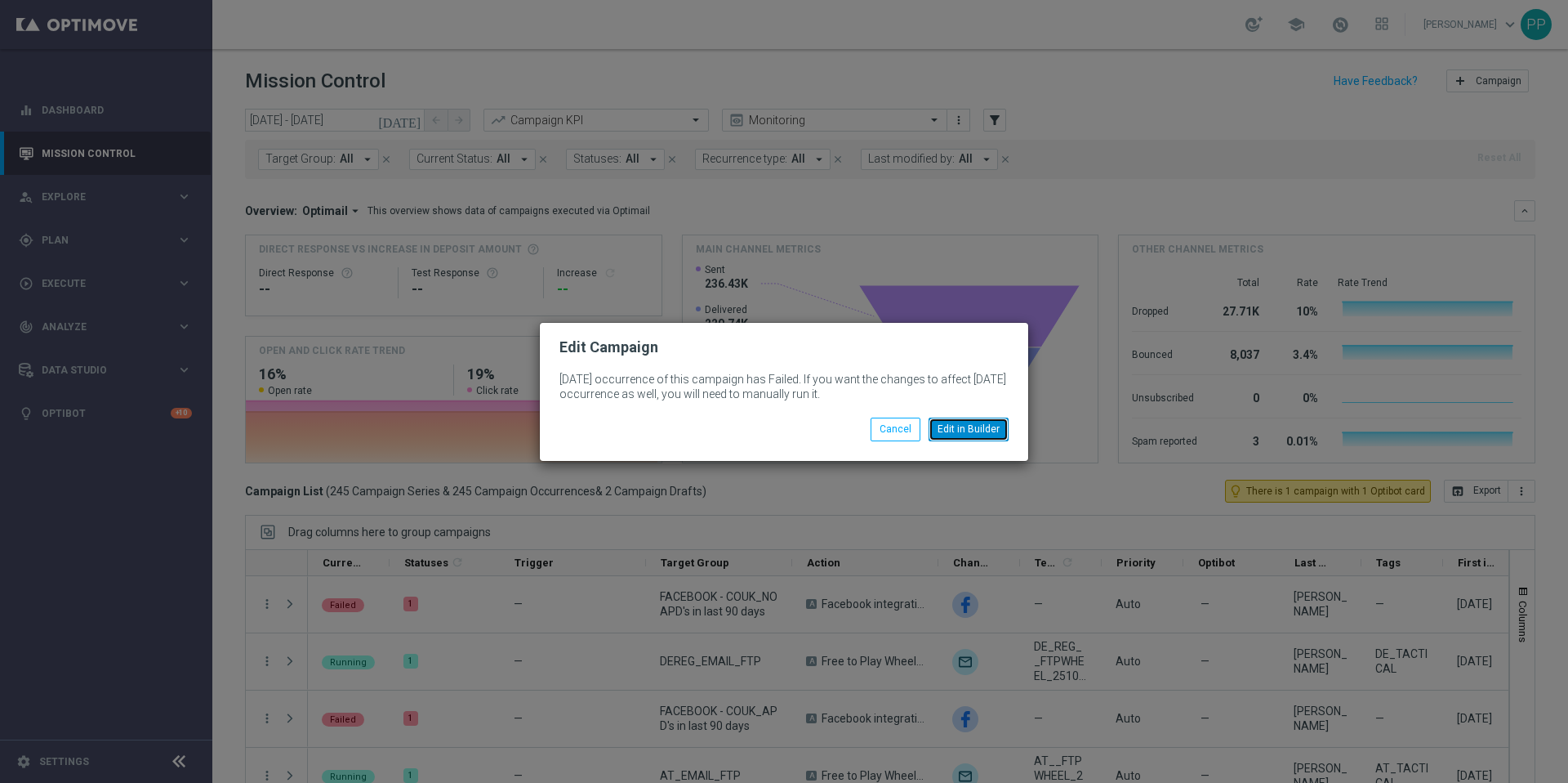
click at [968, 420] on button "Edit in Builder" at bounding box center [968, 429] width 80 height 23
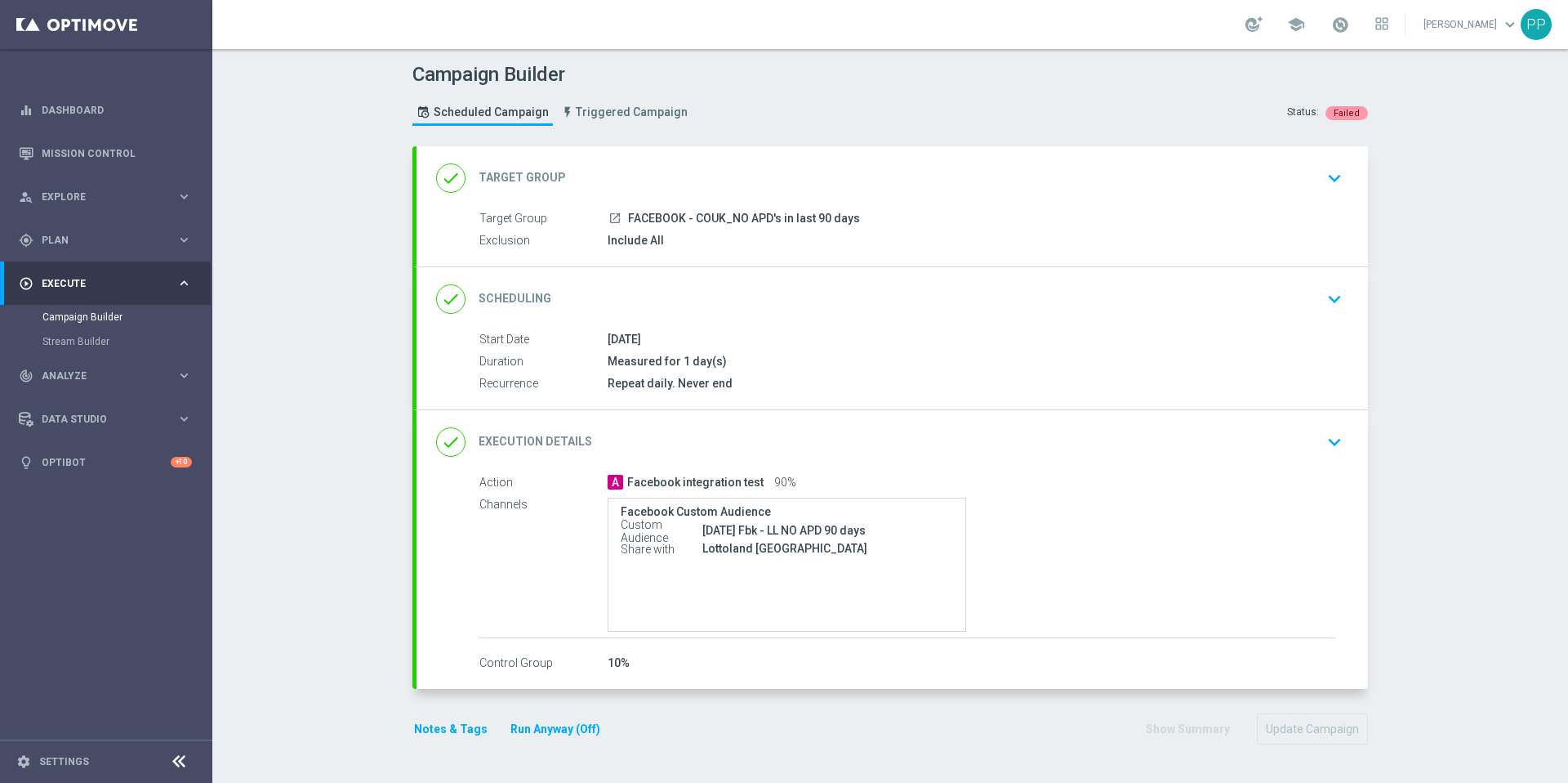
click at [1322, 434] on icon "keyboard_arrow_down" at bounding box center [1334, 442] width 24 height 24
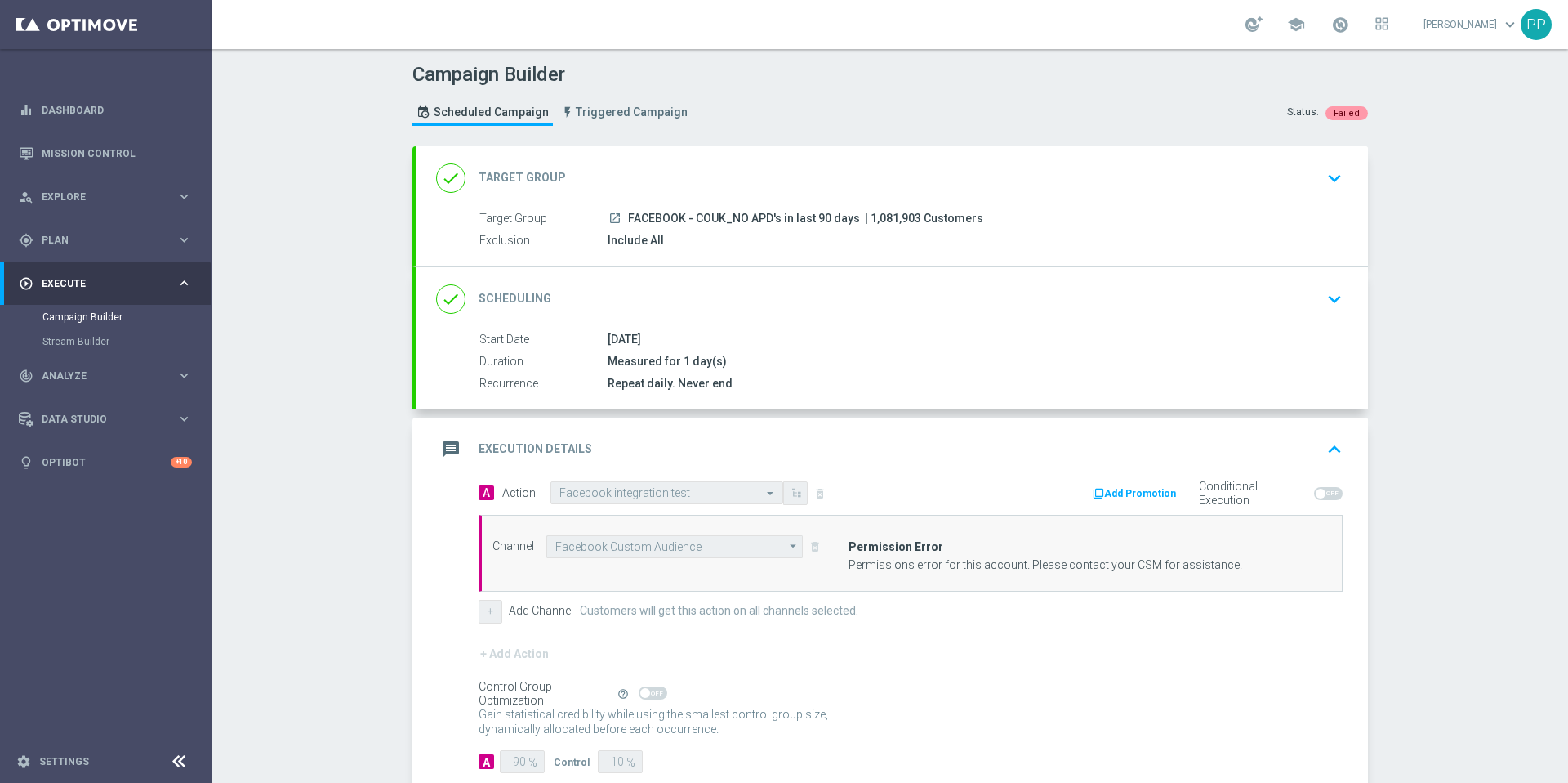
scroll to position [99, 0]
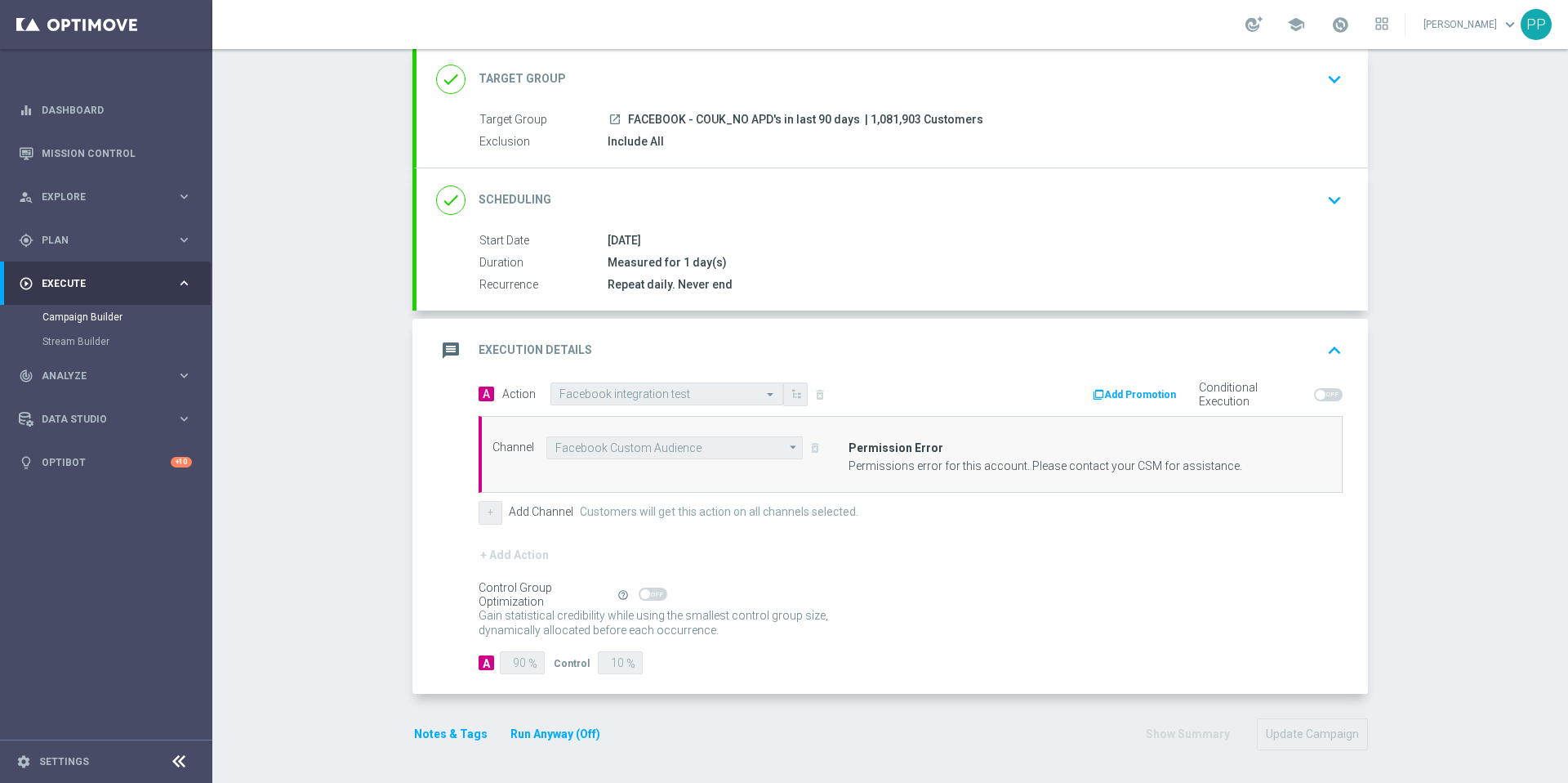
click at [807, 446] on div "Channel Facebook Custom Audience Facebook Custom Audience arrow_drop_down Show …" at bounding box center [658, 448] width 356 height 23
click at [810, 448] on div "Channel Facebook Custom Audience Facebook Custom Audience arrow_drop_down Show …" at bounding box center [658, 448] width 356 height 23
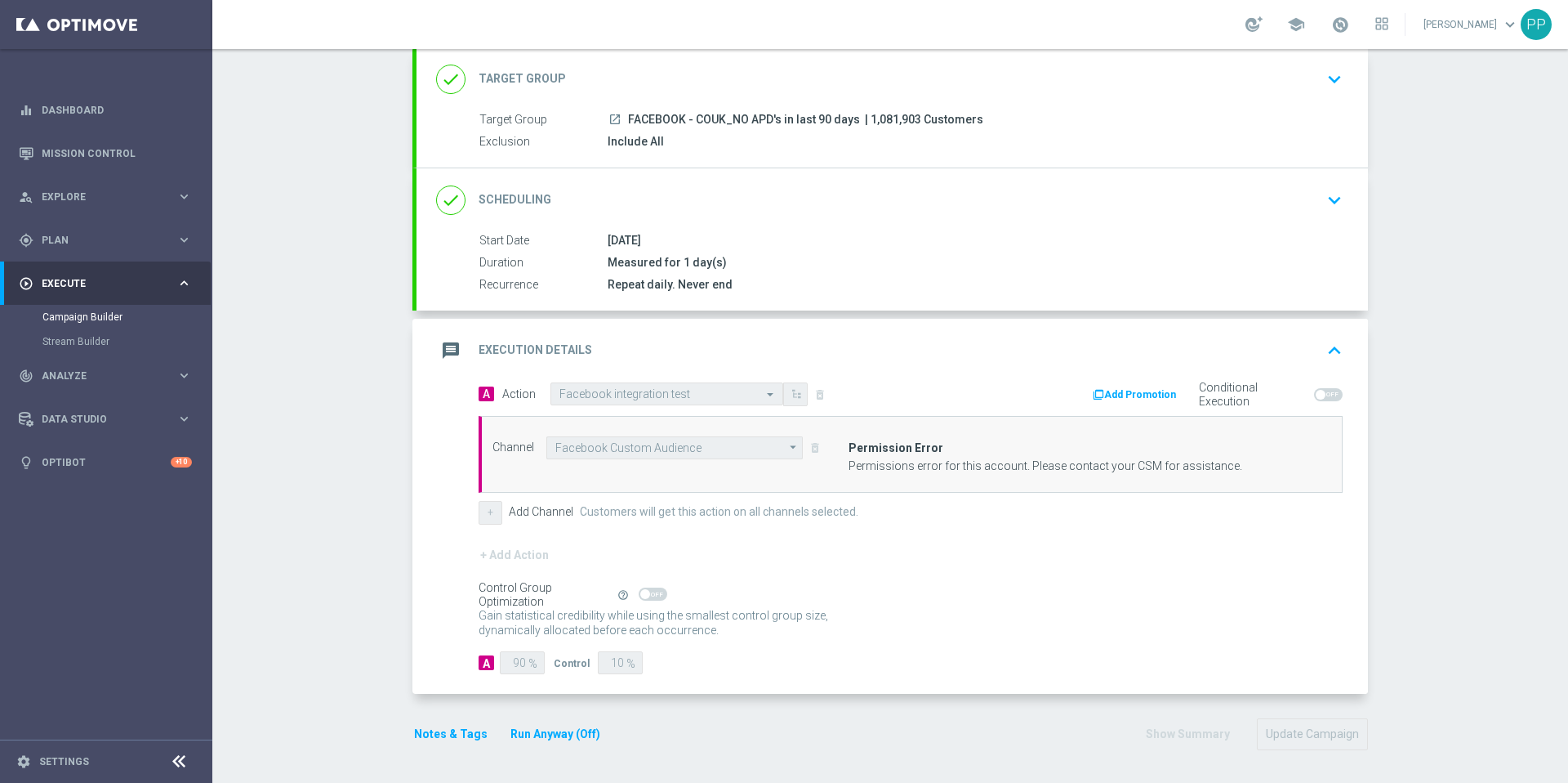
click at [802, 397] on div "A Action Select action Facebook integration test delete_forever" at bounding box center [688, 394] width 445 height 24
click at [753, 397] on div at bounding box center [666, 394] width 231 height 14
click at [552, 532] on form "A Action Select action Facebook integration test delete_forever Add Promotion C…" at bounding box center [911, 529] width 865 height 292
click at [552, 583] on div "+ Add Action" at bounding box center [911, 564] width 865 height 41
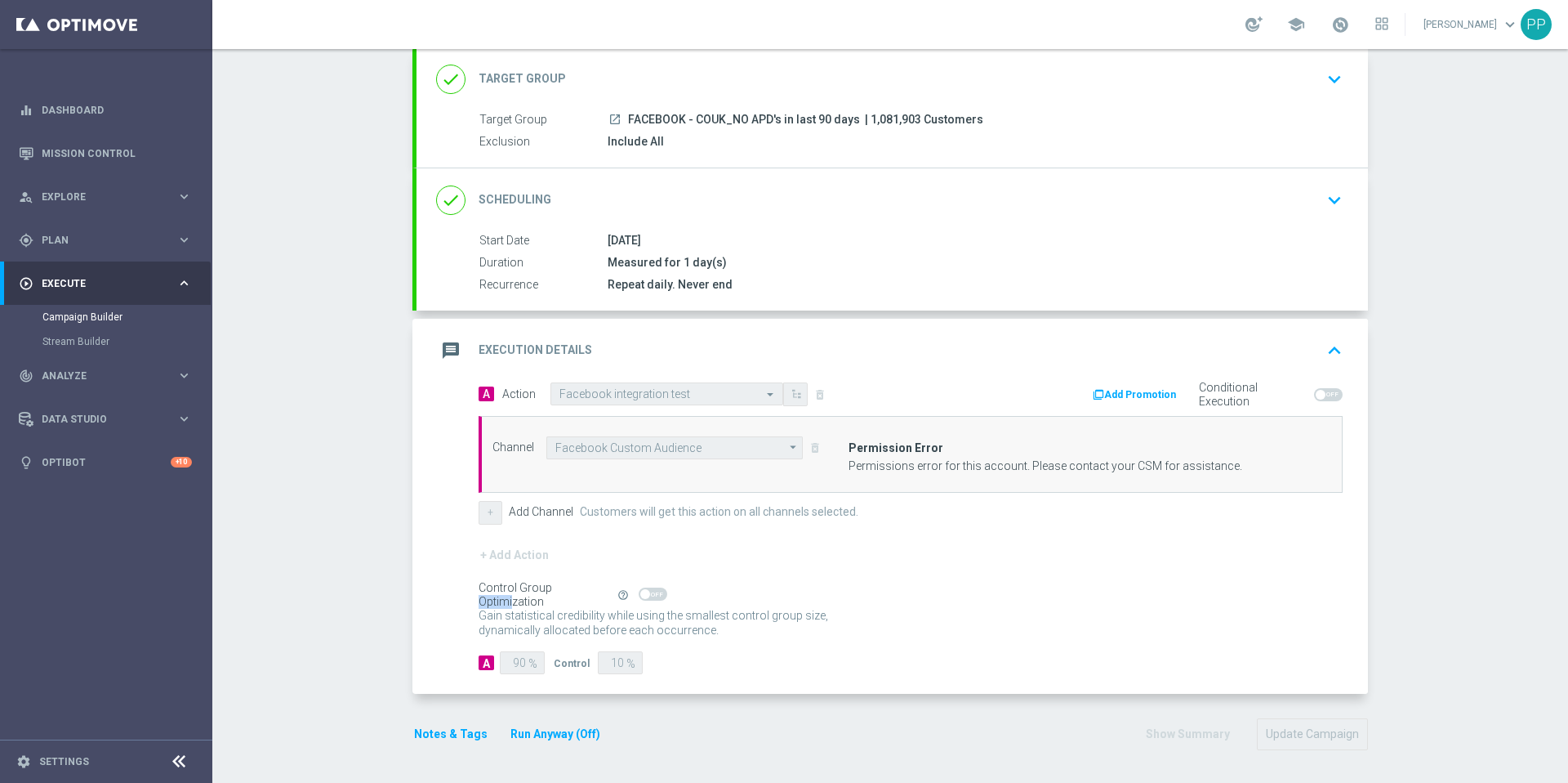
click at [542, 564] on div at bounding box center [542, 564] width 0 height 0
